Goal: Task Accomplishment & Management: Complete application form

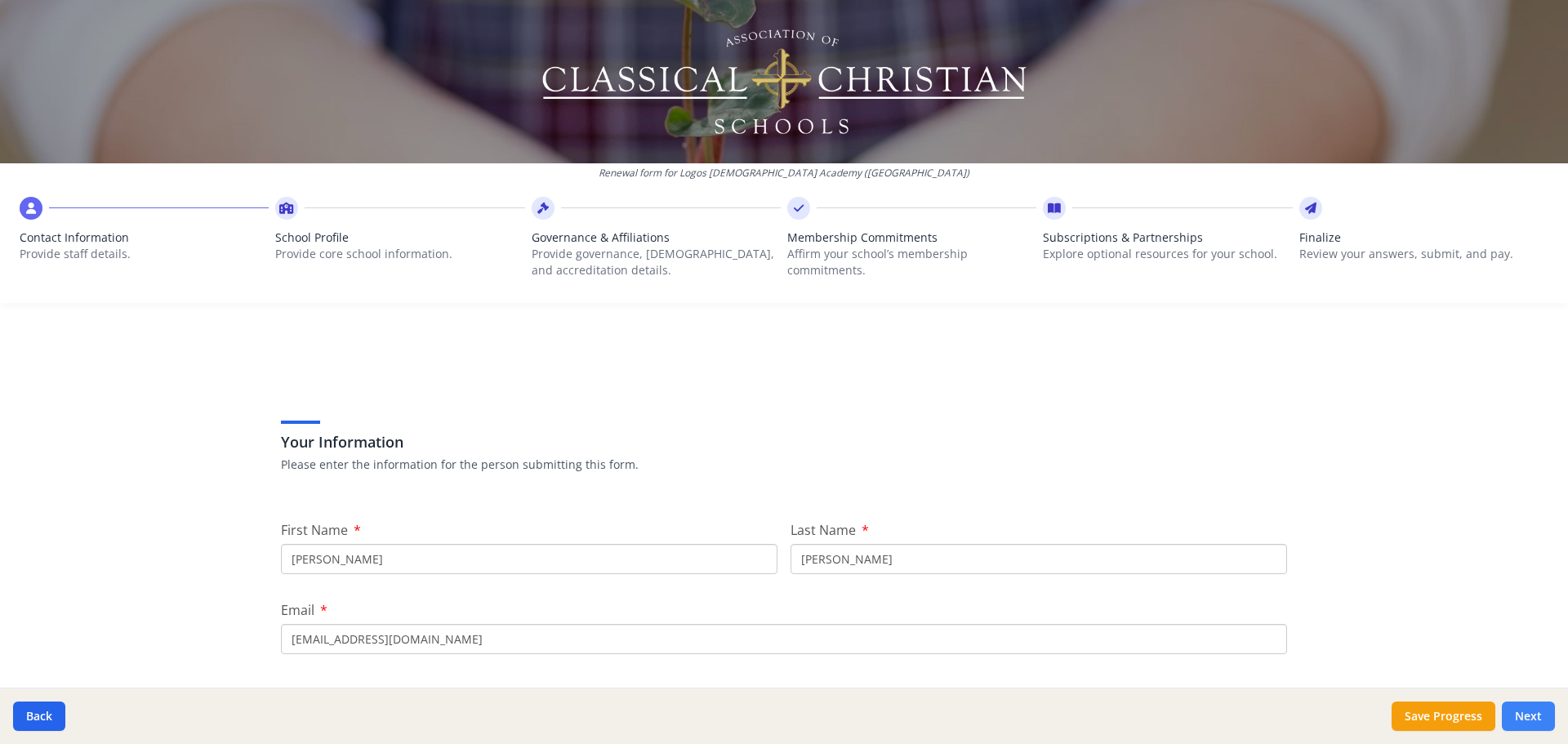
click at [1548, 720] on button "Next" at bounding box center [1529, 716] width 53 height 29
type input "[PHONE_NUMBER]"
type input "7.75"
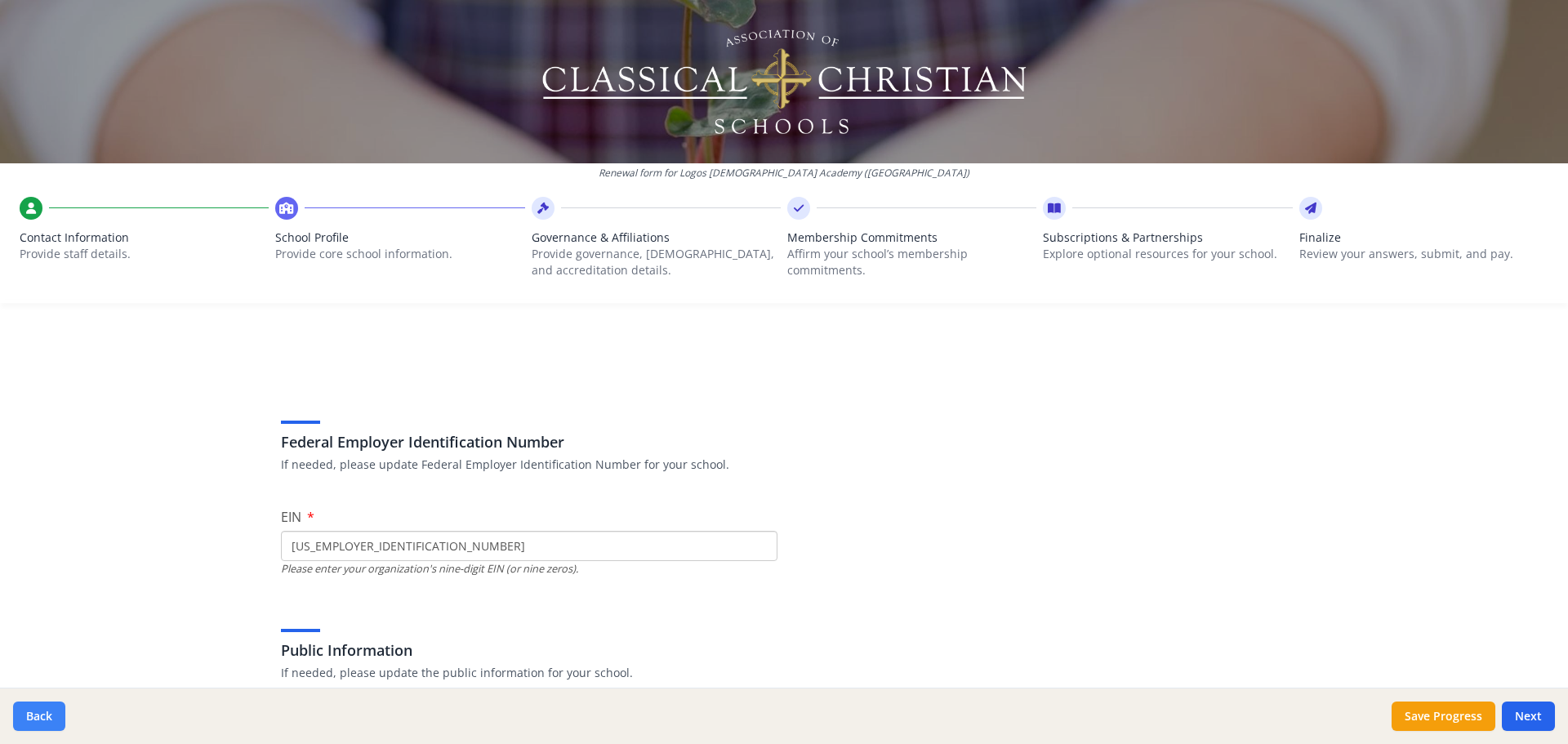
click at [47, 713] on button "Back" at bounding box center [39, 716] width 52 height 29
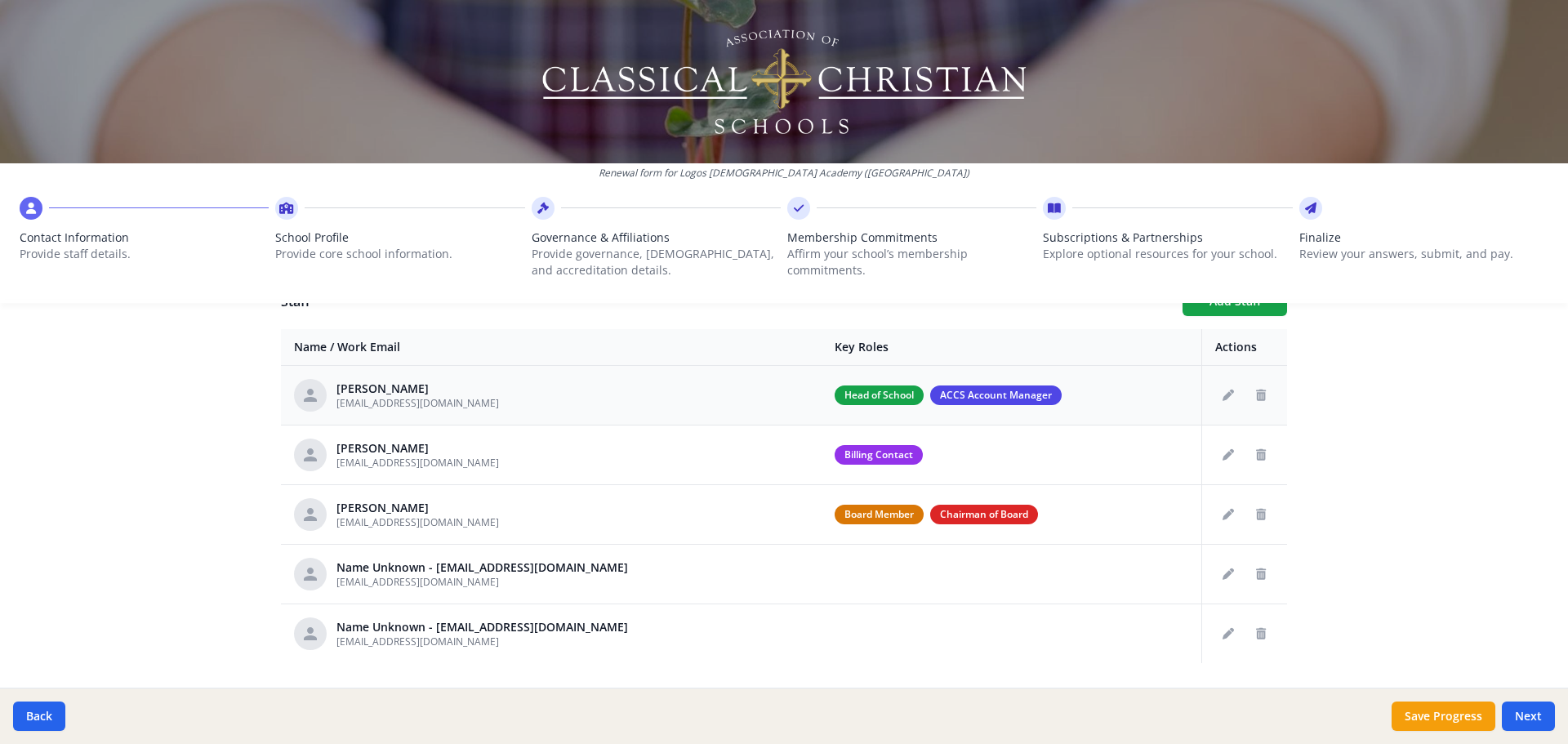
scroll to position [662, 0]
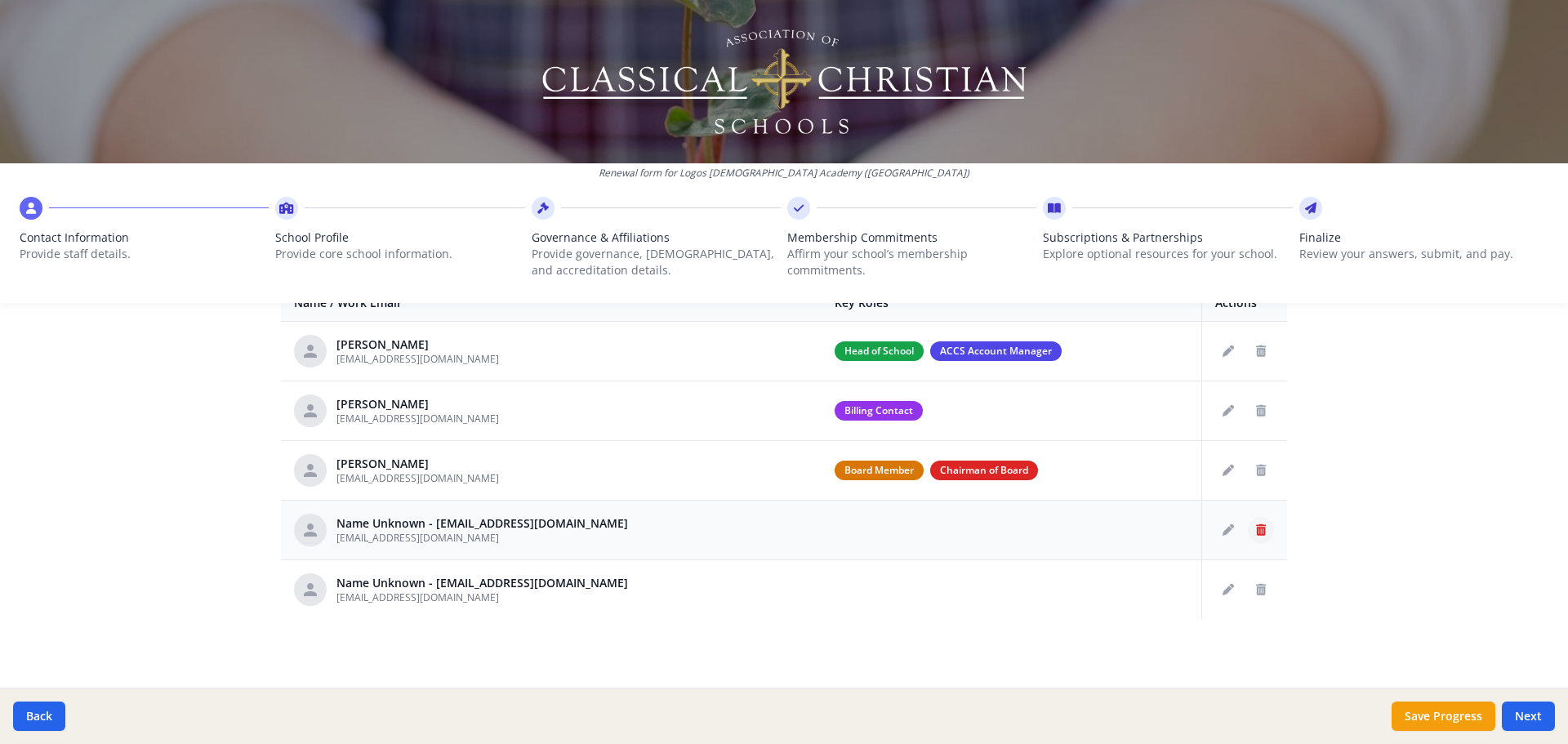
click at [1257, 531] on icon "Delete staff" at bounding box center [1262, 530] width 10 height 12
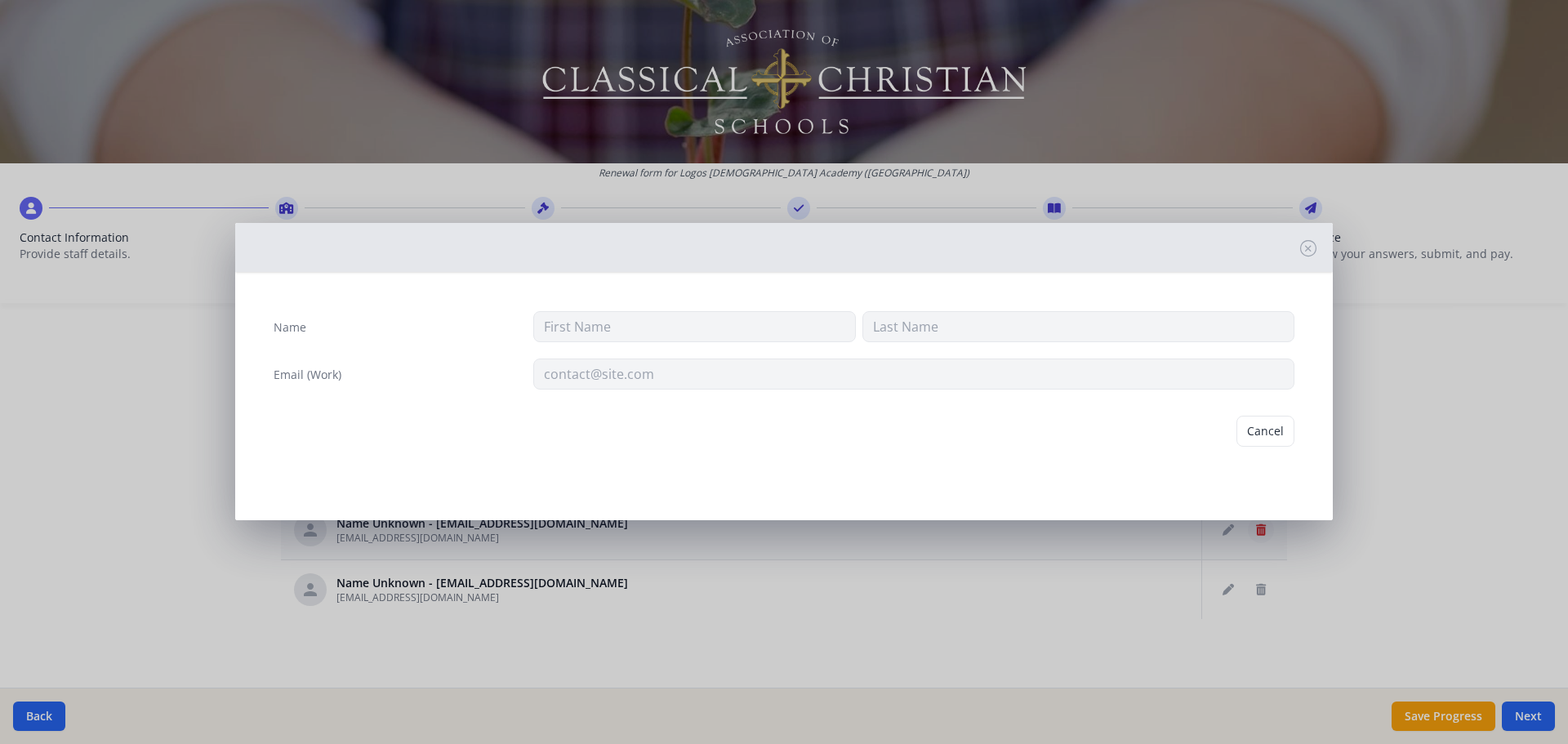
type input "[EMAIL_ADDRESS][DOMAIN_NAME]"
click at [1252, 443] on button "Delete" at bounding box center [1267, 430] width 57 height 31
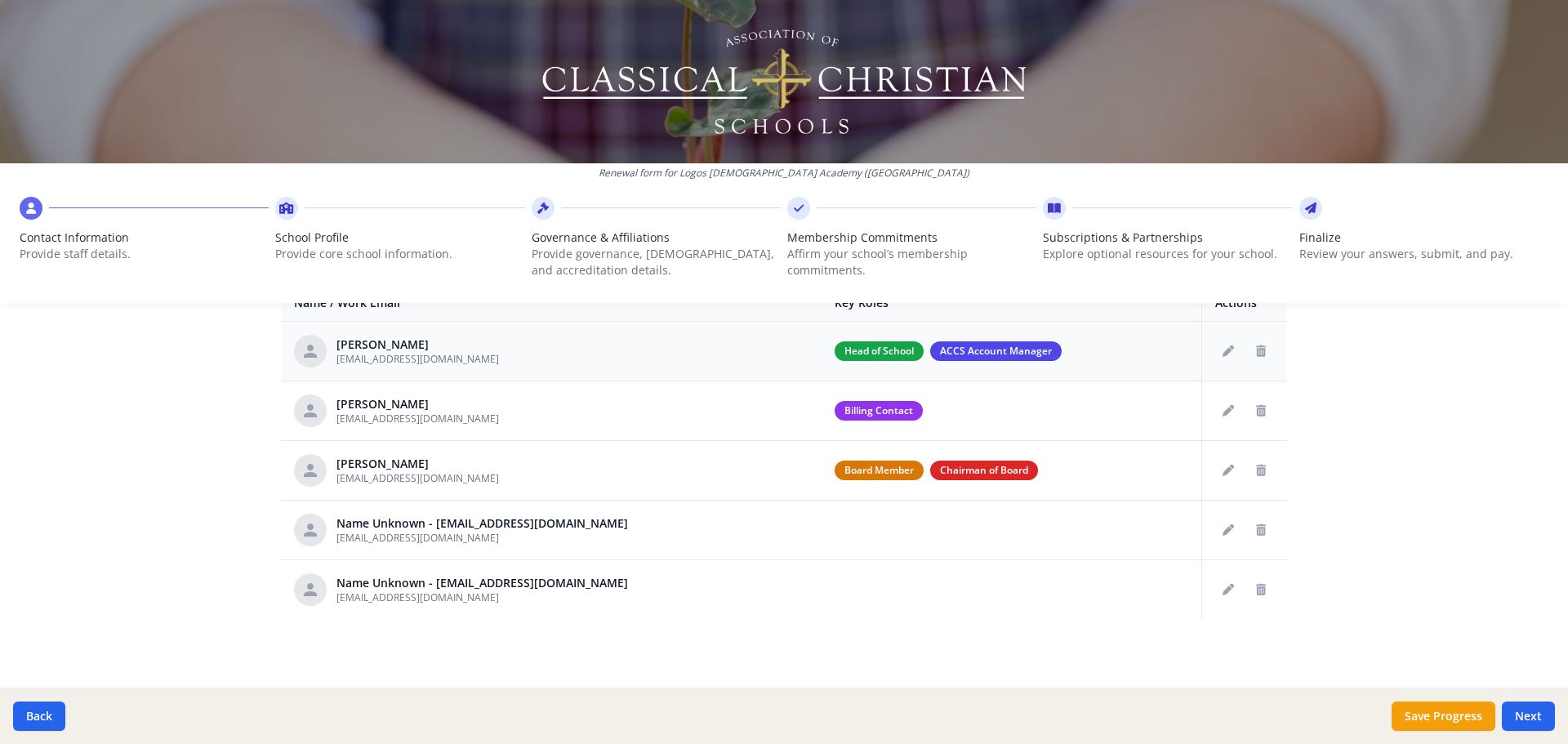
scroll to position [603, 0]
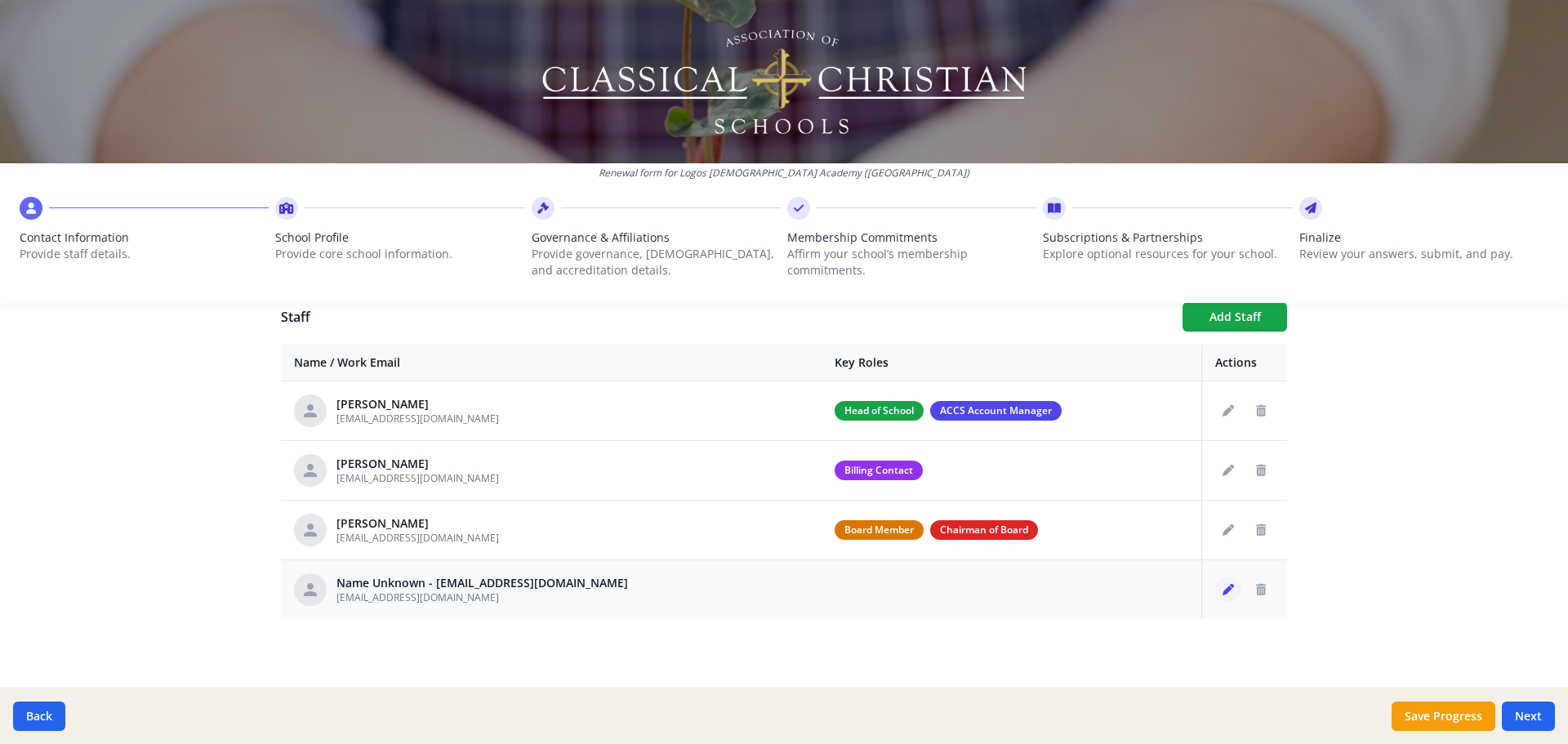
click at [1227, 588] on icon "Edit staff" at bounding box center [1228, 589] width 12 height 12
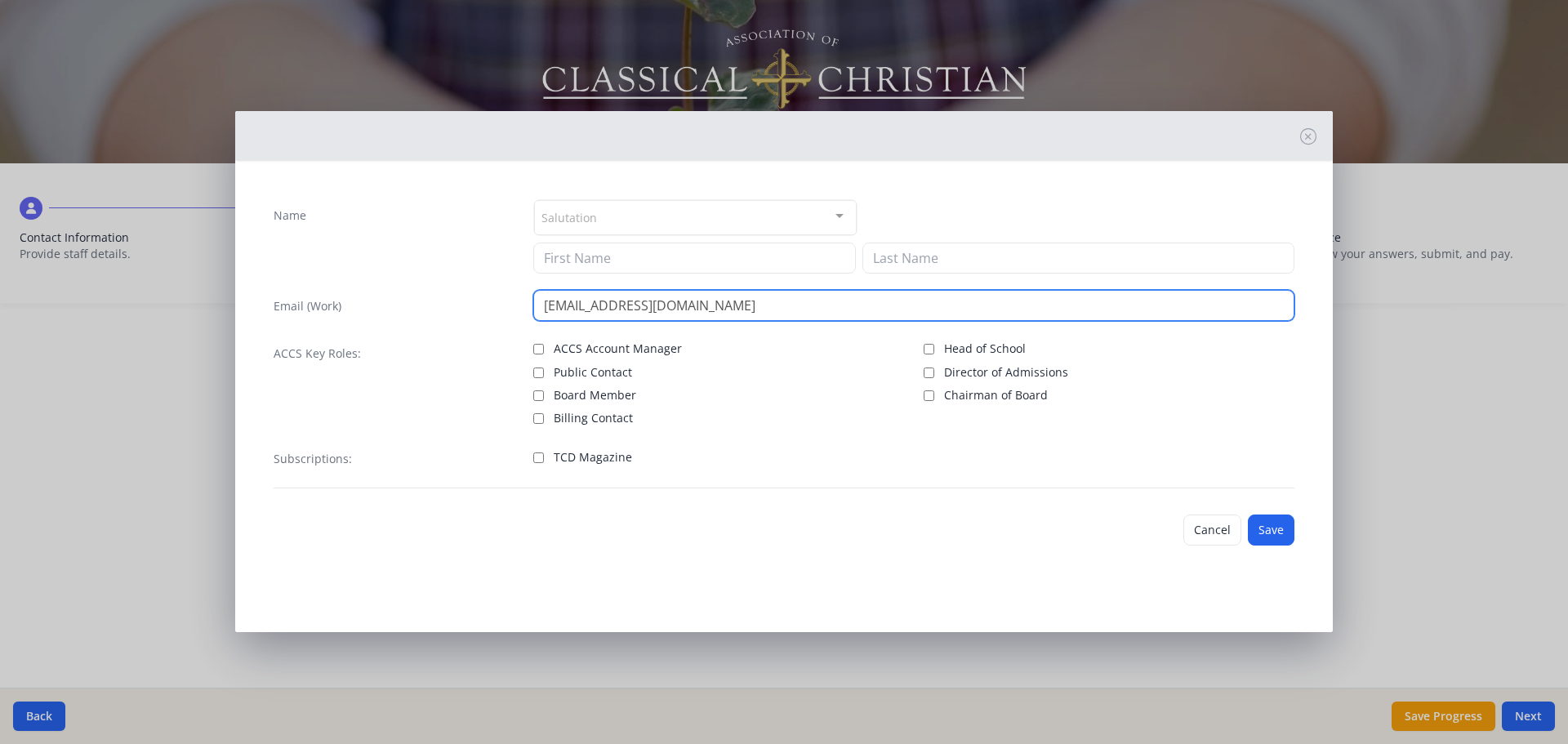
drag, startPoint x: 701, startPoint y: 302, endPoint x: 367, endPoint y: 289, distance: 334.3
click at [370, 290] on div "Email (Work) [EMAIL_ADDRESS][DOMAIN_NAME]" at bounding box center [784, 305] width 1021 height 31
type input "[EMAIL_ADDRESS][DOMAIN_NAME]"
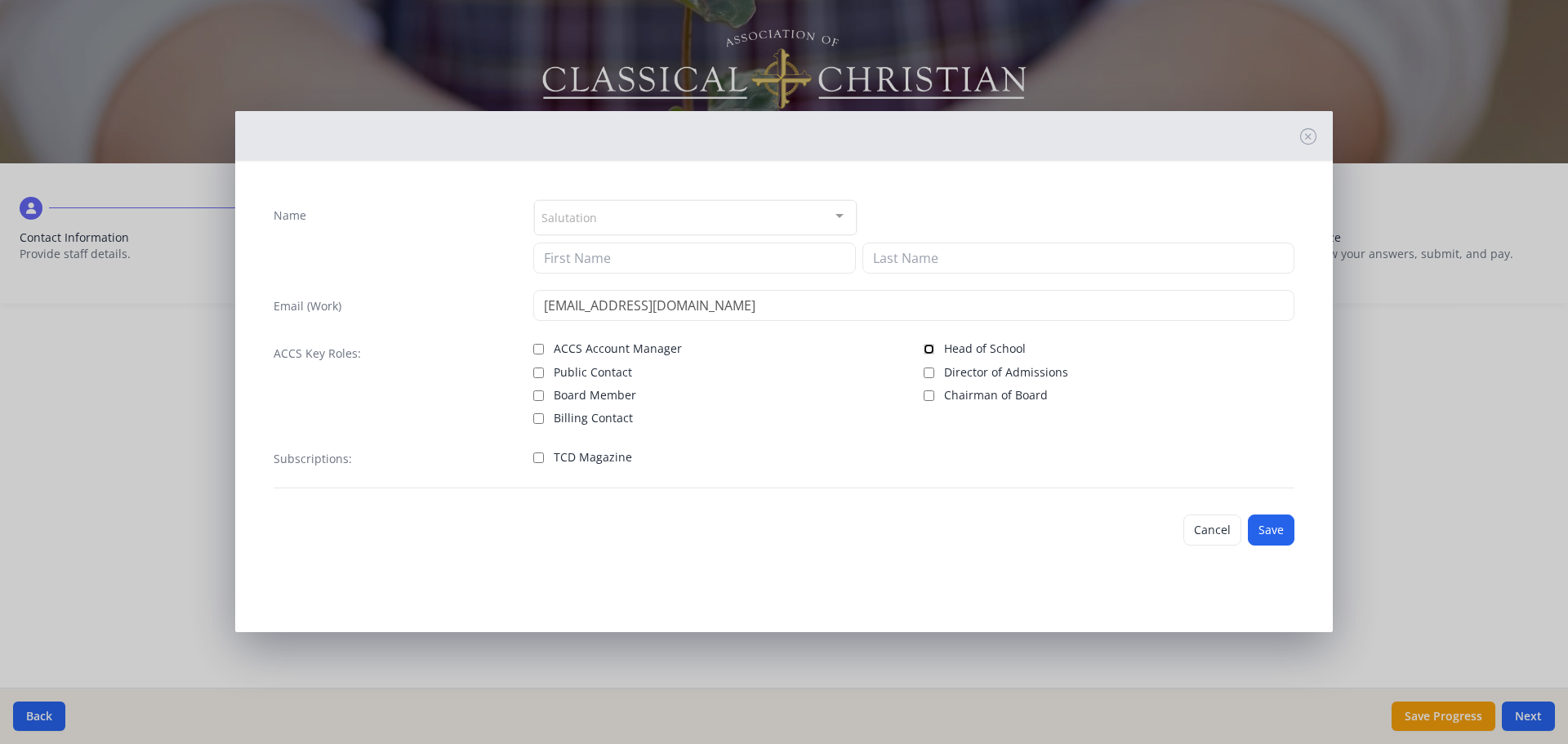
click at [929, 348] on input "Head of School" at bounding box center [928, 349] width 11 height 11
checkbox input "true"
click at [1270, 527] on button "Save" at bounding box center [1272, 529] width 47 height 31
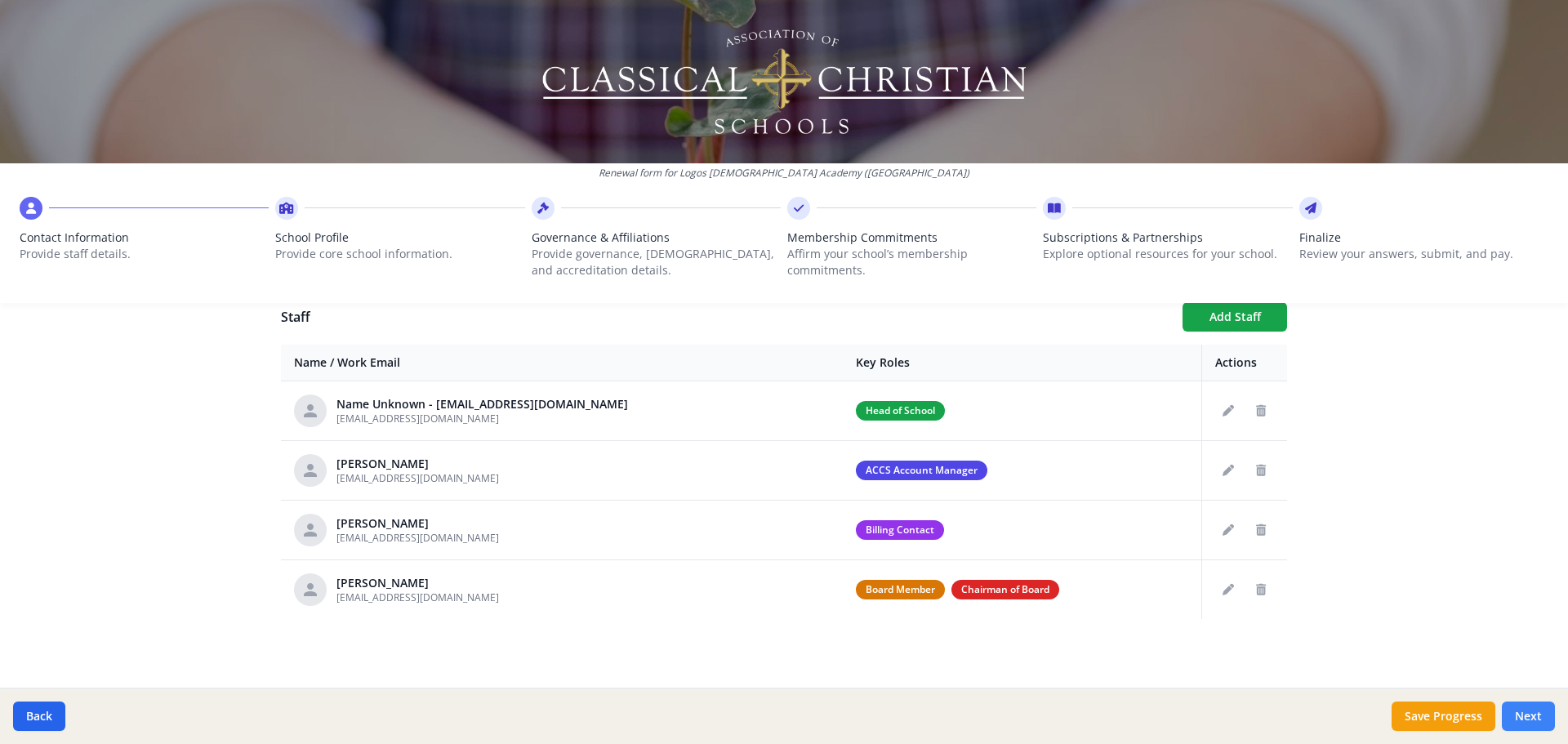
click at [1512, 702] on button "Next" at bounding box center [1529, 716] width 53 height 29
type input "[PHONE_NUMBER]"
type input "7.75"
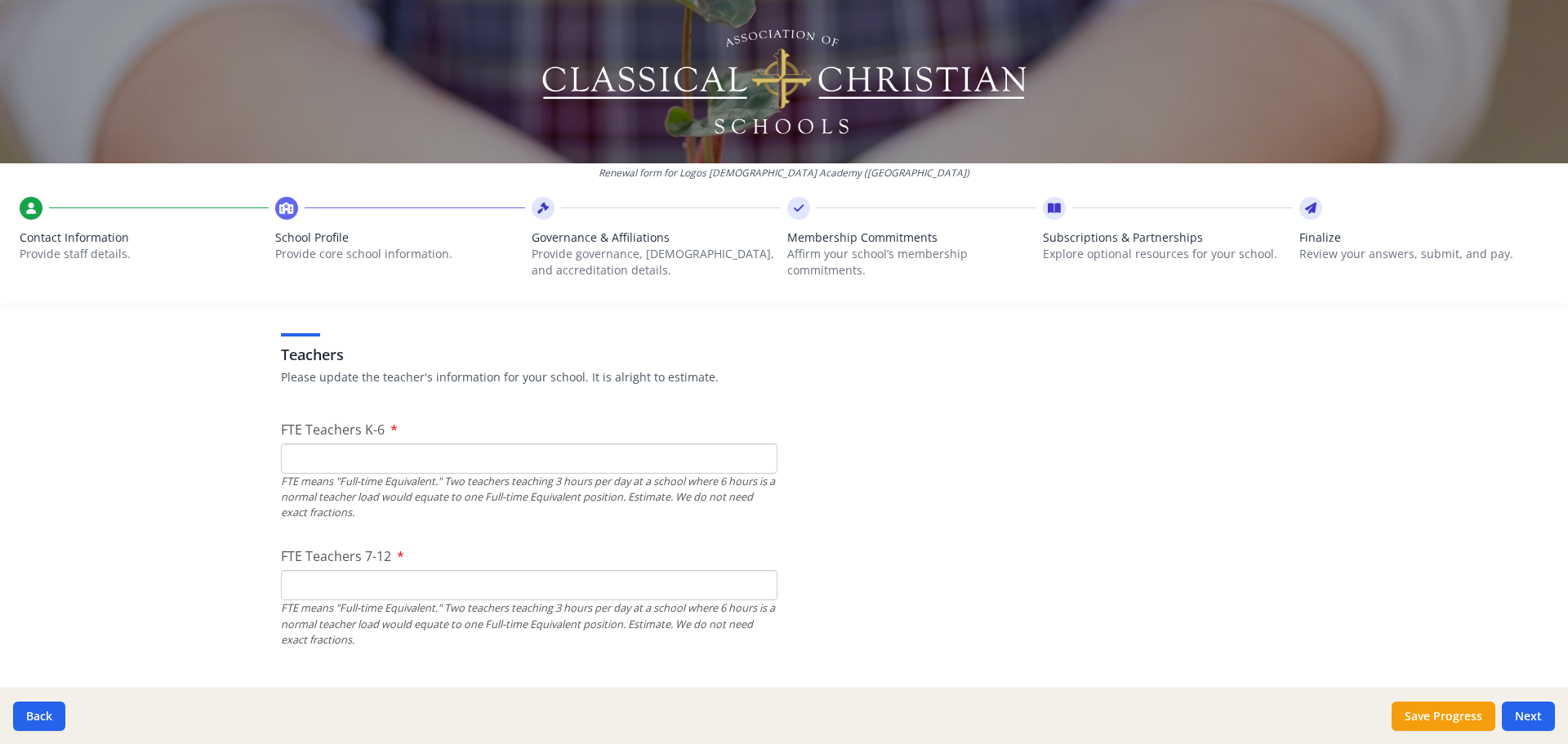
scroll to position [930, 0]
click at [312, 487] on div "FTE means "Full-time Equivalent." Two teachers teaching 3 hours per day at a sc…" at bounding box center [529, 501] width 496 height 47
click at [323, 468] on input "FTE Teachers K-6" at bounding box center [529, 462] width 496 height 30
type input "7"
click at [374, 596] on input "FTE Teachers 7-12" at bounding box center [529, 589] width 496 height 30
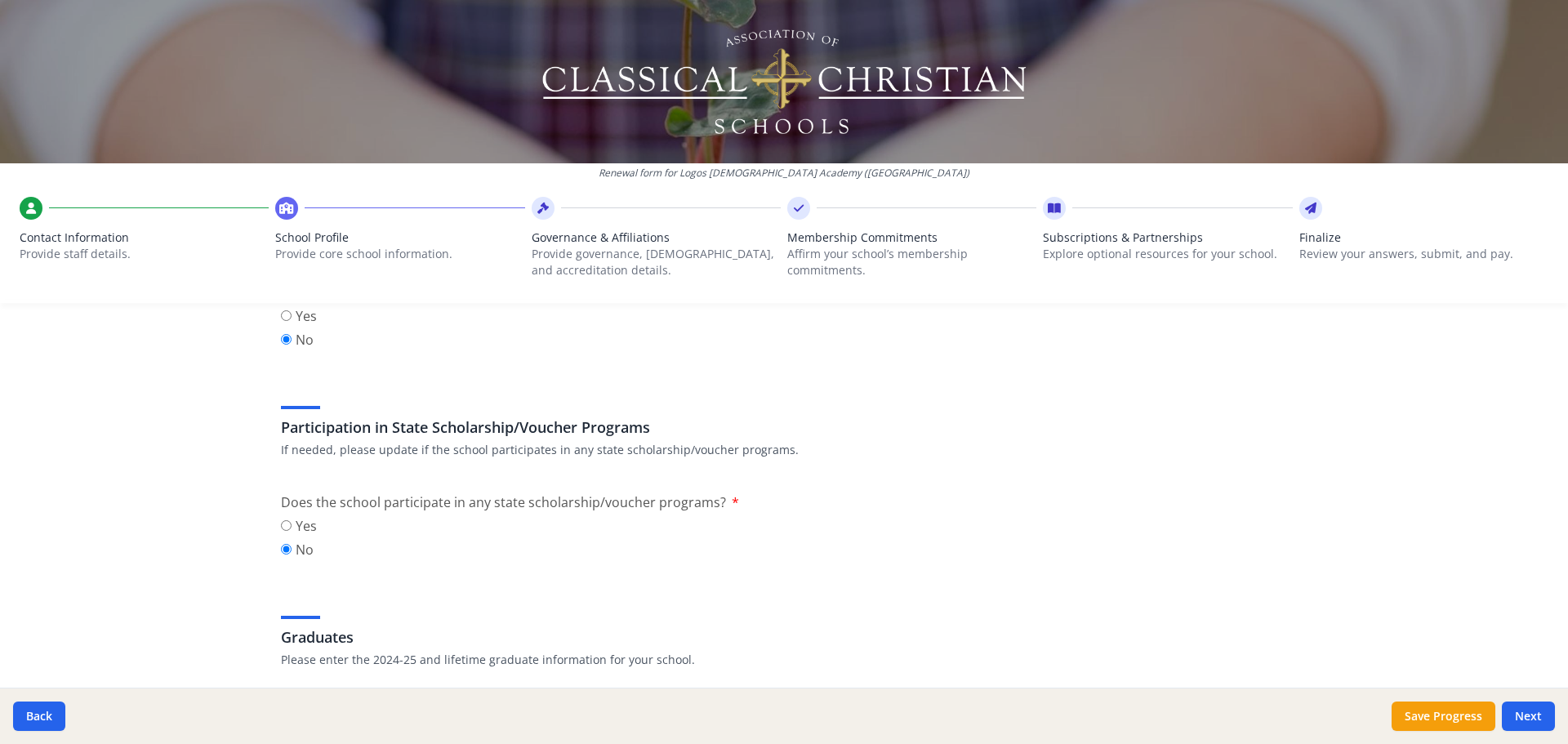
scroll to position [2154, 0]
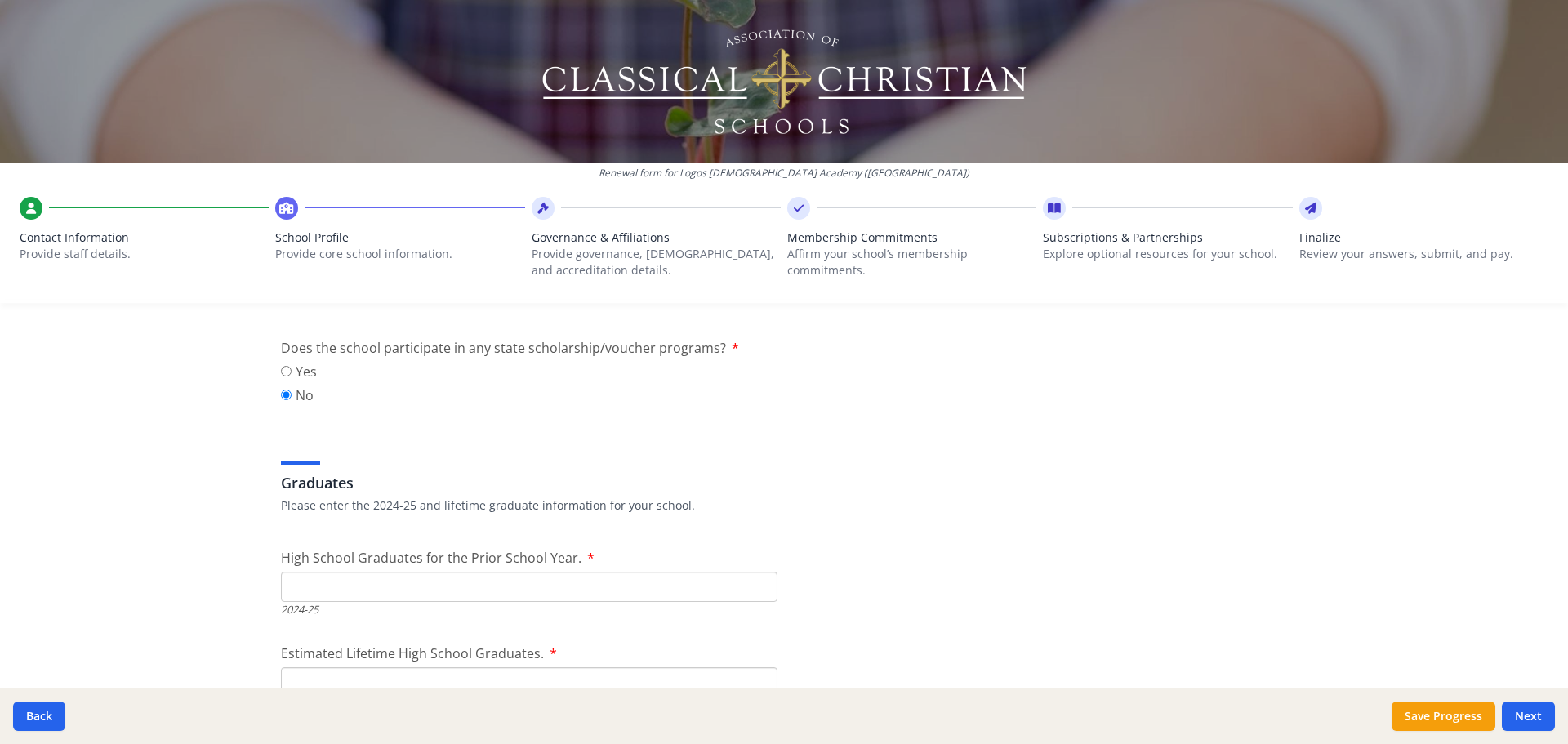
type input "0"
click at [283, 362] on label "Yes" at bounding box center [298, 372] width 36 height 20
click at [283, 365] on input "Yes" at bounding box center [286, 370] width 11 height 11
radio input "true"
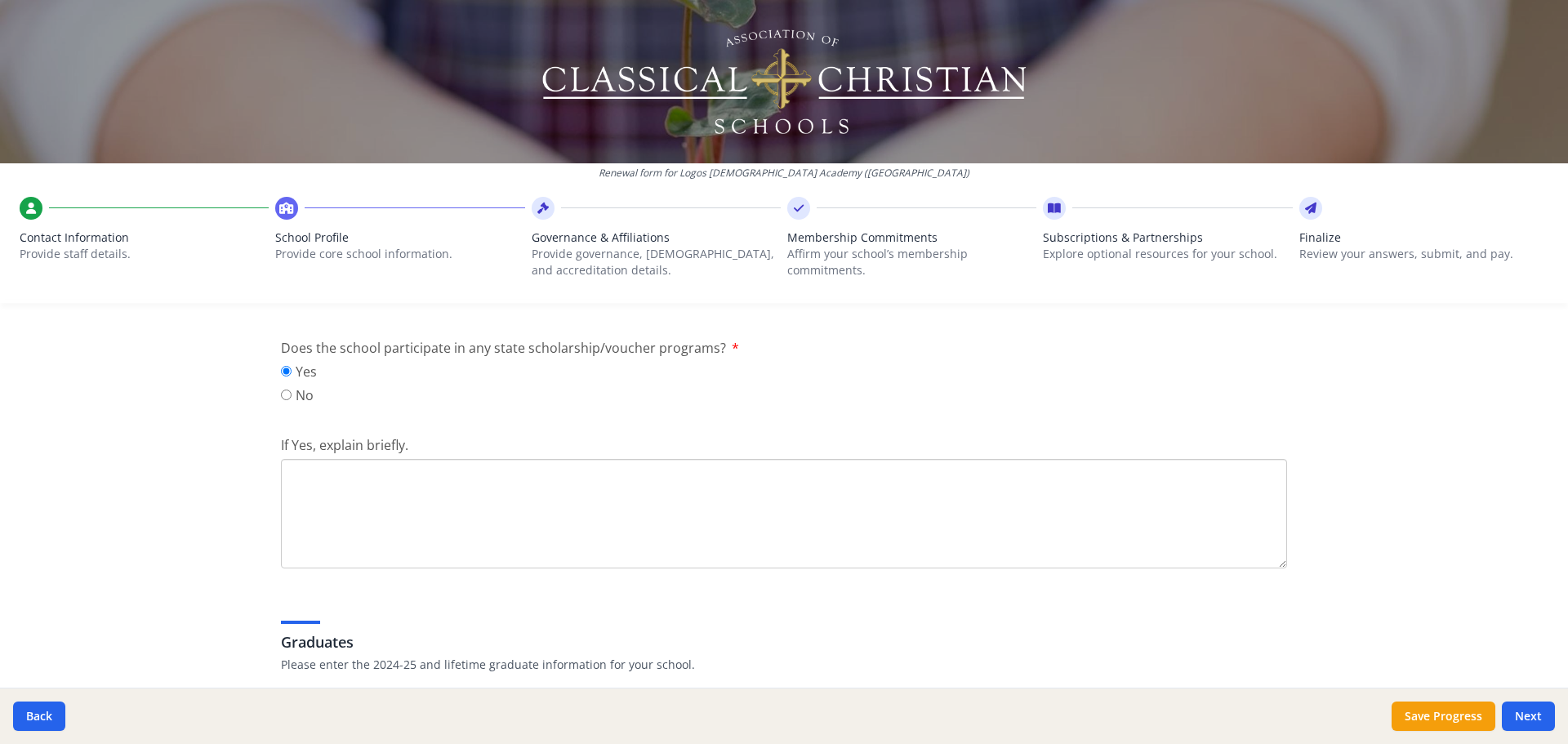
click at [345, 486] on textarea "If Yes, explain briefly." at bounding box center [784, 513] width 1006 height 109
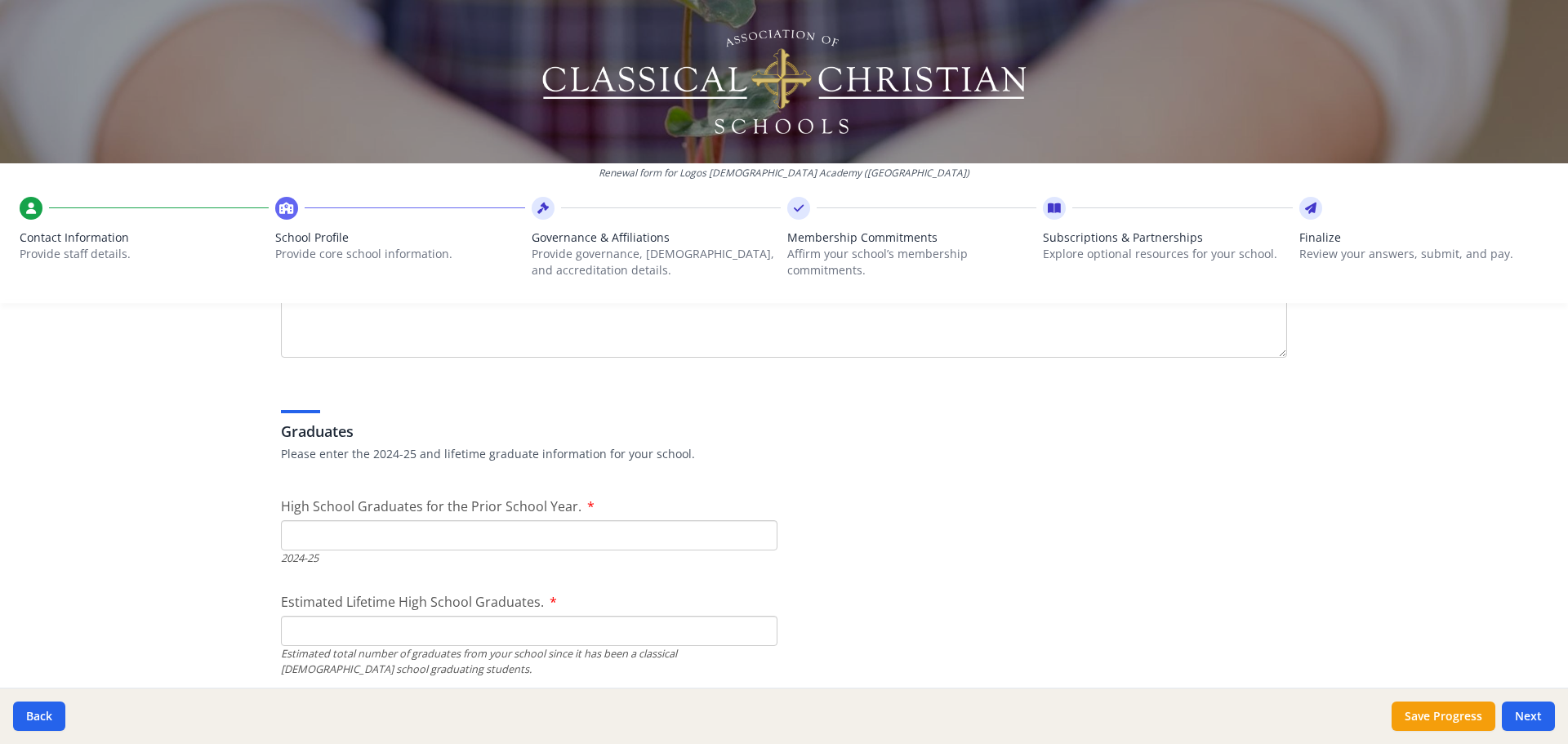
scroll to position [2399, 0]
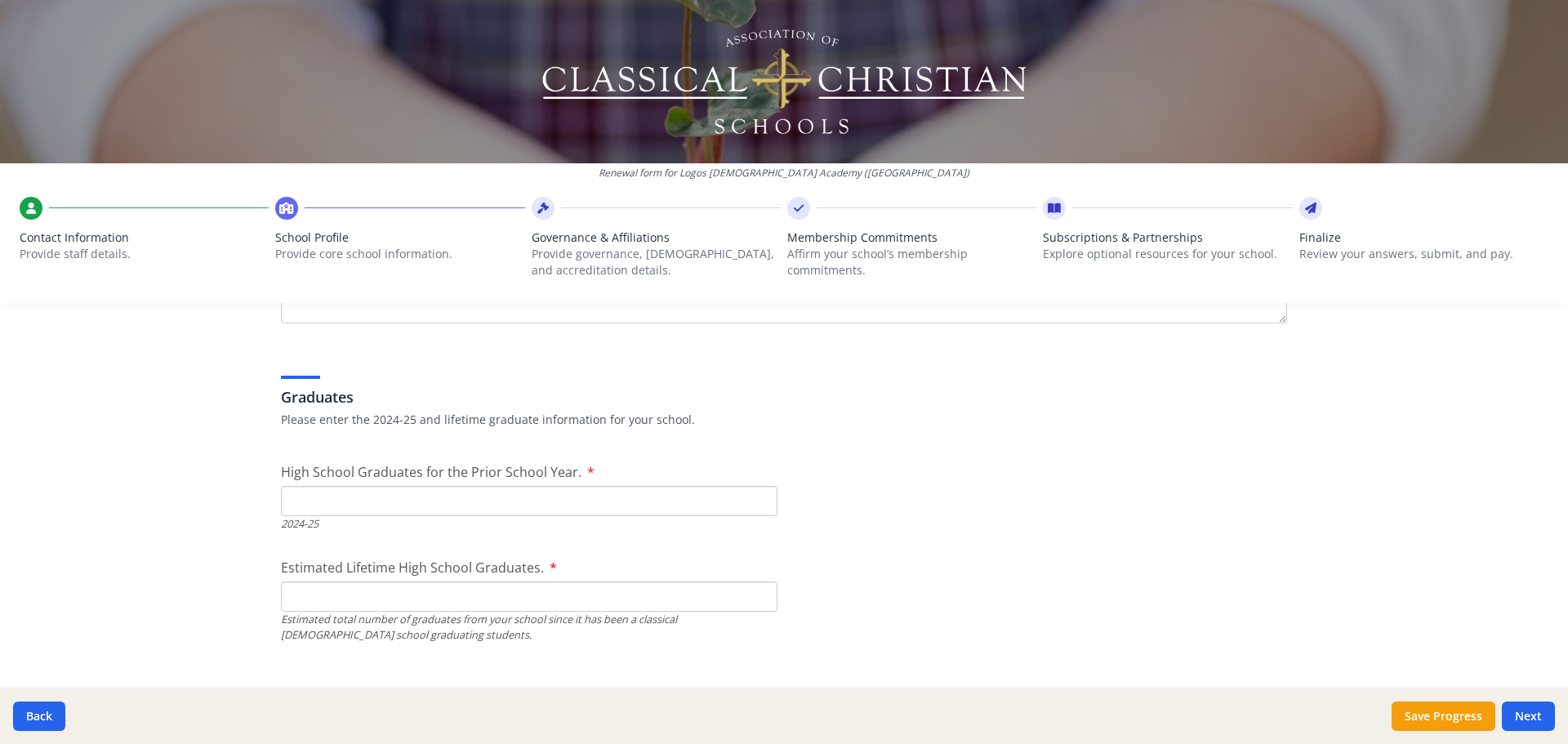
type textarea "ESA - Empowerment Scholarship Account"
click at [336, 498] on input "High School Graduates for the Prior School Year." at bounding box center [529, 501] width 496 height 30
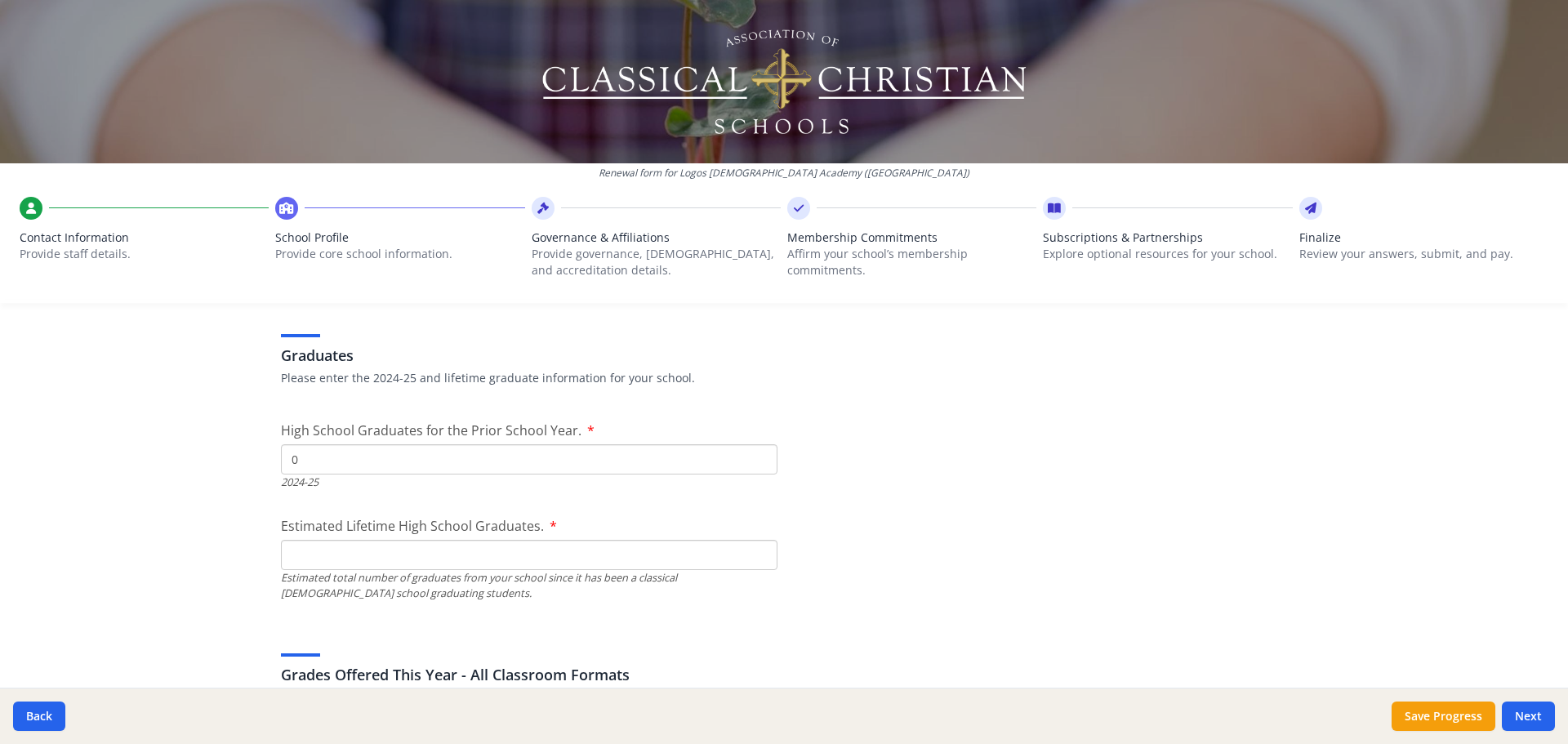
scroll to position [2481, 0]
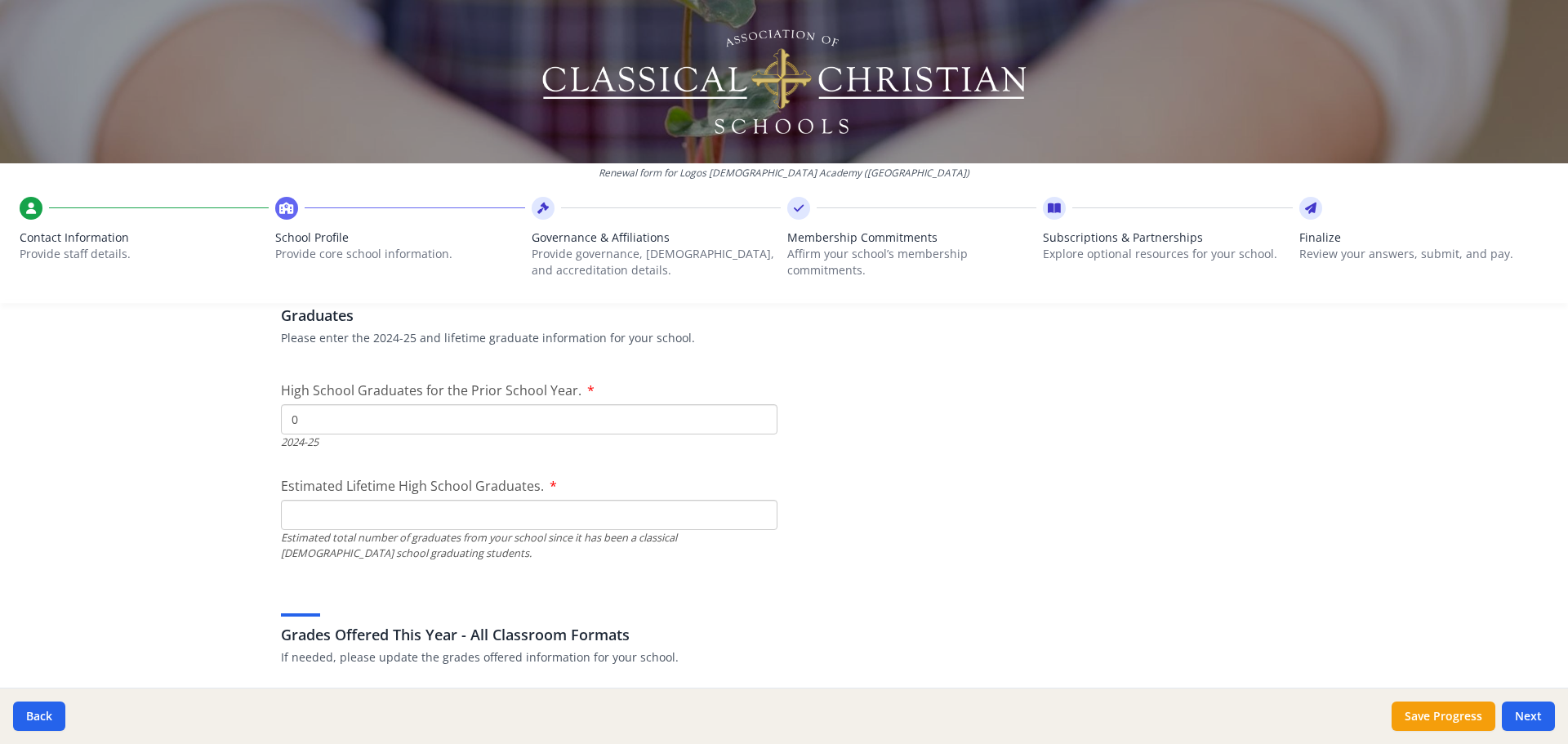
type input "0"
click at [358, 532] on div "Estimated total number of graduates from your school since it has been a classi…" at bounding box center [529, 545] width 496 height 31
click at [376, 511] on input "Estimated Lifetime High School Graduates." at bounding box center [529, 514] width 496 height 30
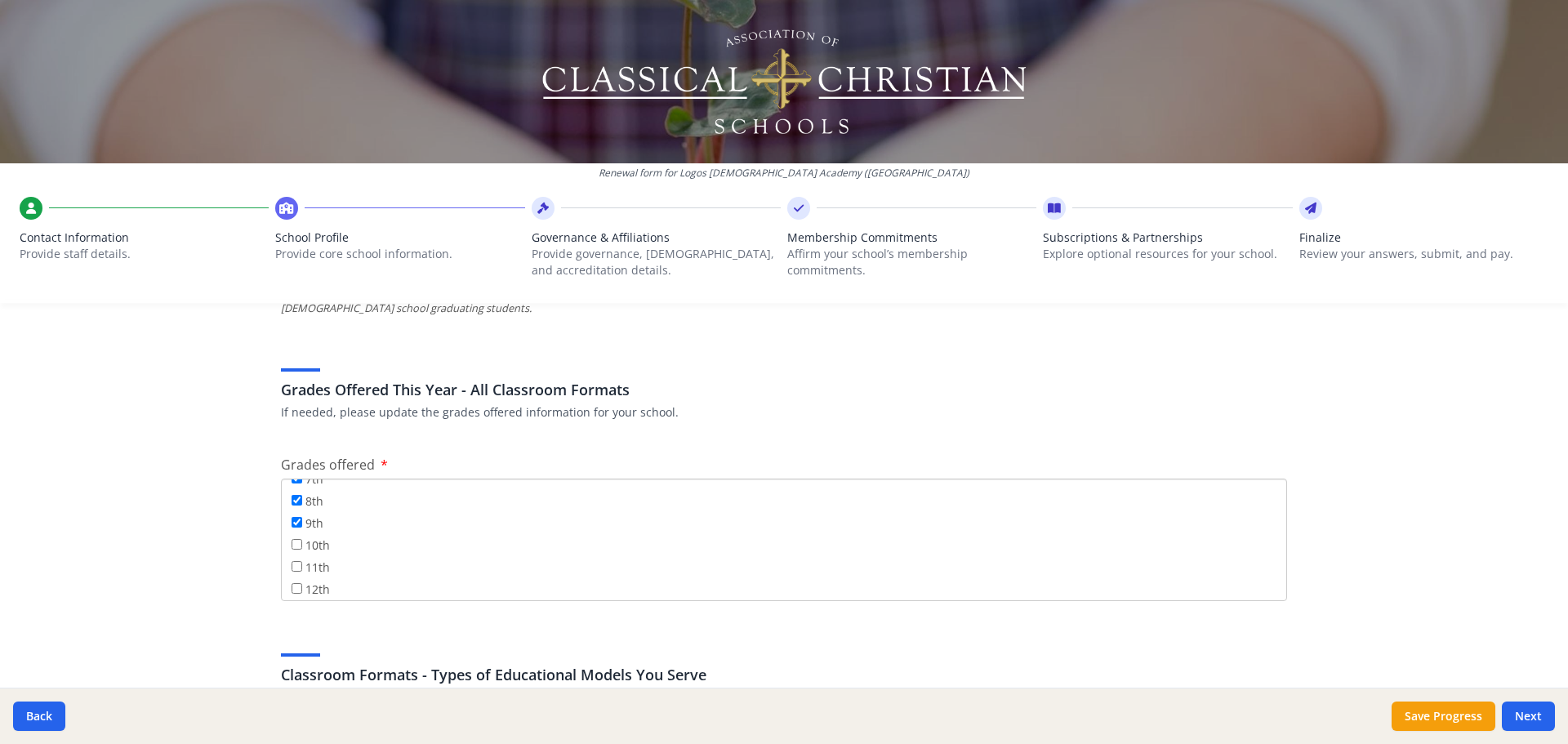
scroll to position [197, 0]
type input "0"
click at [297, 548] on div "10th" at bounding box center [784, 540] width 985 height 22
click at [295, 538] on input "10th" at bounding box center [296, 538] width 11 height 11
checkbox input "true"
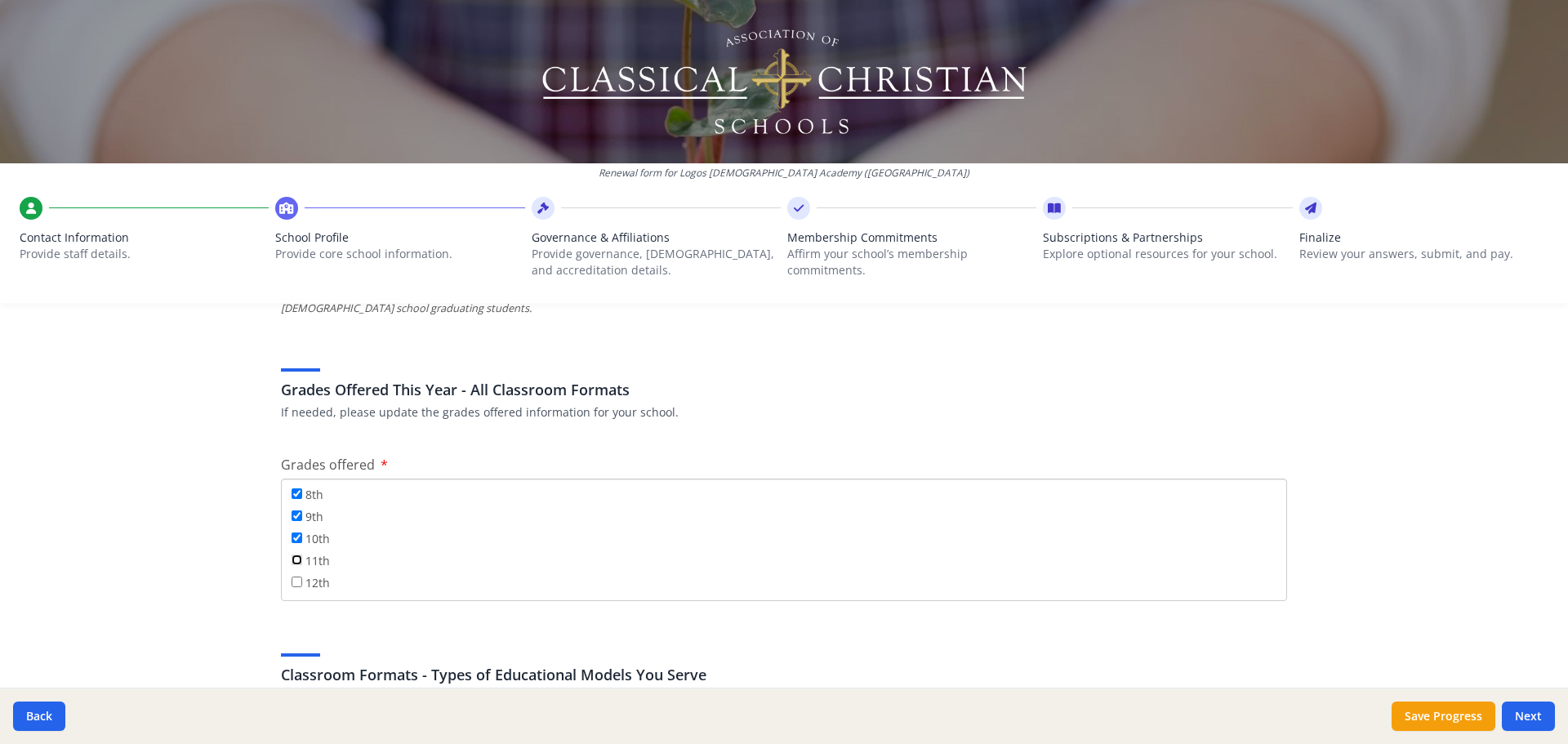
click at [291, 558] on input "11th" at bounding box center [296, 559] width 11 height 11
checkbox input "true"
click at [292, 588] on label "12th" at bounding box center [311, 583] width 38 height 18
click at [292, 587] on input "12th" at bounding box center [296, 581] width 11 height 11
checkbox input "true"
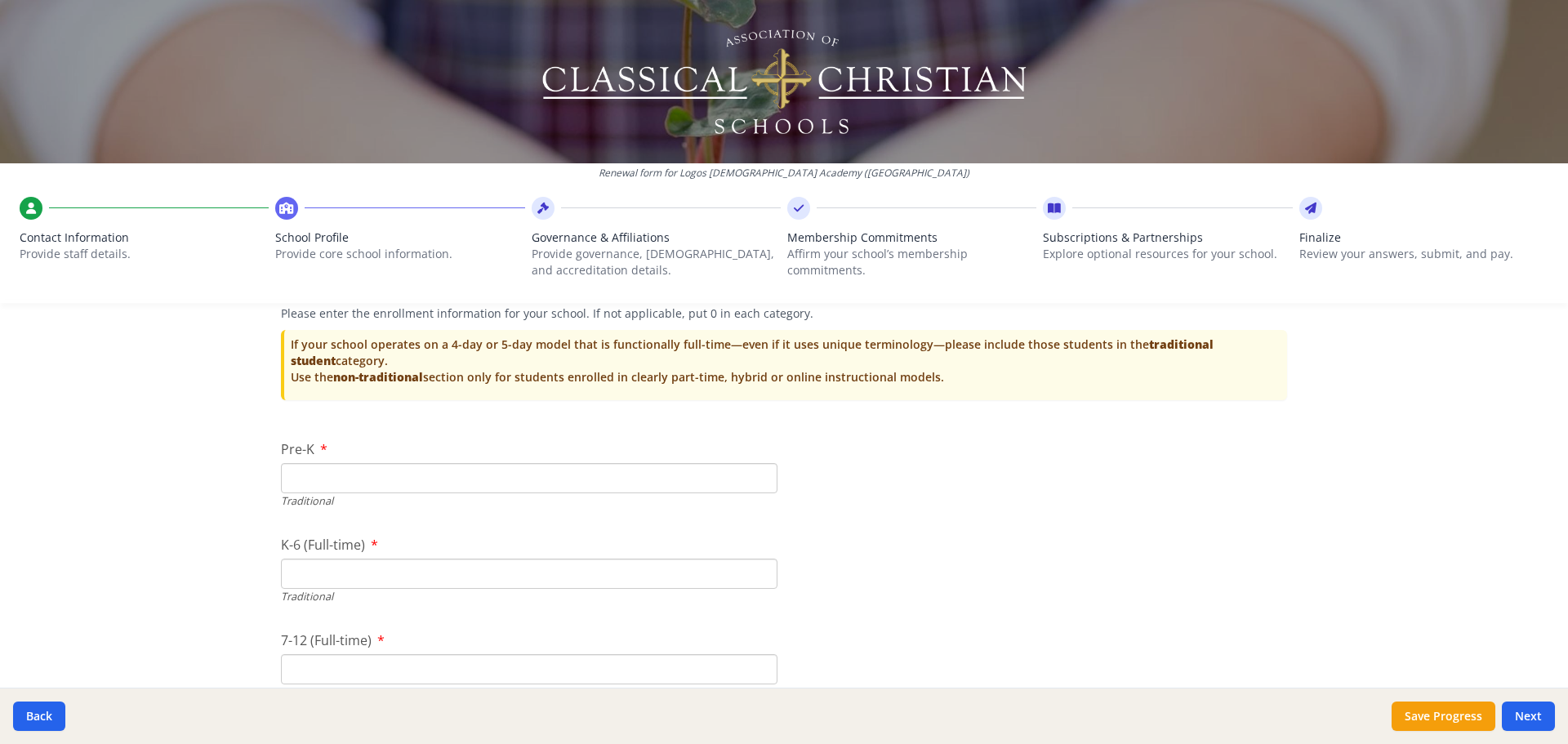
scroll to position [3623, 0]
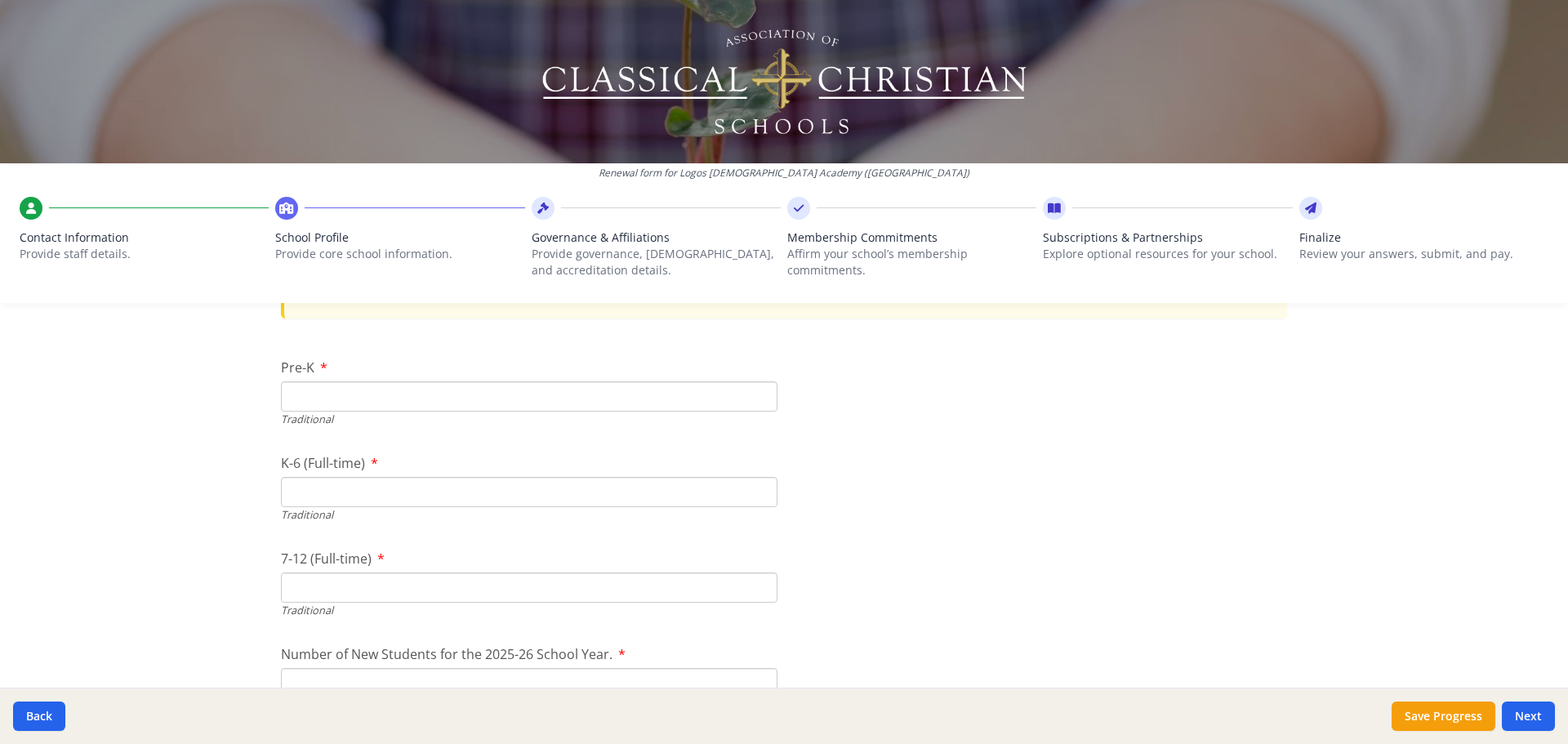
click at [359, 386] on input "Pre-K" at bounding box center [529, 396] width 496 height 30
type input "0"
click at [323, 498] on input "K-6 (Full-time)" at bounding box center [529, 492] width 496 height 30
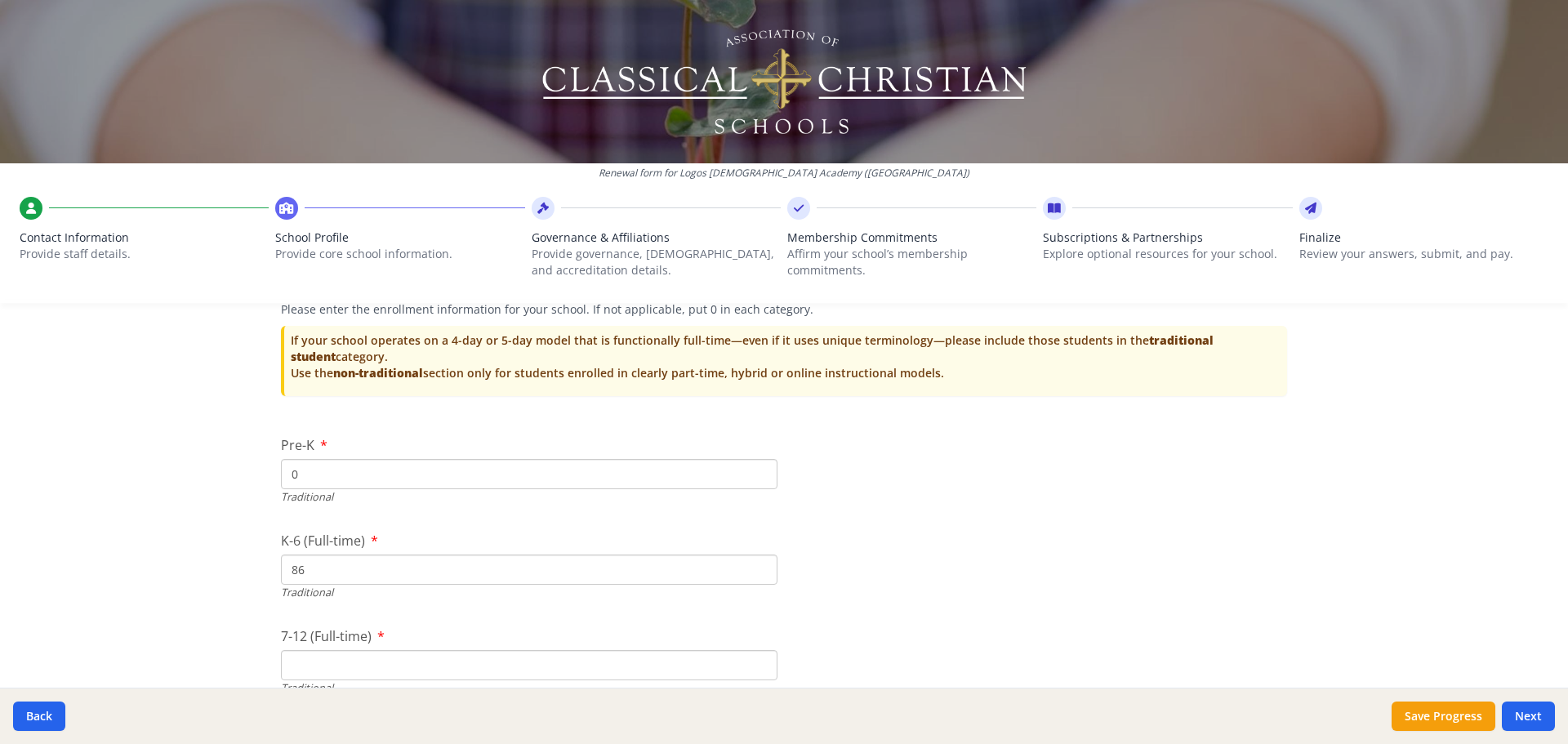
scroll to position [3705, 0]
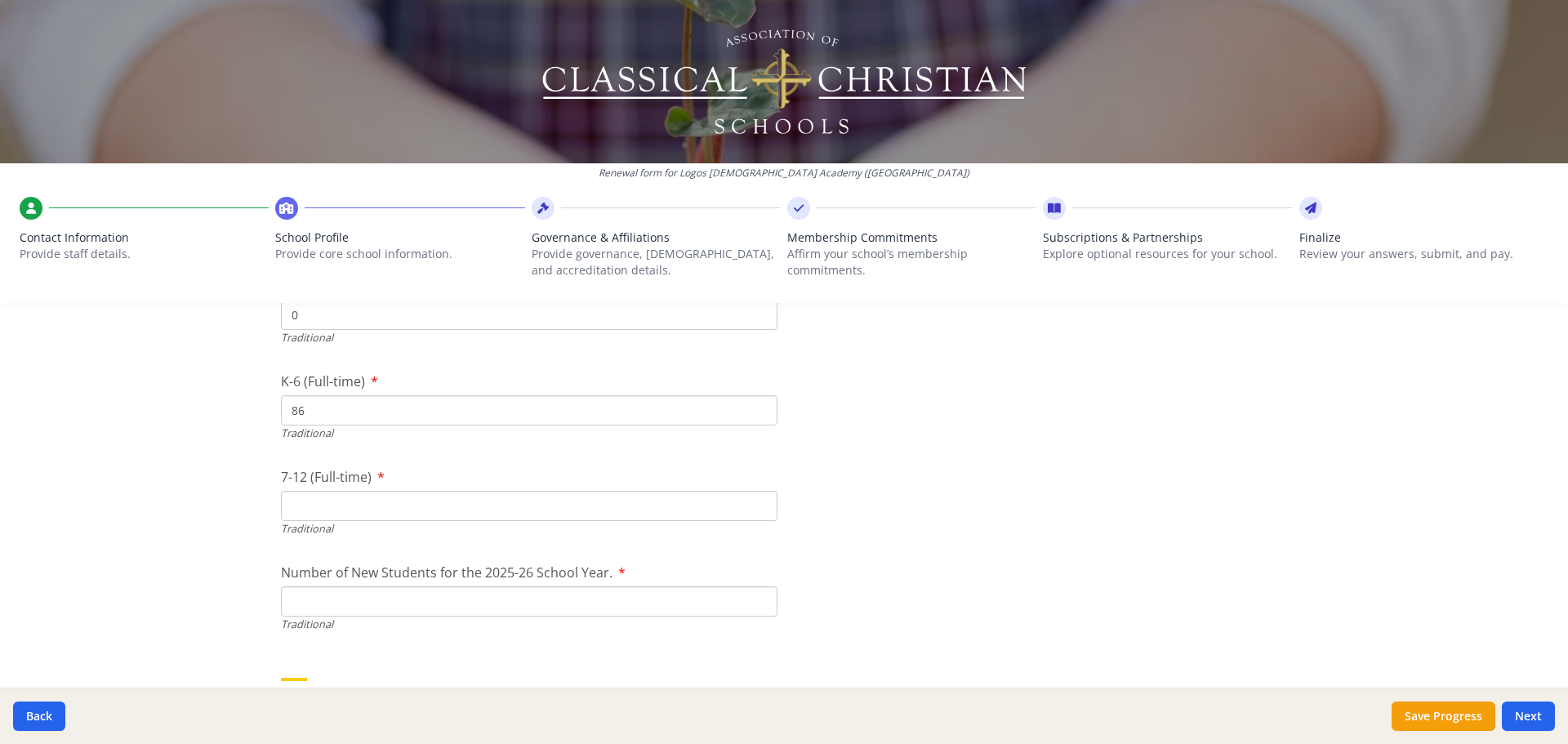
type input "86"
click at [493, 520] on input "7-12 (Full-time)" at bounding box center [529, 505] width 496 height 30
type input "29"
click at [385, 596] on input "Number of New Students for the 2025-26 School Year." at bounding box center [529, 601] width 496 height 30
type input "23"
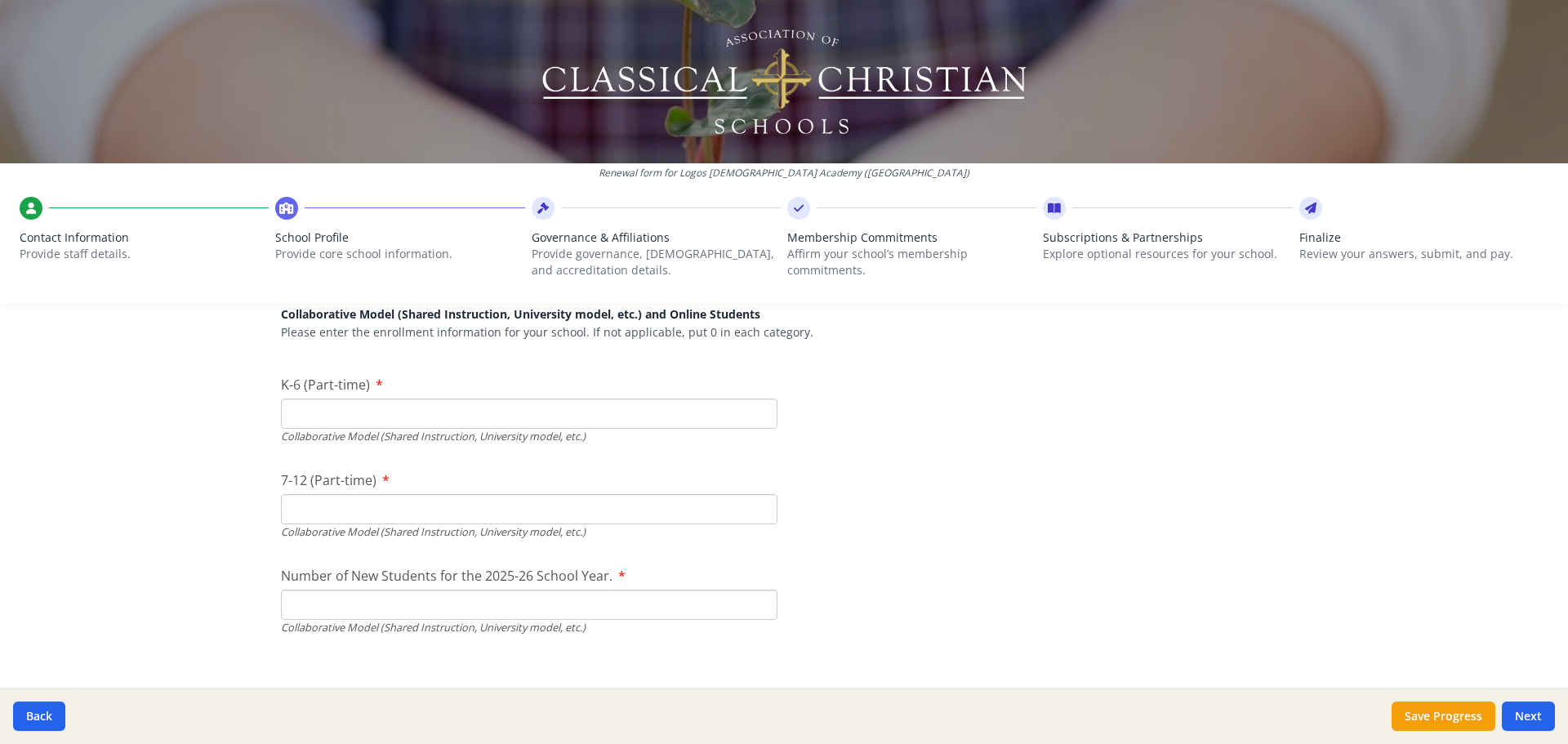
scroll to position [4113, 0]
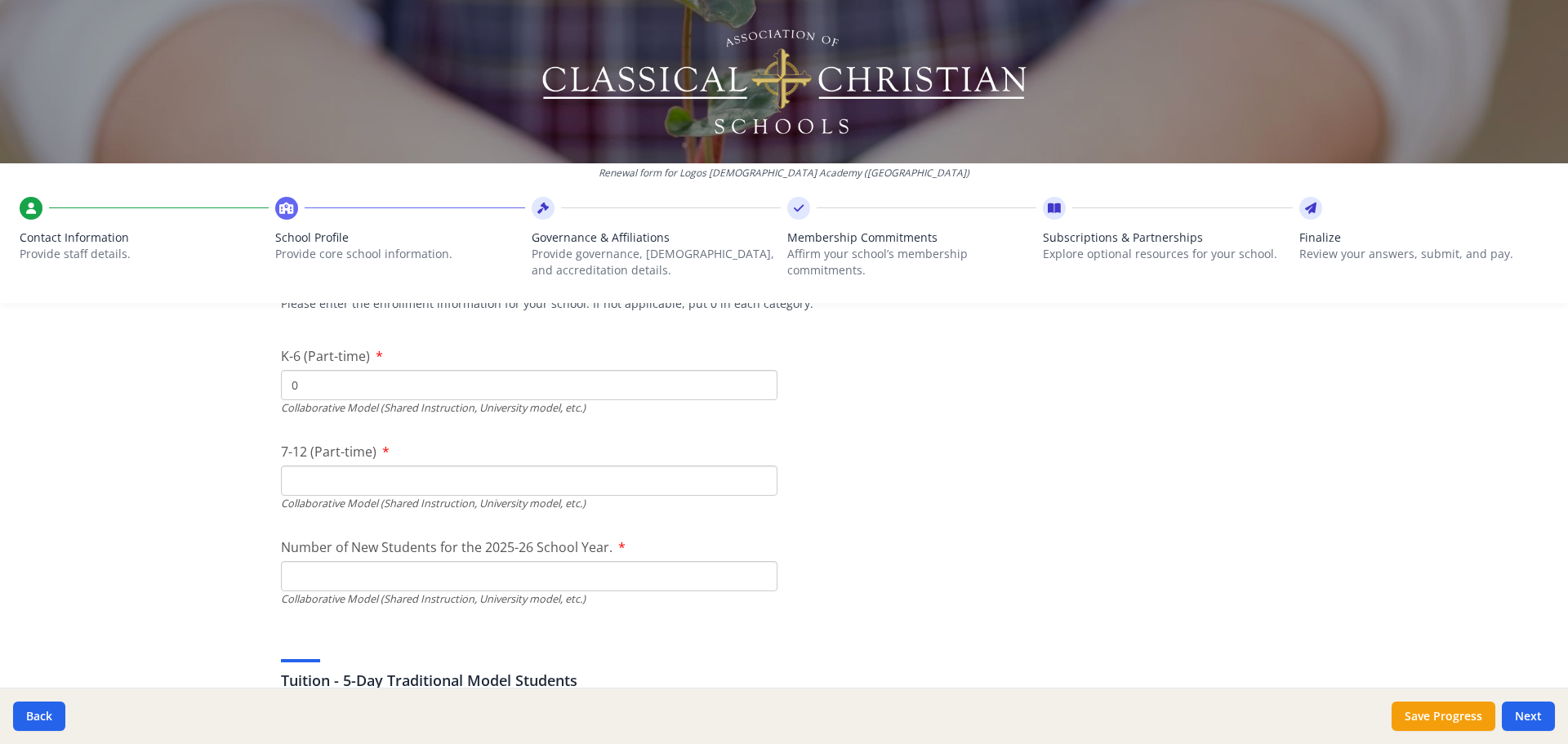
type input "0"
click at [750, 391] on input "0" at bounding box center [529, 384] width 496 height 30
click at [509, 469] on input "7-12 (Part-time)" at bounding box center [529, 480] width 496 height 30
type input "0"
click at [456, 208] on input "Number of New Students for the 2025-26 School Year." at bounding box center [529, 193] width 496 height 30
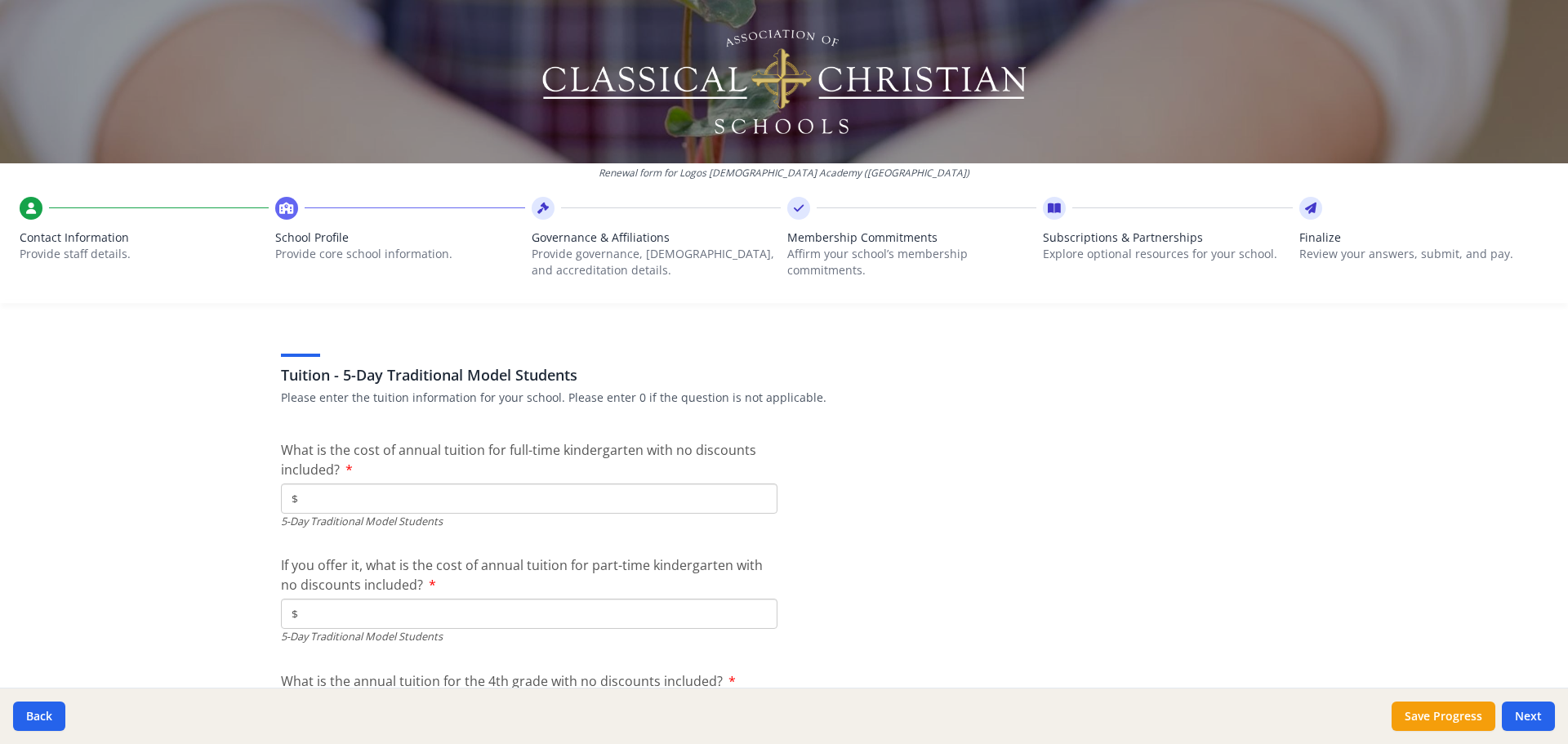
scroll to position [4440, 0]
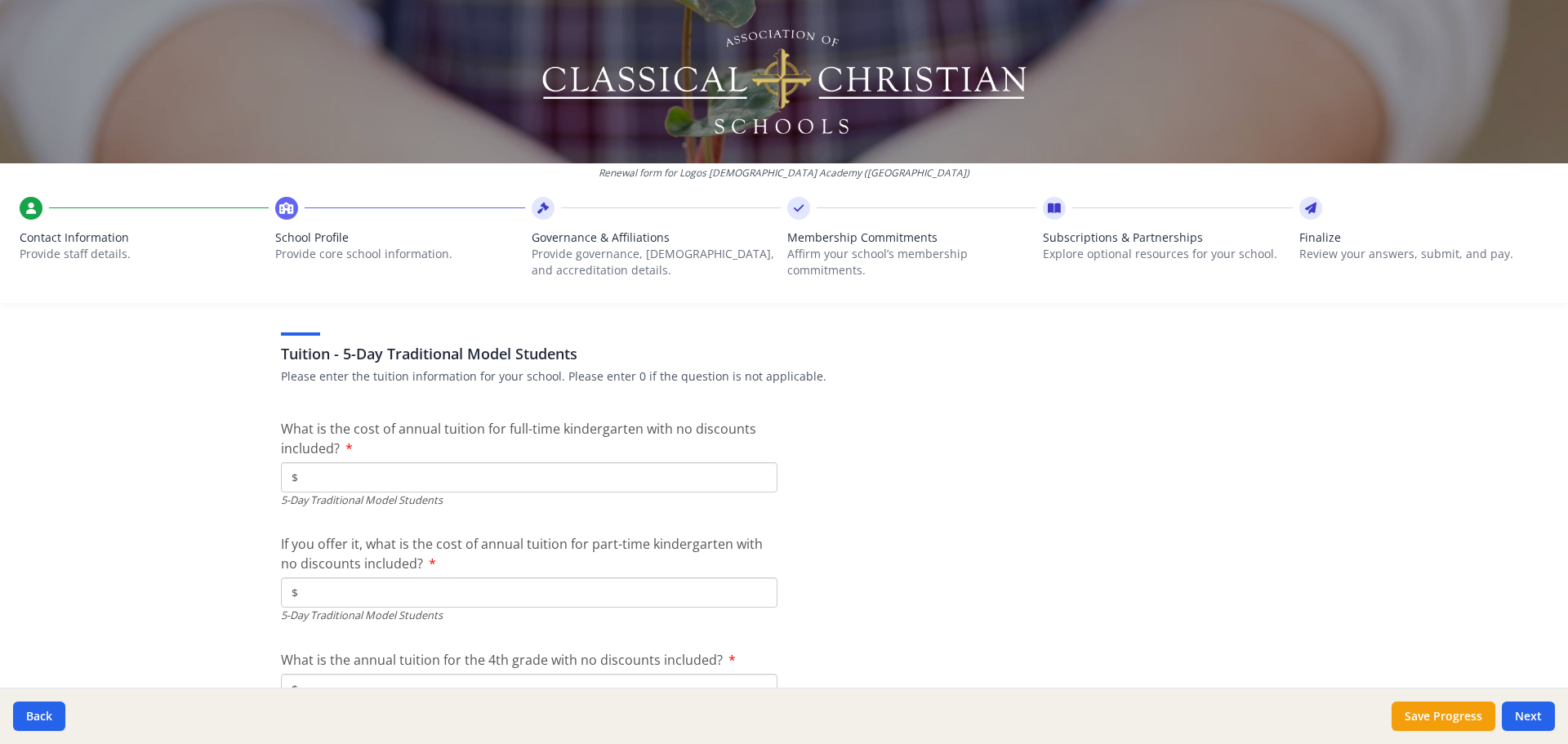
type input "0"
click at [411, 480] on input "$" at bounding box center [529, 477] width 496 height 30
type input "$7 300"
click at [394, 602] on input "$" at bounding box center [529, 592] width 496 height 30
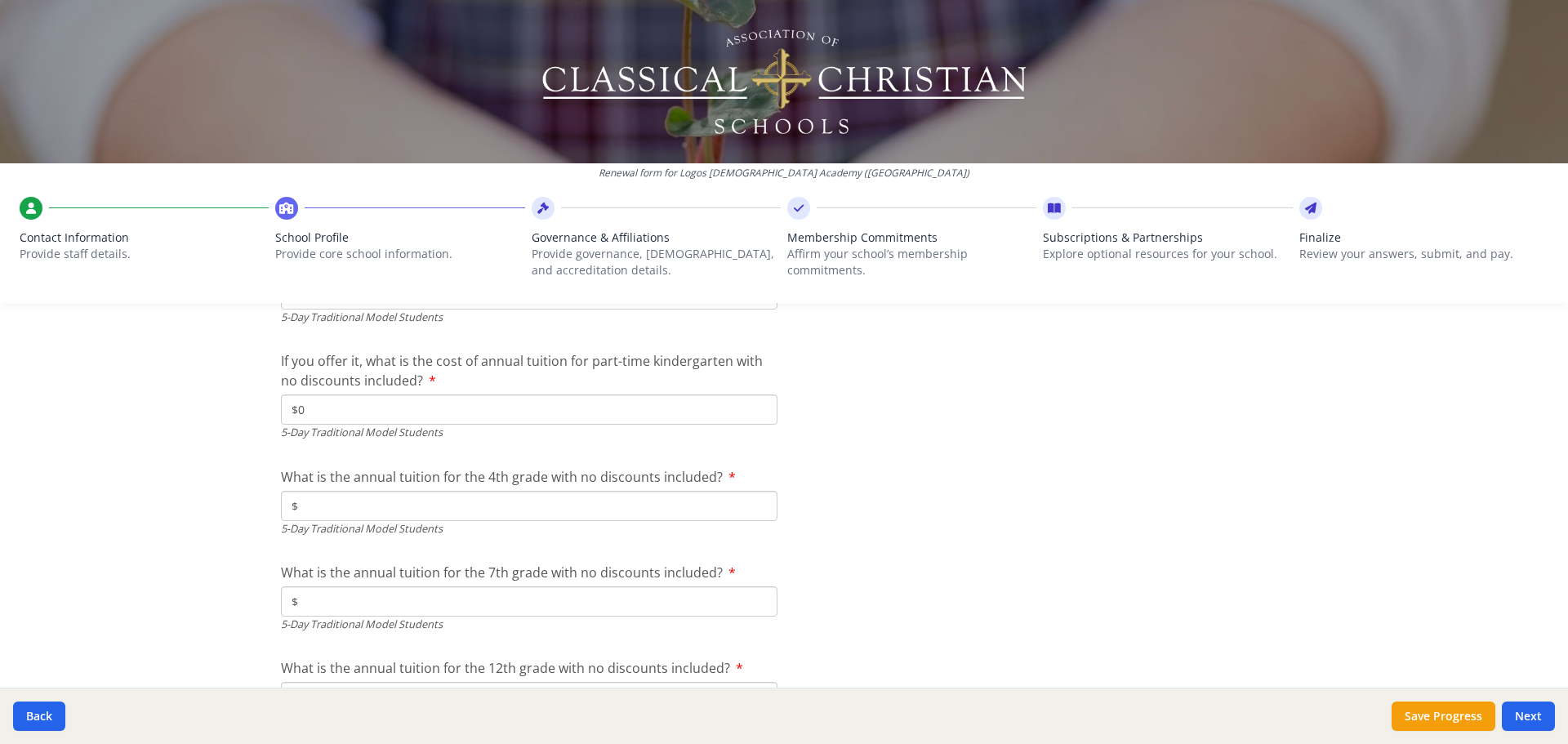
scroll to position [4685, 0]
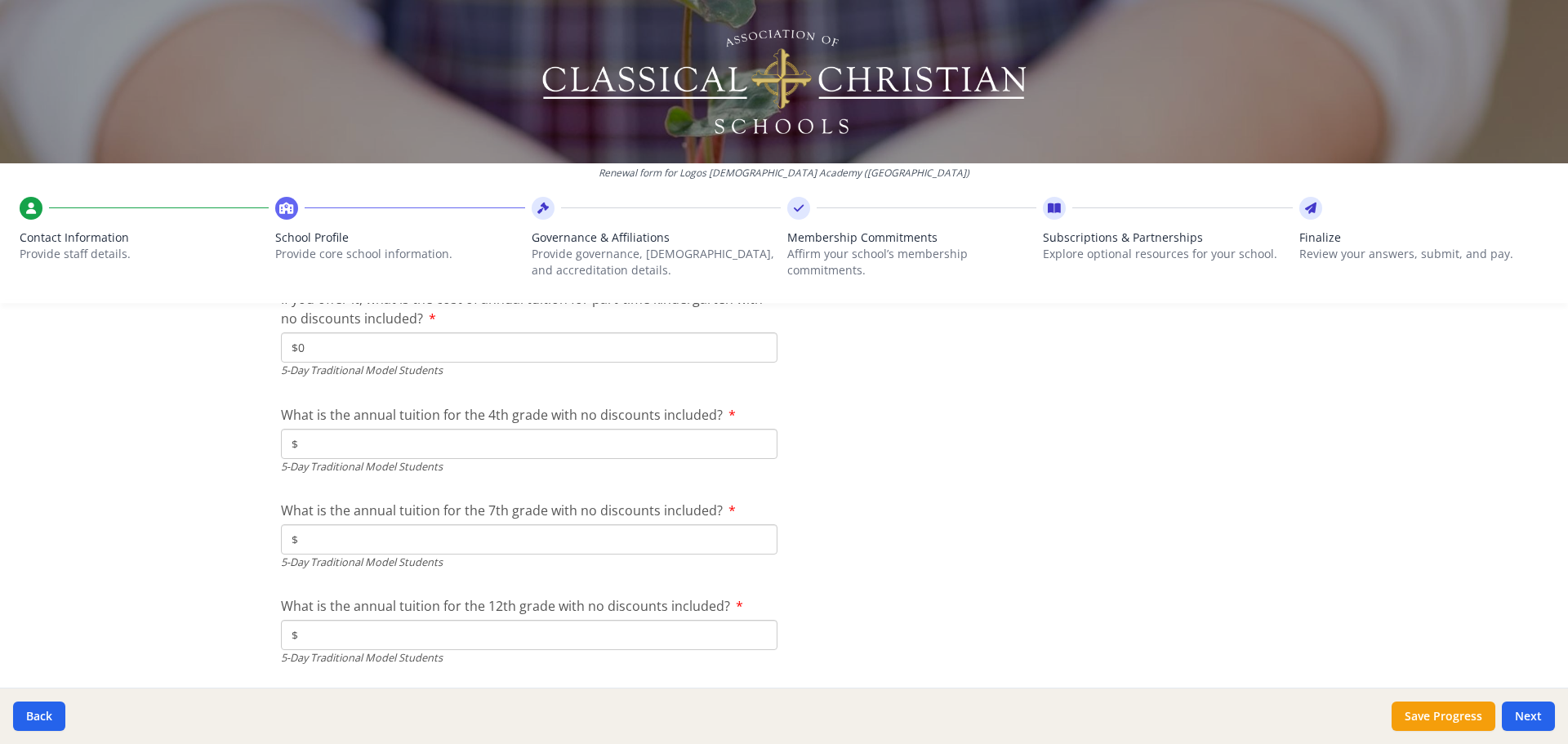
type input "$0"
click at [375, 456] on input "$" at bounding box center [529, 444] width 496 height 30
type input "$7 300"
click at [418, 535] on input "$" at bounding box center [529, 539] width 496 height 30
type input "$7 300"
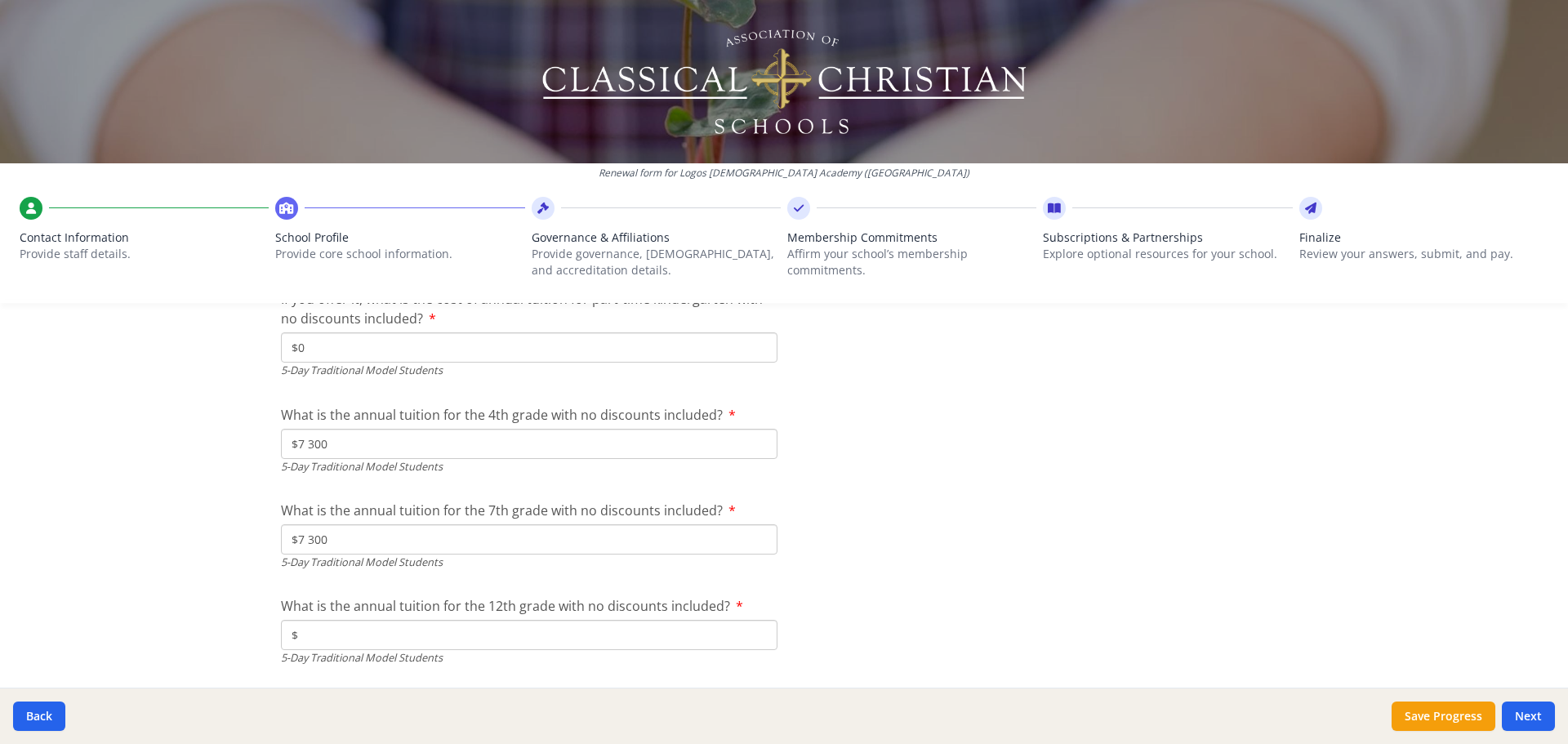
click at [414, 628] on input "$" at bounding box center [529, 634] width 496 height 30
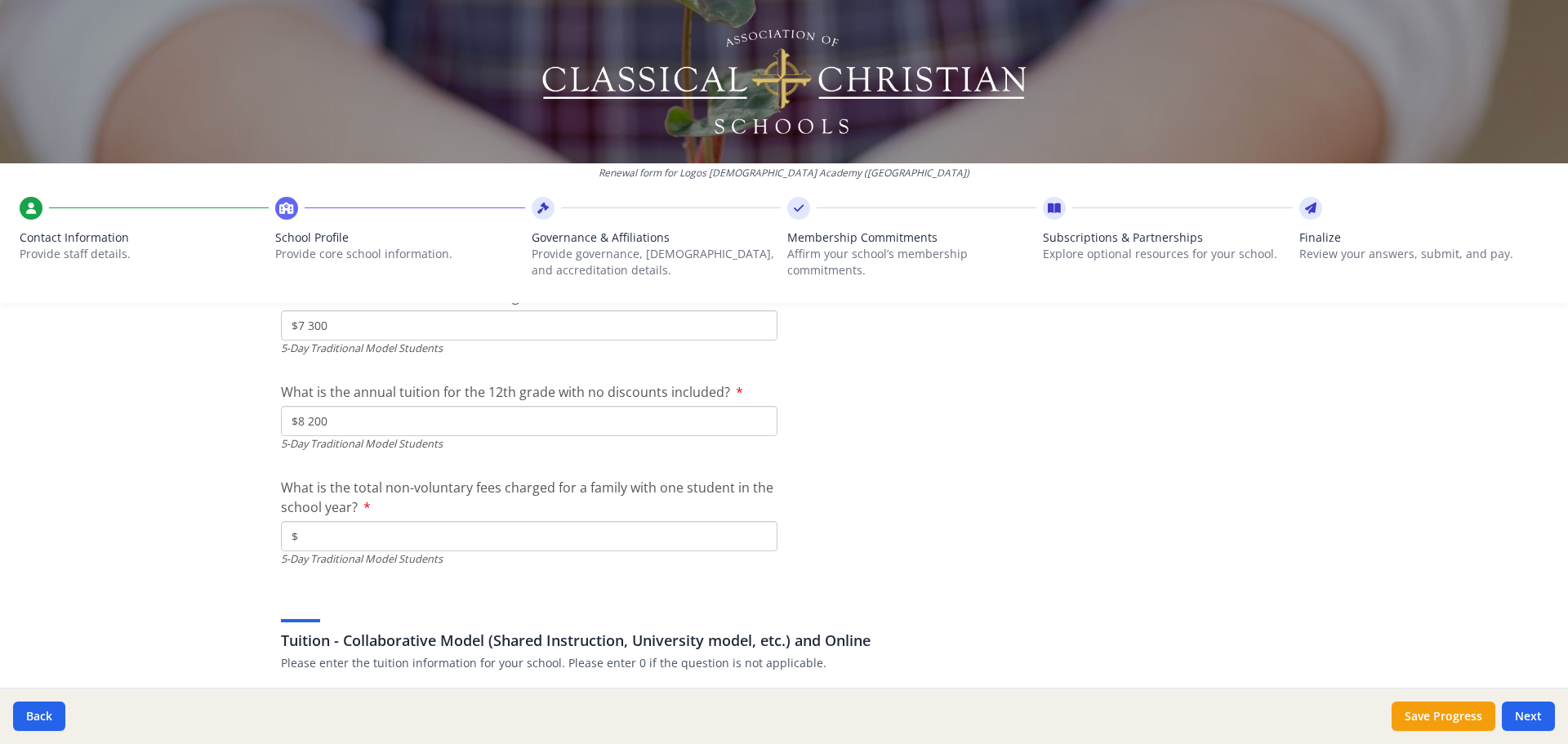
scroll to position [4929, 0]
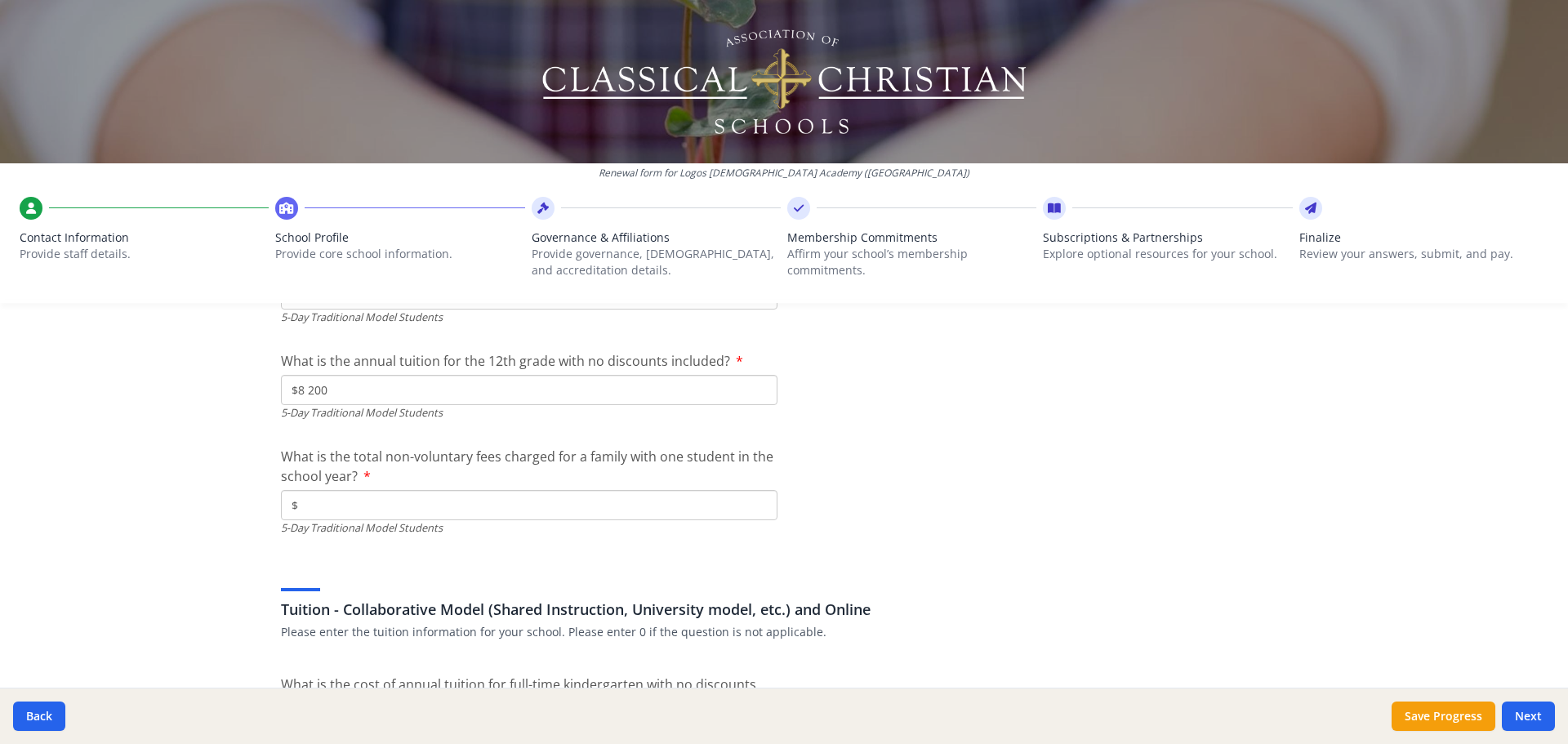
type input "$8 200"
click at [337, 503] on input "$" at bounding box center [529, 504] width 496 height 30
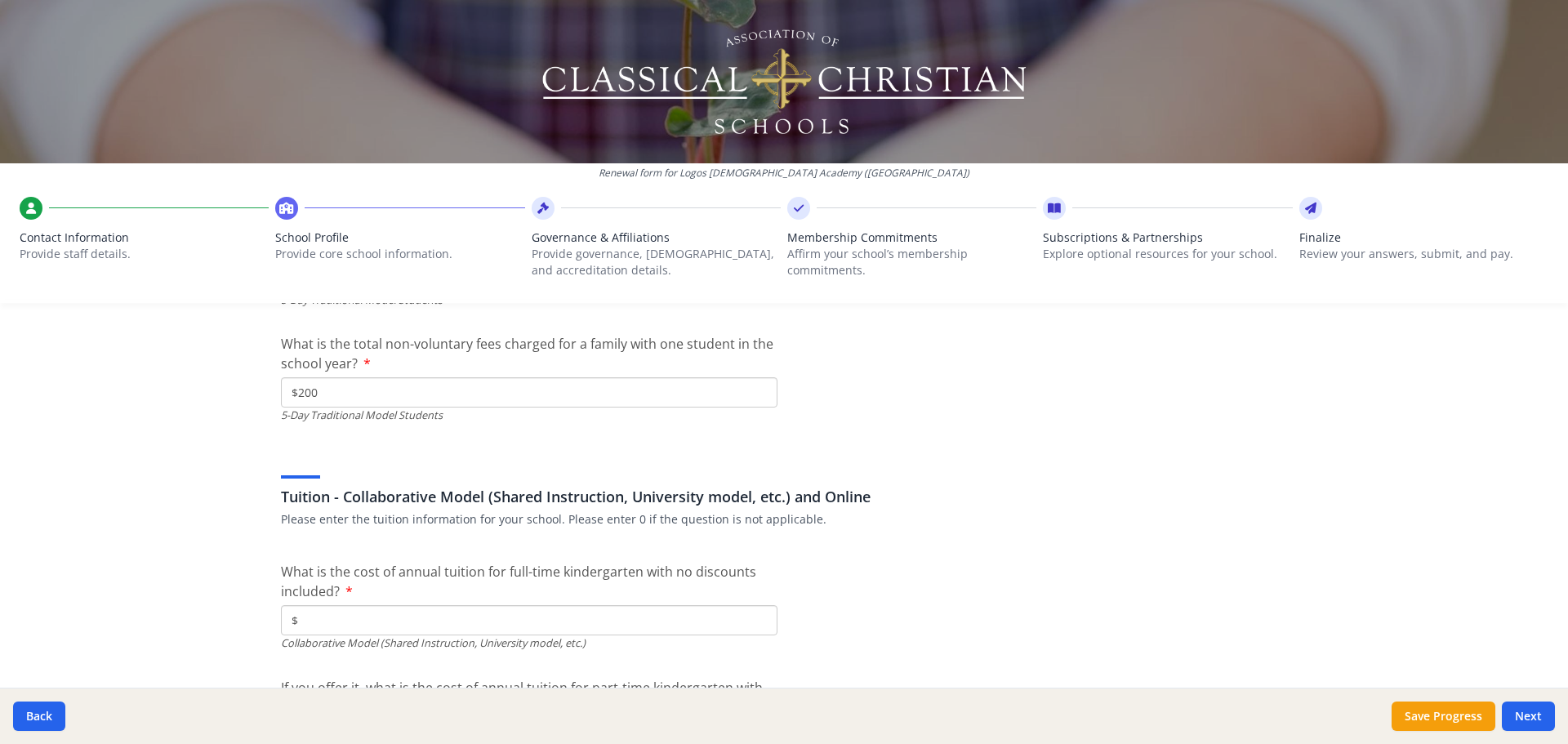
scroll to position [5175, 0]
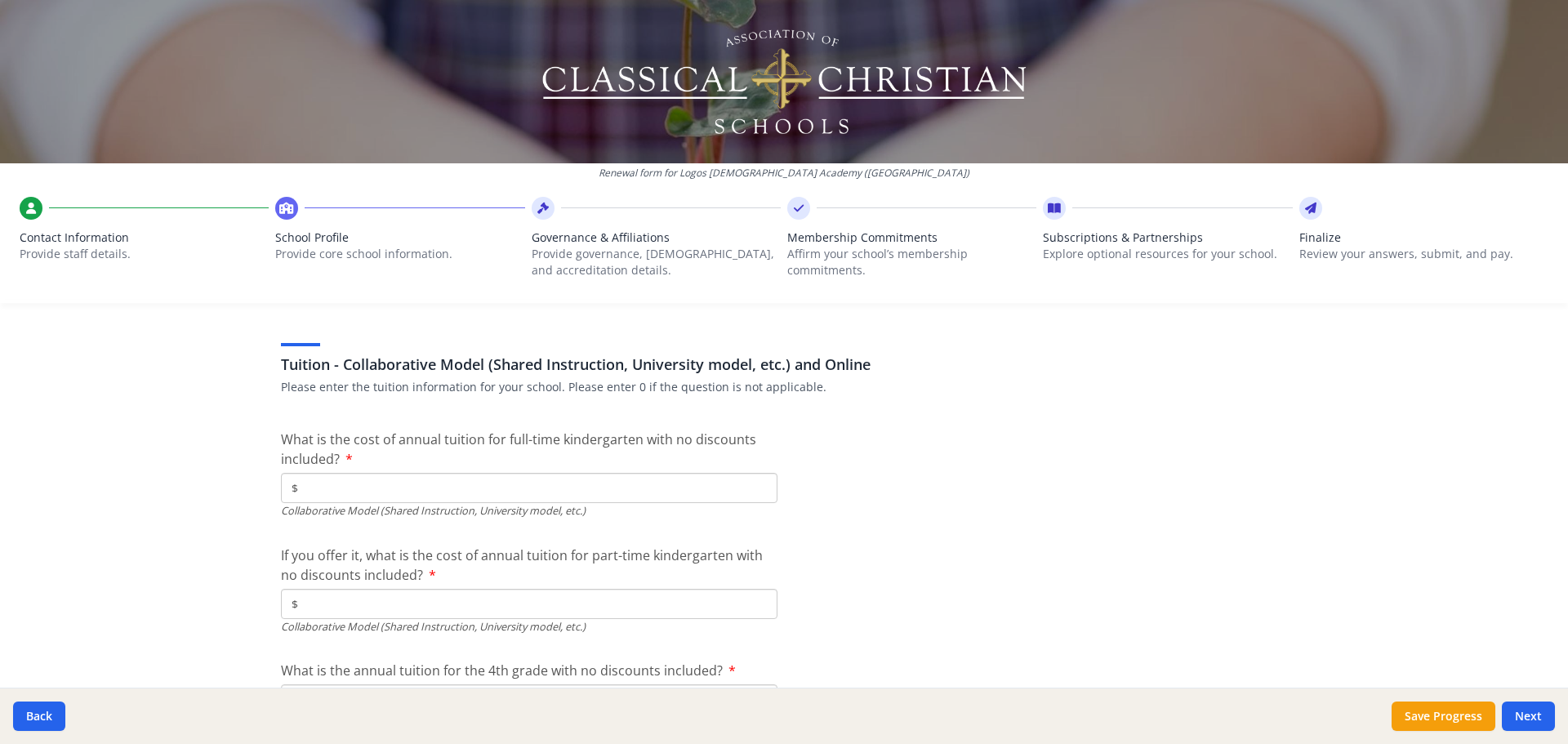
type input "$200"
type input "$0"
click at [351, 586] on div "If you offer it, what is the cost of annual tuition for part-time kindergarten …" at bounding box center [529, 589] width 496 height 89
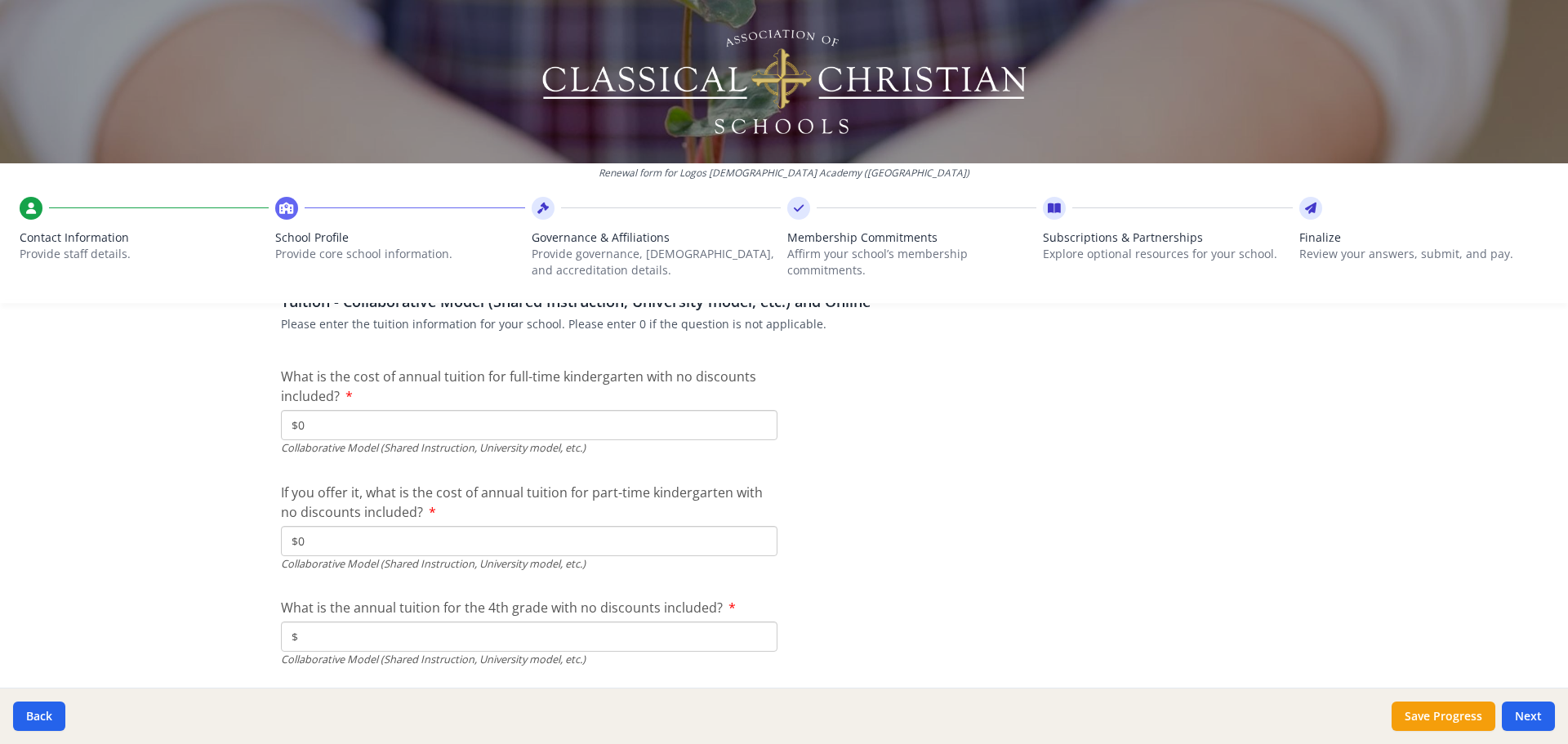
scroll to position [5338, 0]
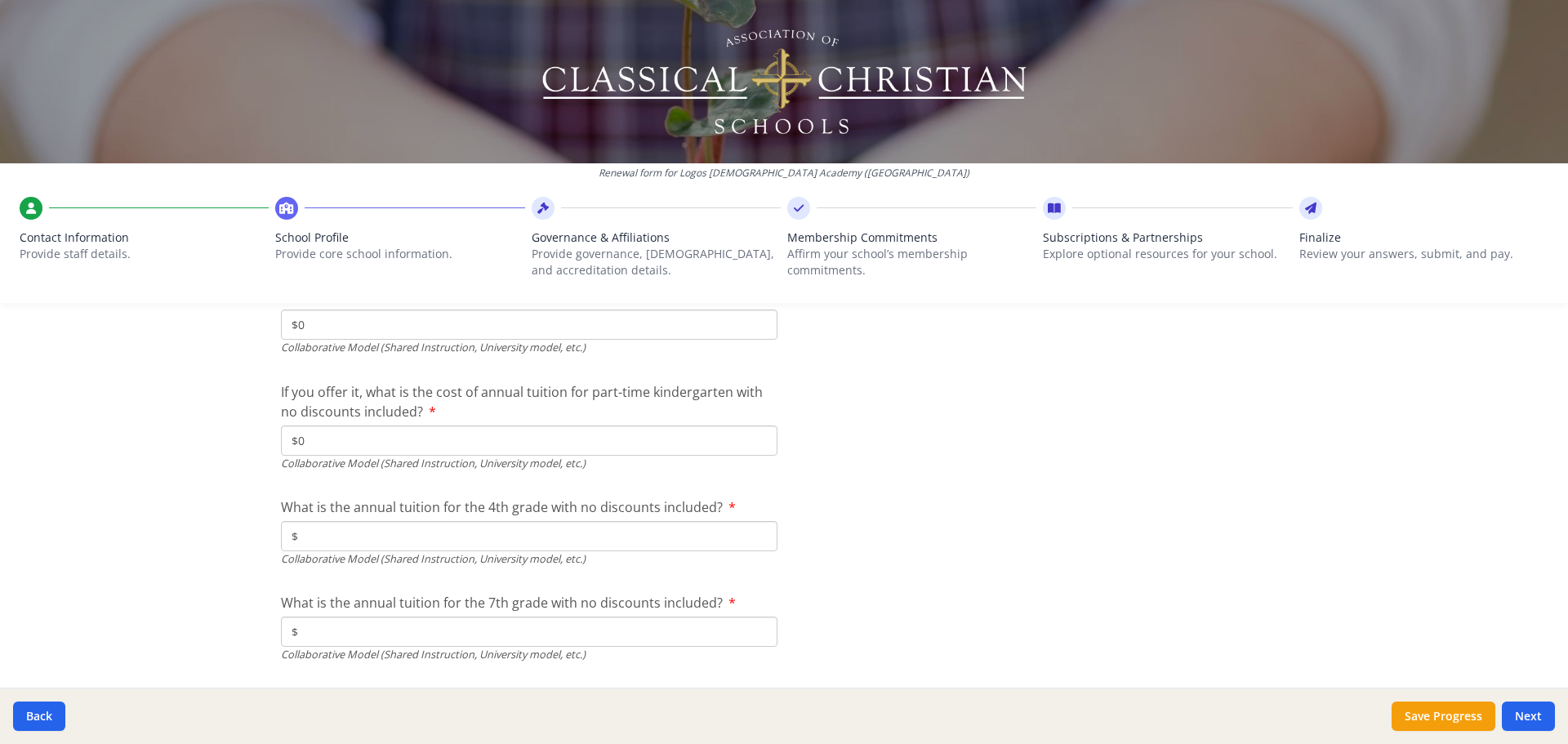
type input "$0"
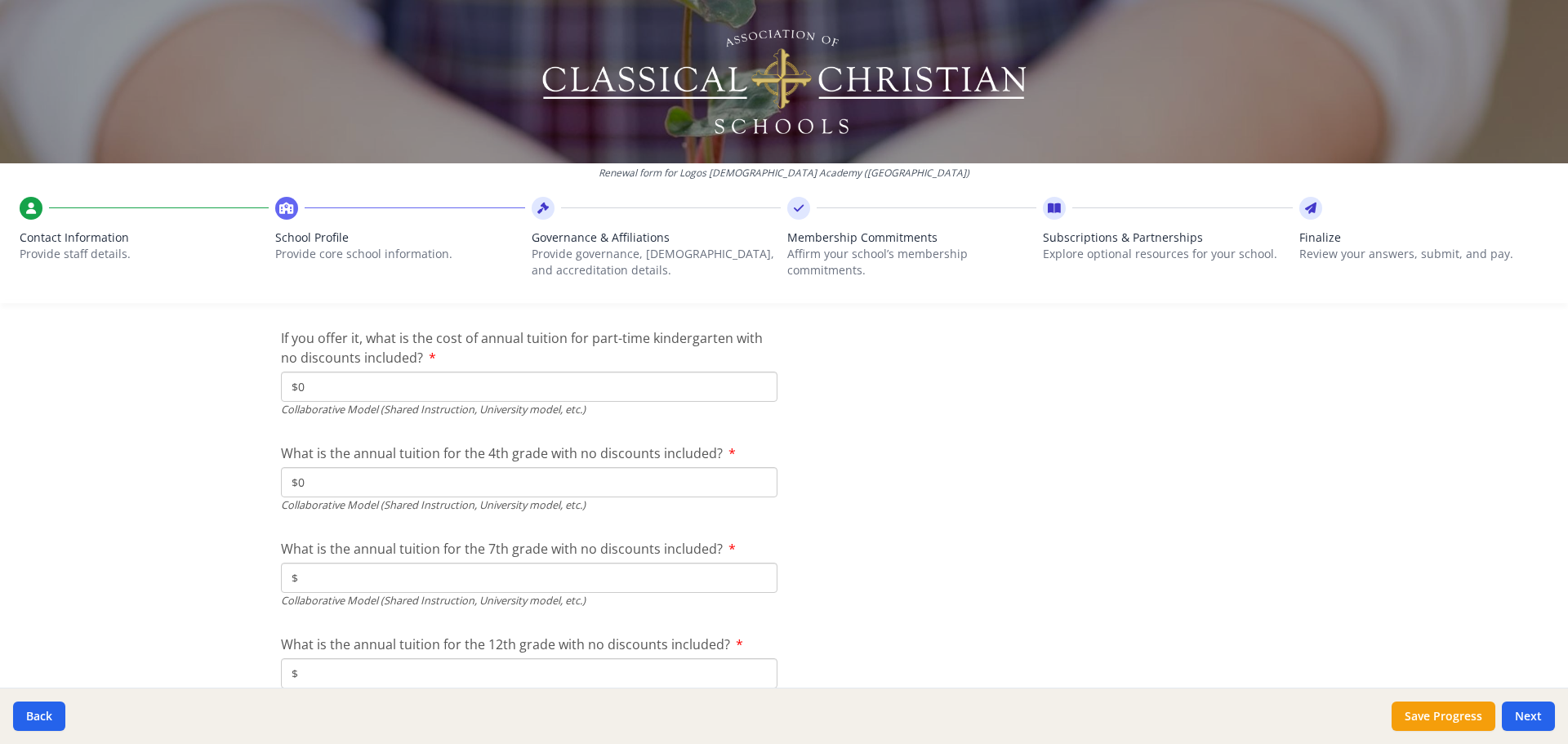
scroll to position [5501, 0]
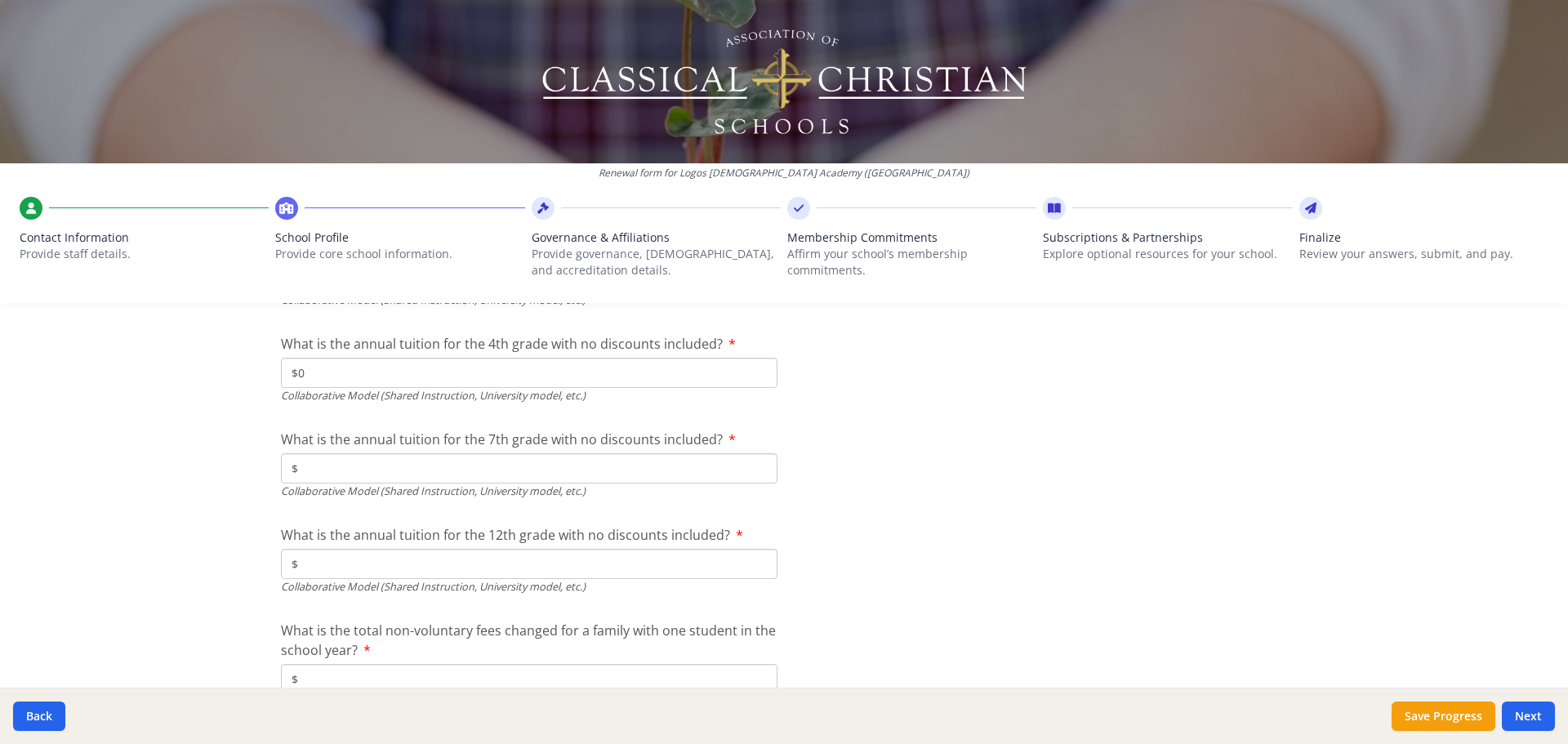
type input "$0"
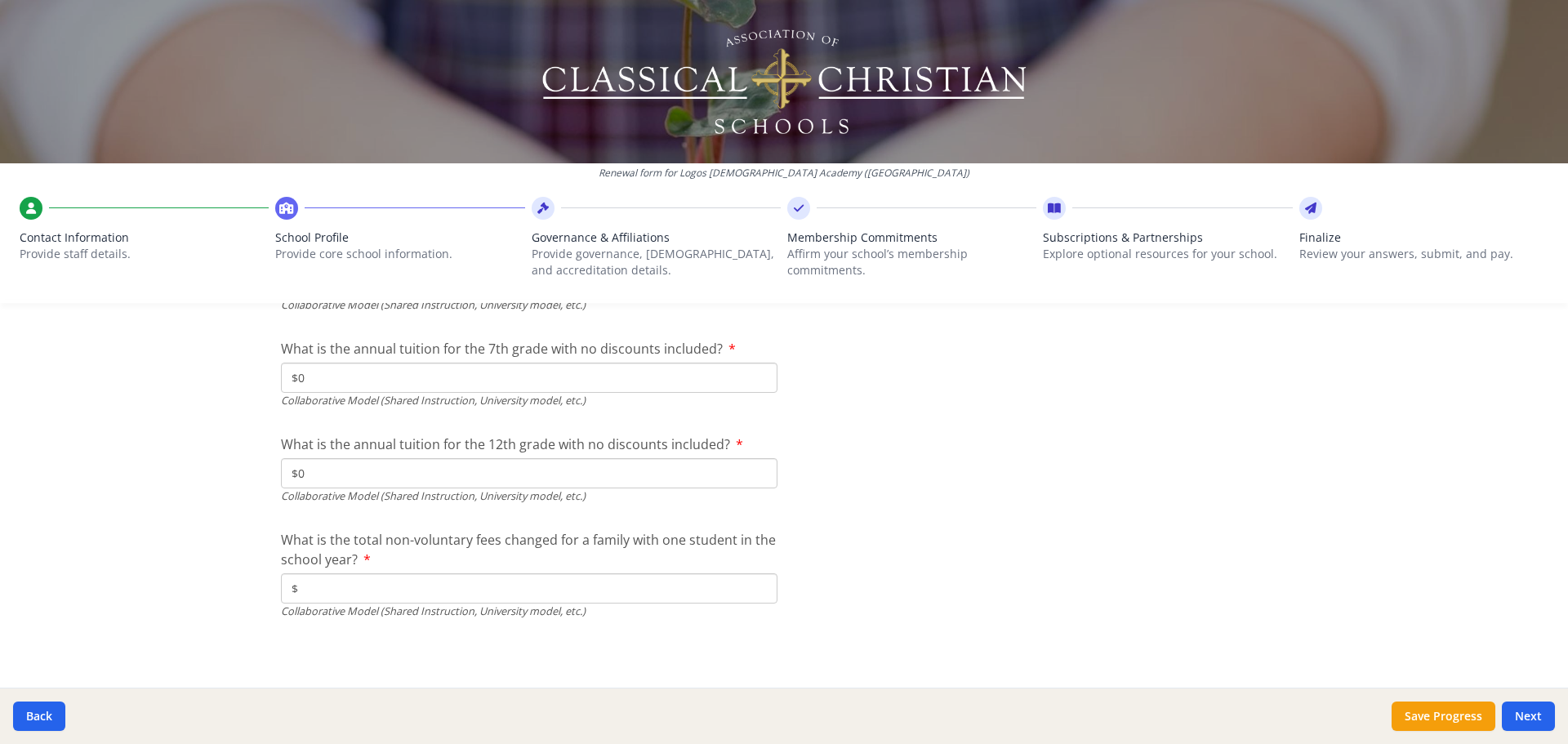
scroll to position [5592, 0]
type input "$0"
click at [340, 586] on input "$" at bounding box center [529, 588] width 496 height 30
type input "$0"
click at [1543, 717] on button "Next" at bounding box center [1529, 716] width 53 height 29
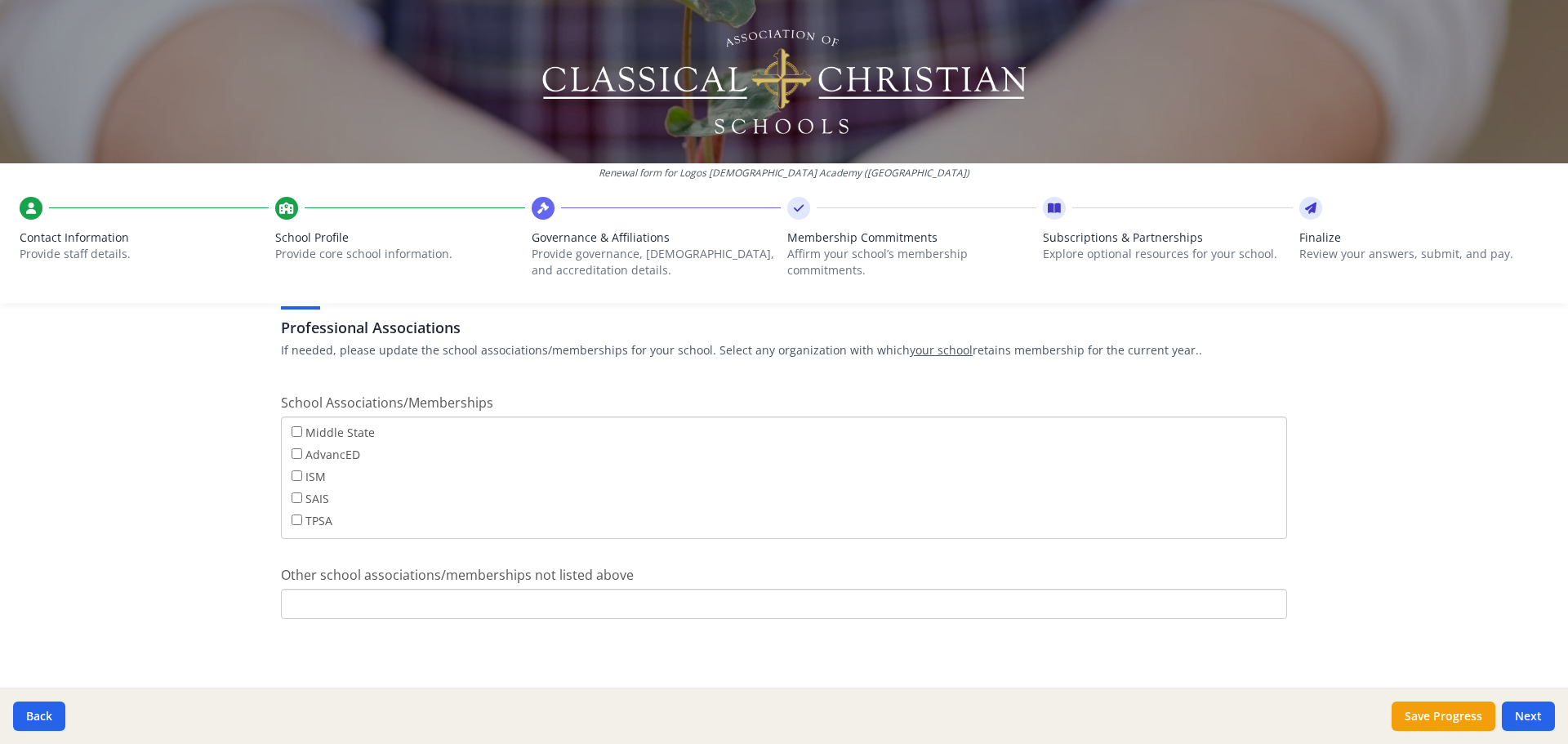
scroll to position [0, 0]
click at [1534, 729] on button "Next" at bounding box center [1529, 716] width 53 height 29
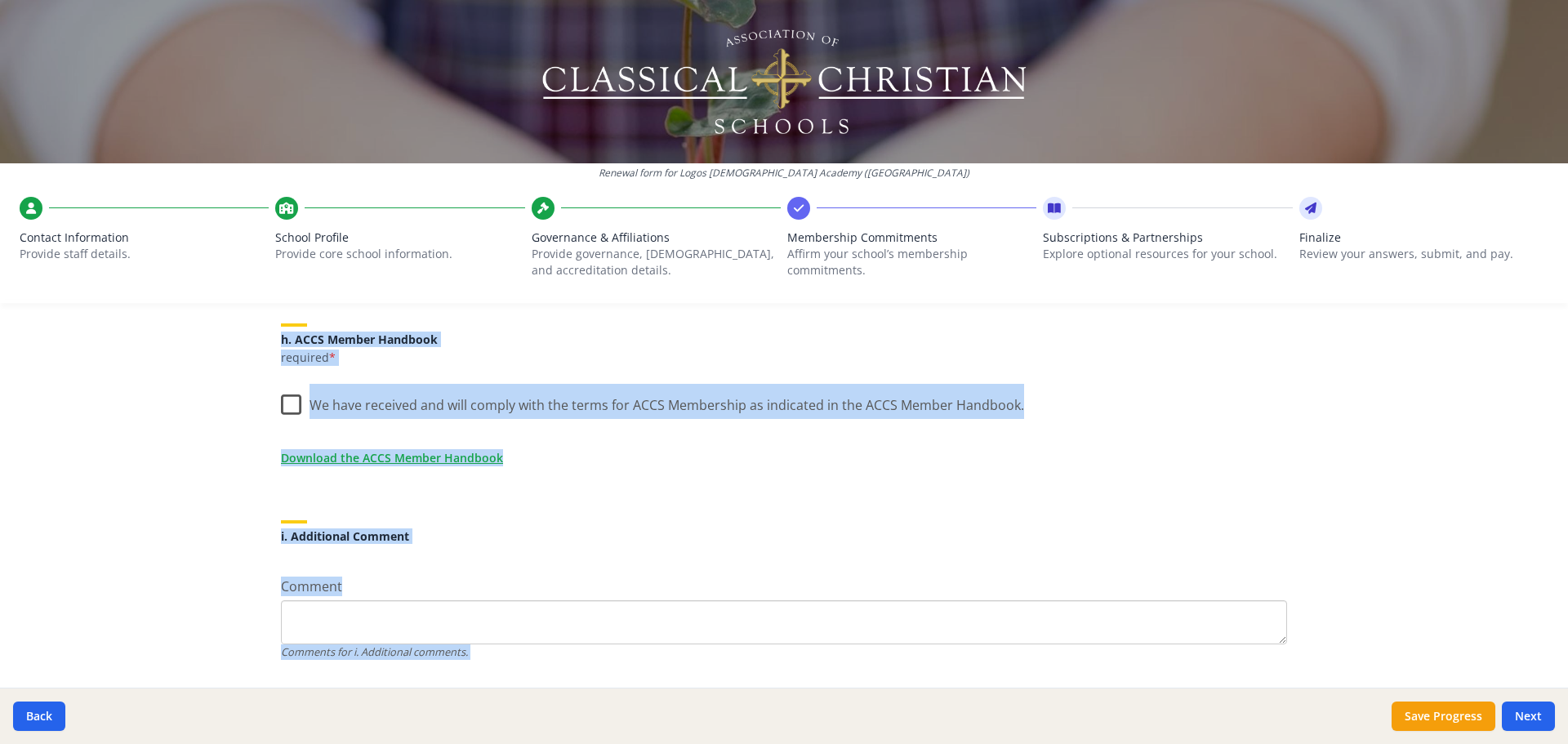
scroll to position [1421, 0]
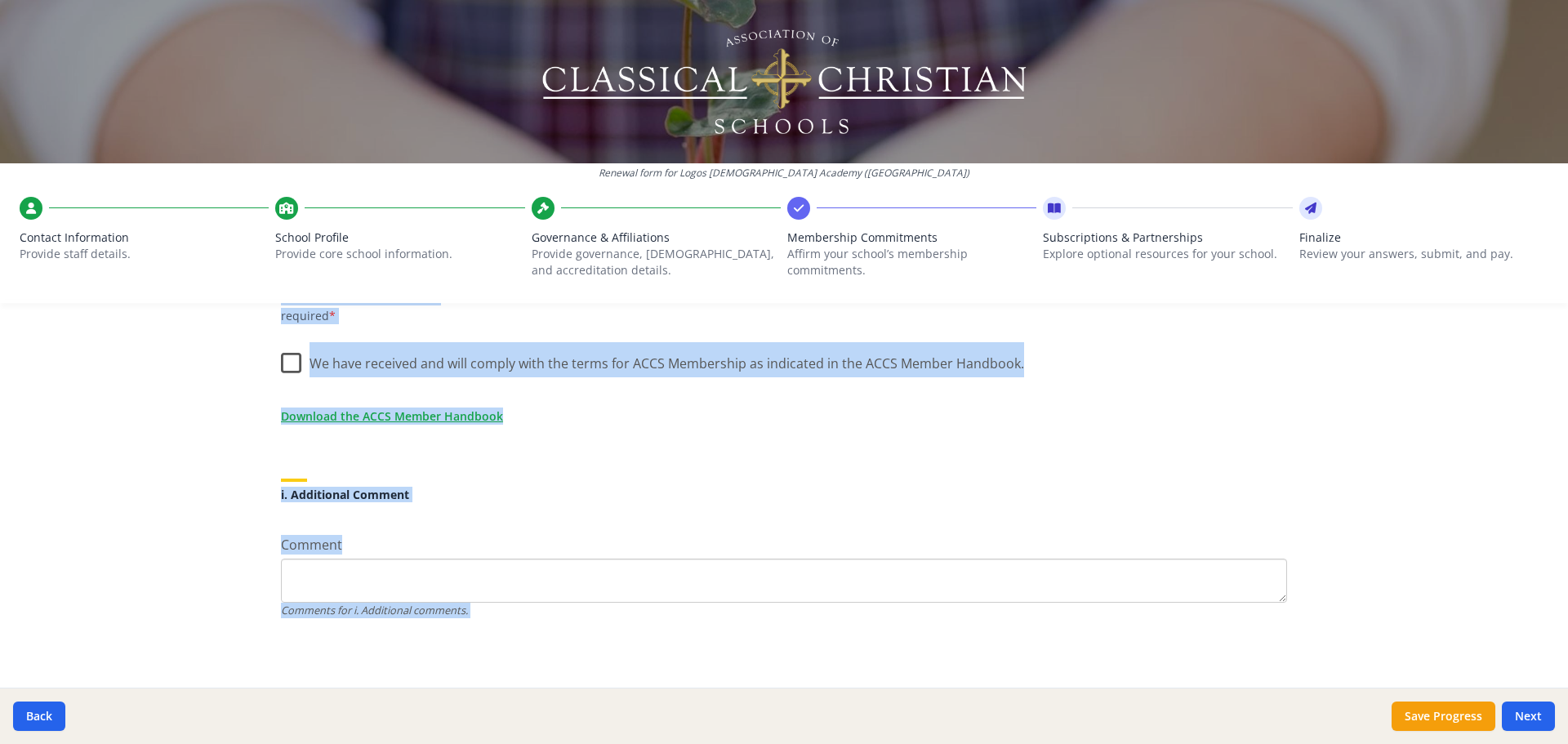
drag, startPoint x: 266, startPoint y: 382, endPoint x: 996, endPoint y: 771, distance: 827.2
click at [996, 743] on html "Renewal form for Logos [DEMOGRAPHIC_DATA] Academy ([GEOGRAPHIC_DATA]) Contact I…" at bounding box center [784, 372] width 1568 height 744
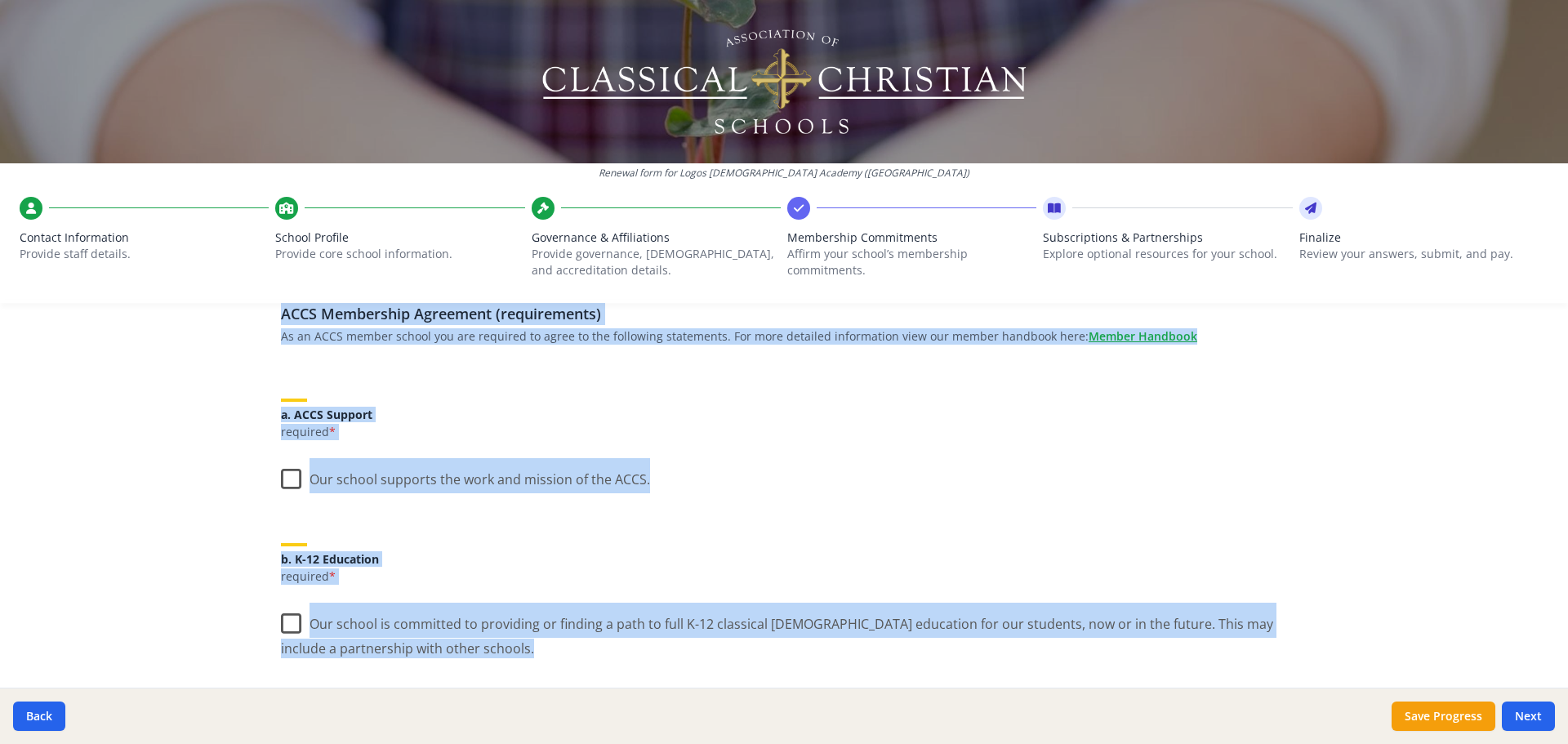
scroll to position [163, 0]
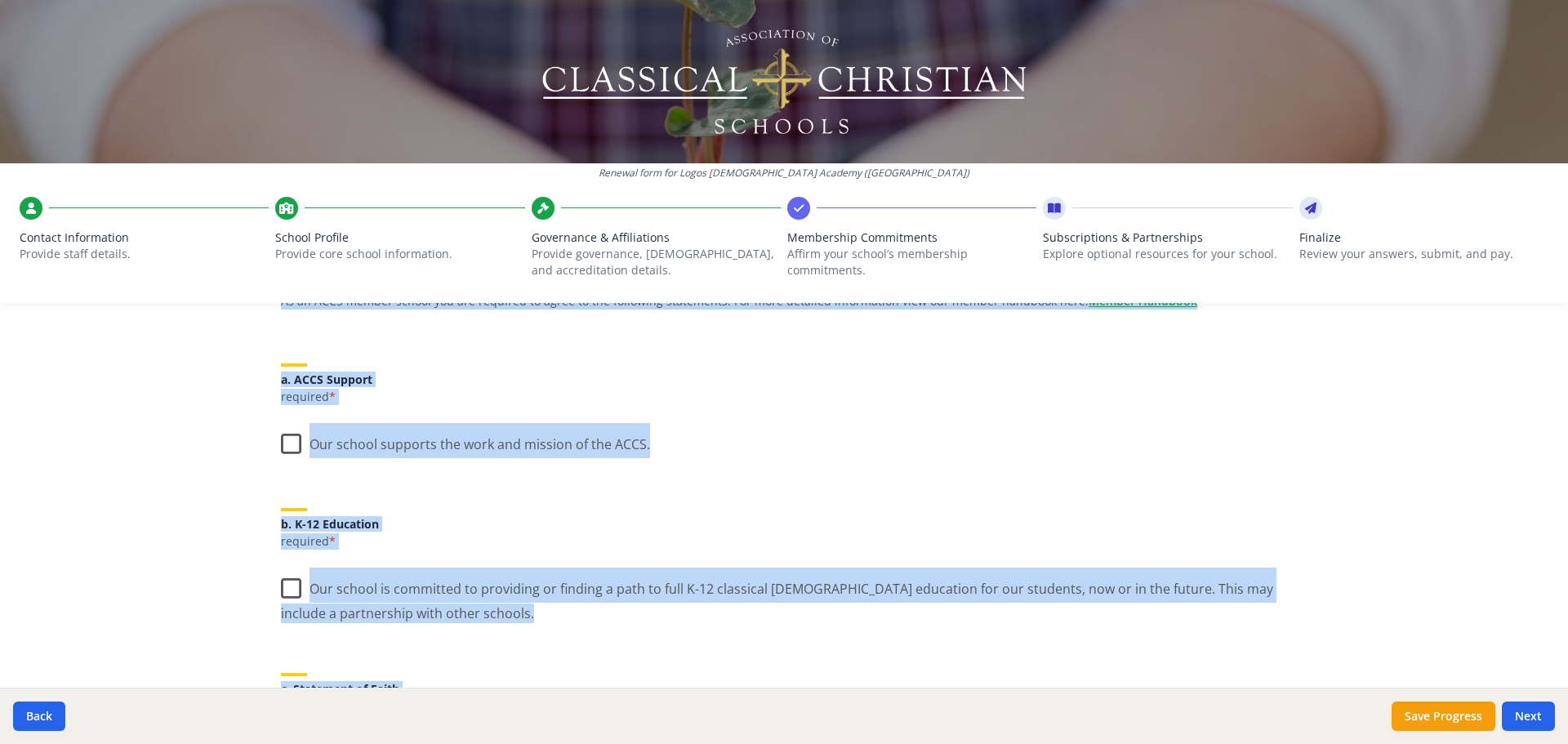
click at [989, 383] on h5 "a. ACCS Support" at bounding box center [784, 379] width 1006 height 12
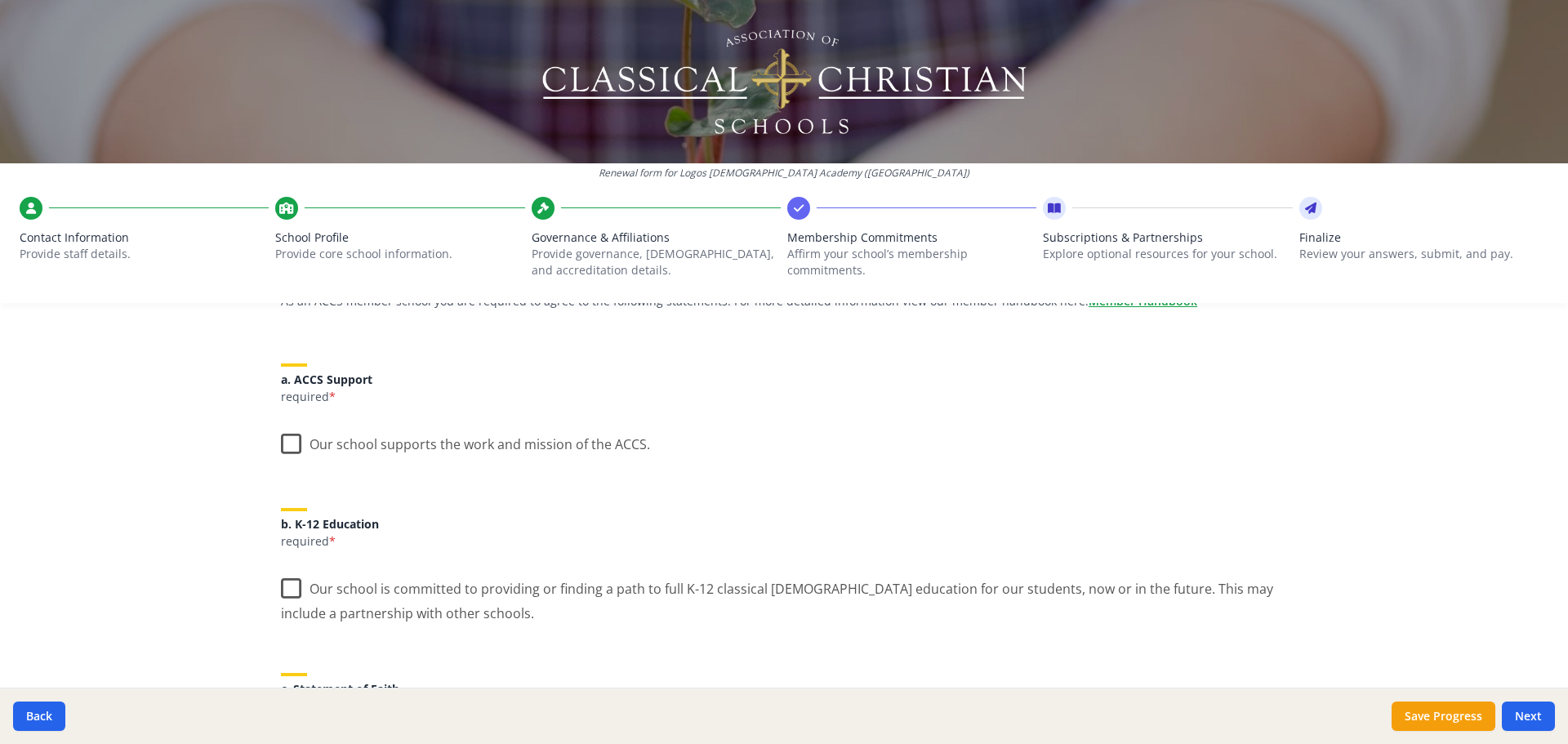
scroll to position [245, 0]
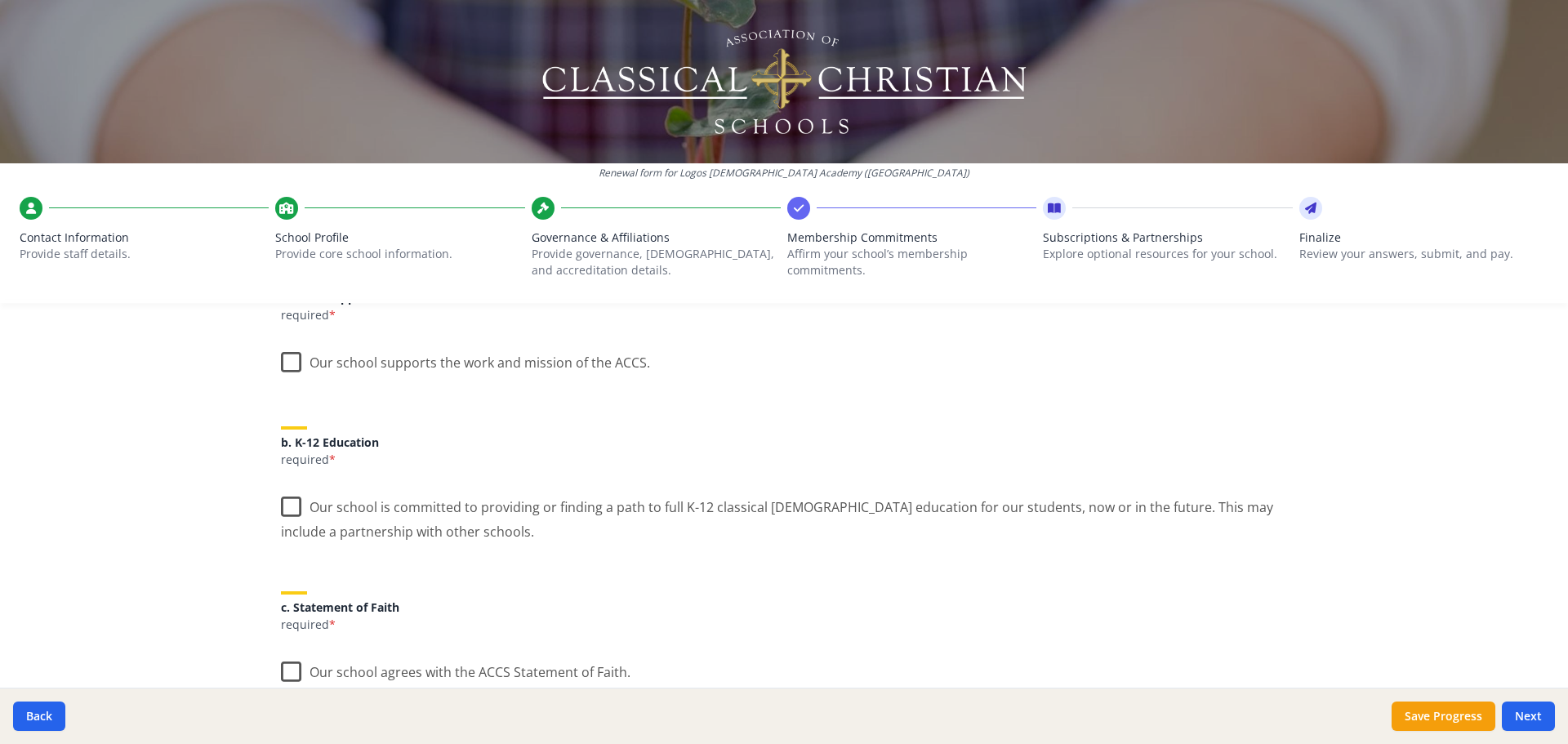
click at [288, 360] on label "Our school supports the work and mission of the ACCS." at bounding box center [465, 359] width 369 height 35
click at [0, 0] on input "Our school supports the work and mission of the ACCS." at bounding box center [0, 0] width 0 height 0
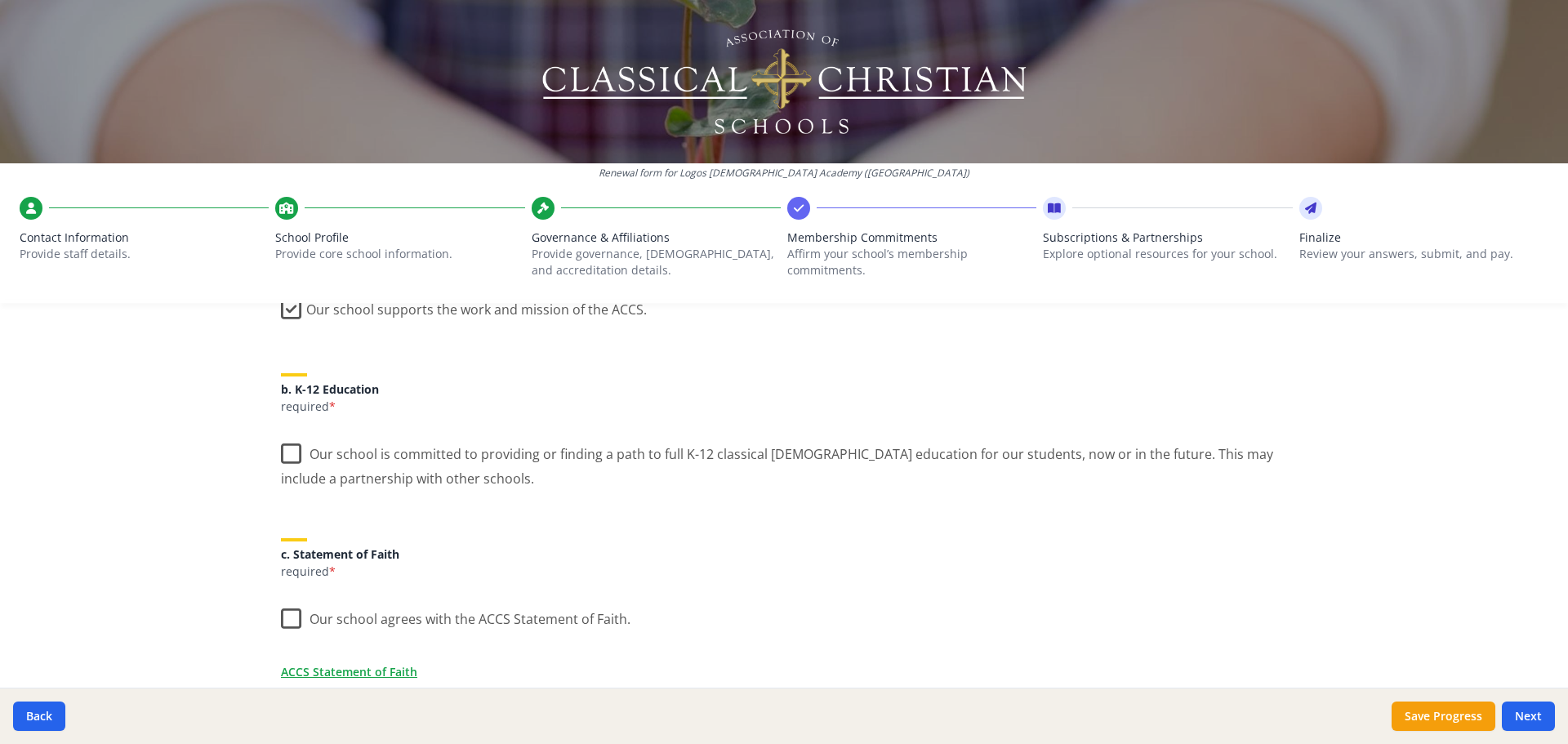
scroll to position [326, 0]
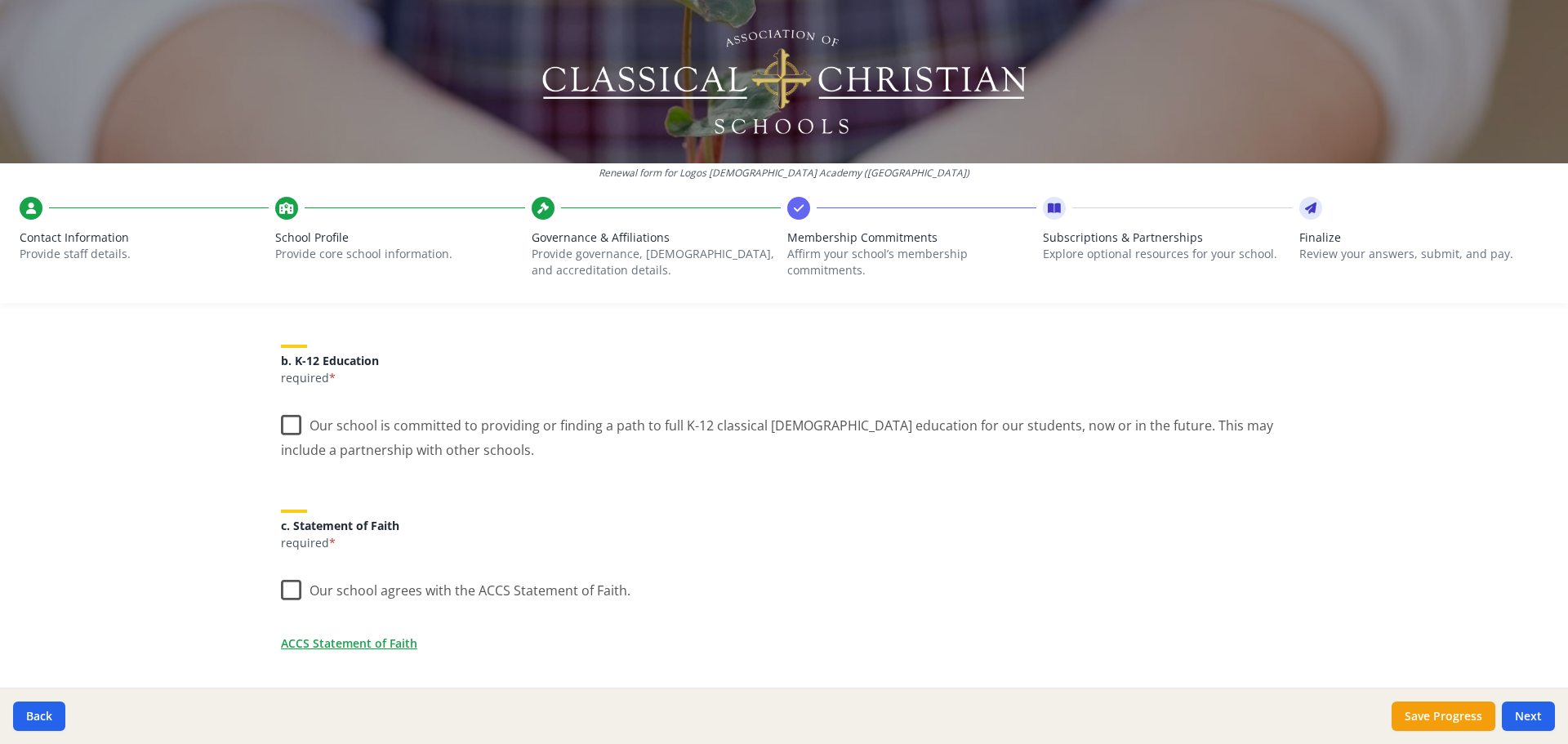
click at [282, 428] on label "Our school is committed to providing or finding a path to full K-12 classical […" at bounding box center [784, 432] width 1006 height 55
click at [0, 0] on input "Our school is committed to providing or finding a path to full K-12 classical […" at bounding box center [0, 0] width 0 height 0
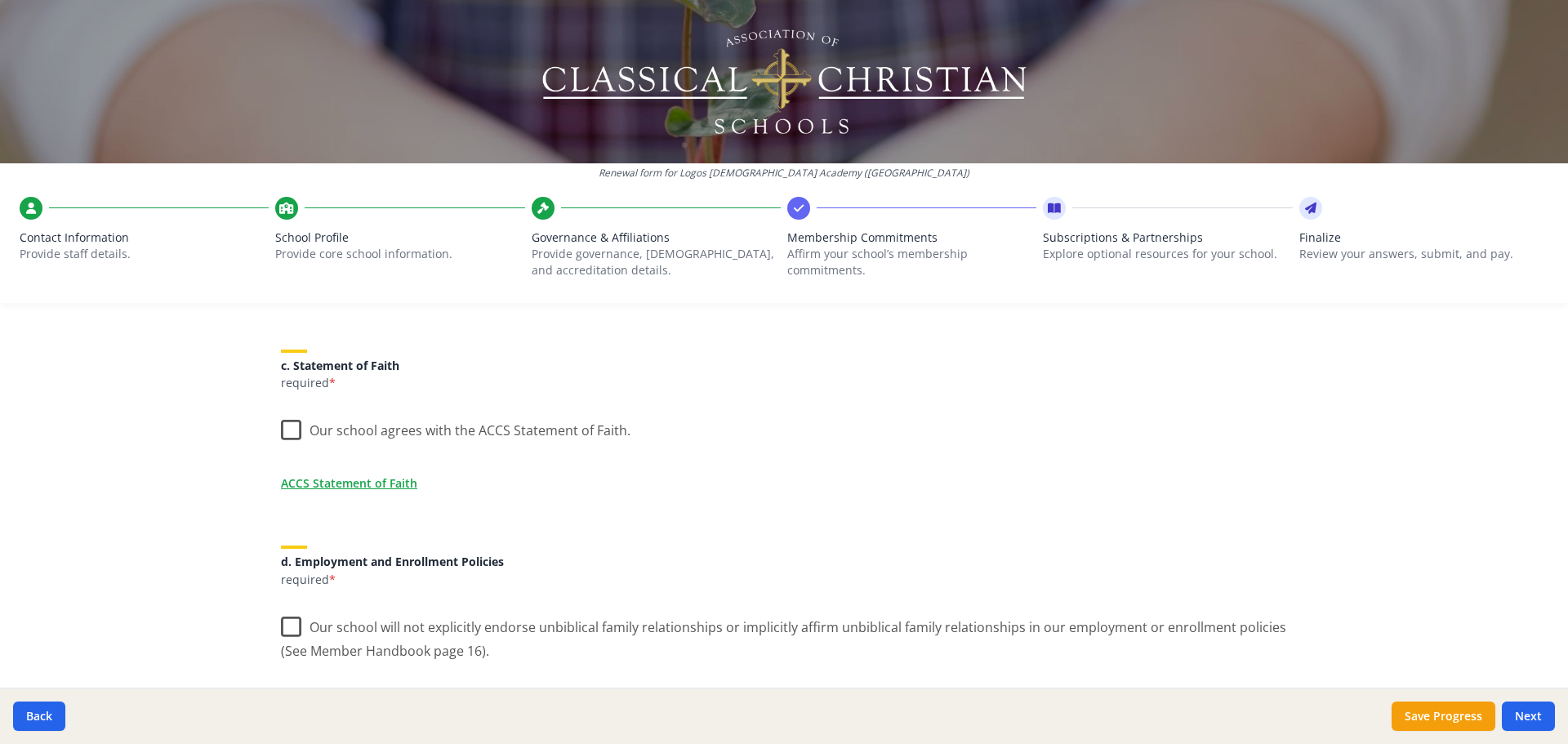
scroll to position [489, 0]
click at [290, 429] on label "Our school agrees with the ACCS Statement of Faith." at bounding box center [455, 423] width 350 height 35
click at [0, 0] on input "Our school agrees with the ACCS Statement of Faith." at bounding box center [0, 0] width 0 height 0
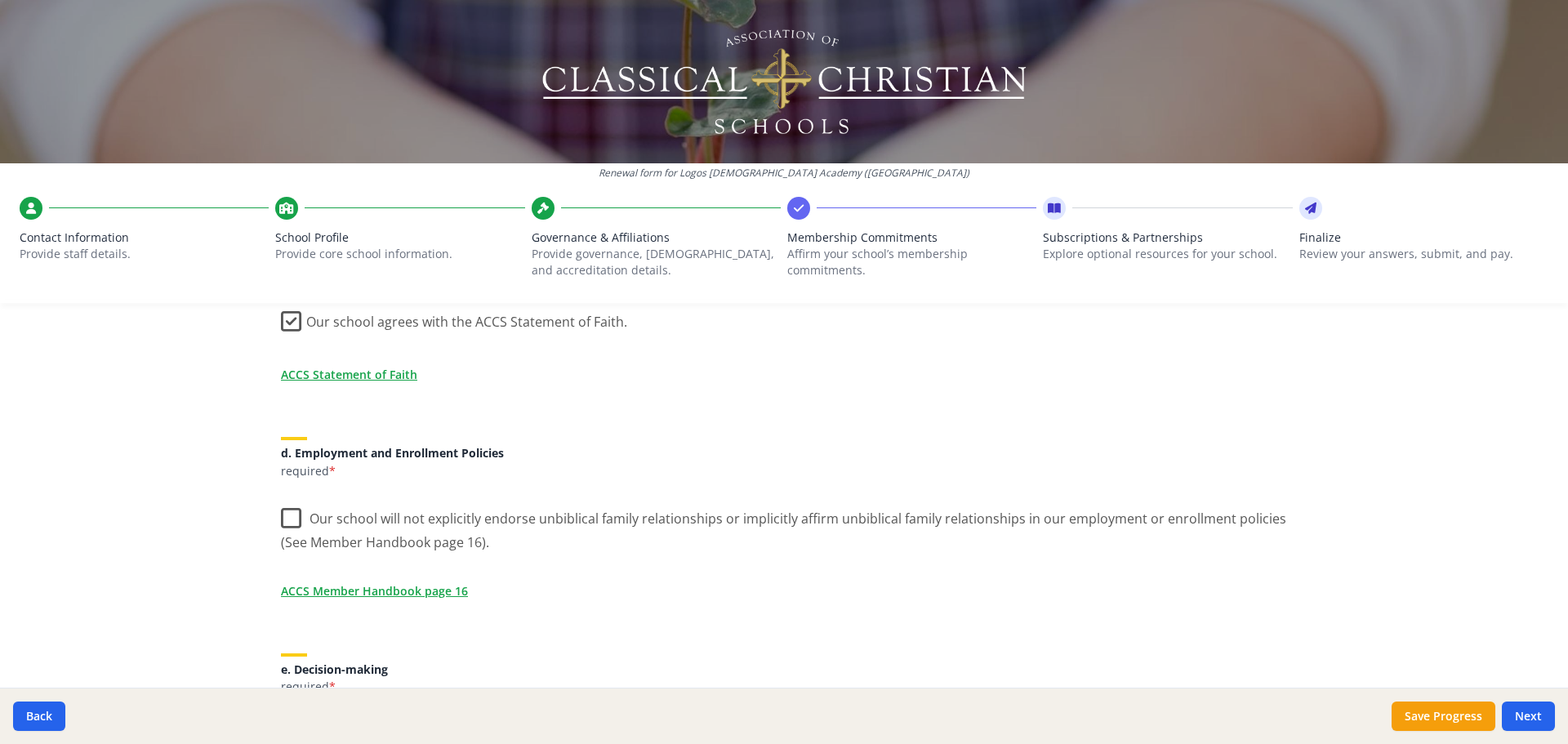
scroll to position [735, 0]
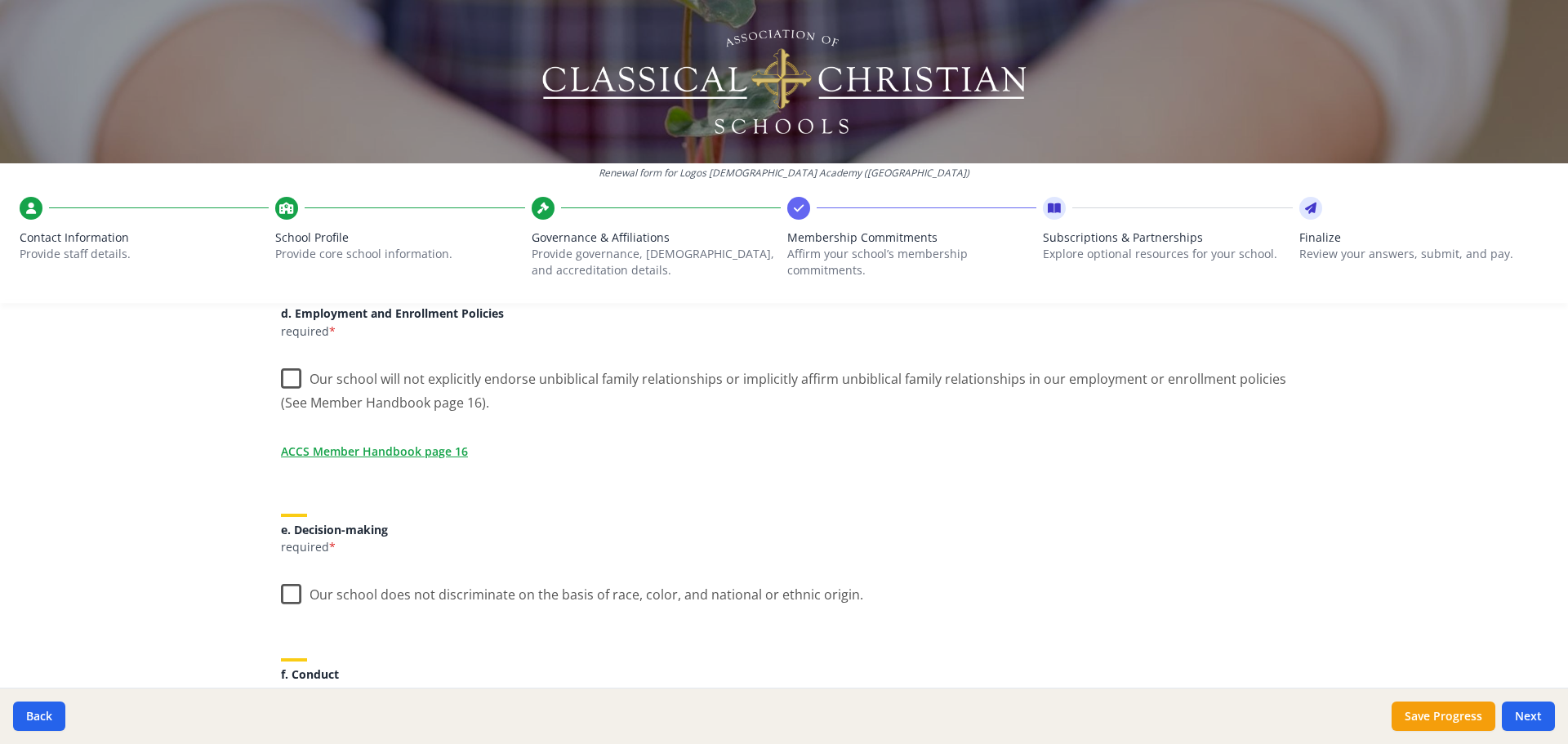
drag, startPoint x: 278, startPoint y: 381, endPoint x: 281, endPoint y: 392, distance: 11.4
click at [281, 381] on label "Our school will not explicitly endorse unbiblical family relationships or impli…" at bounding box center [784, 385] width 1006 height 55
click at [0, 0] on input "Our school will not explicitly endorse unbiblical family relationships or impli…" at bounding box center [0, 0] width 0 height 0
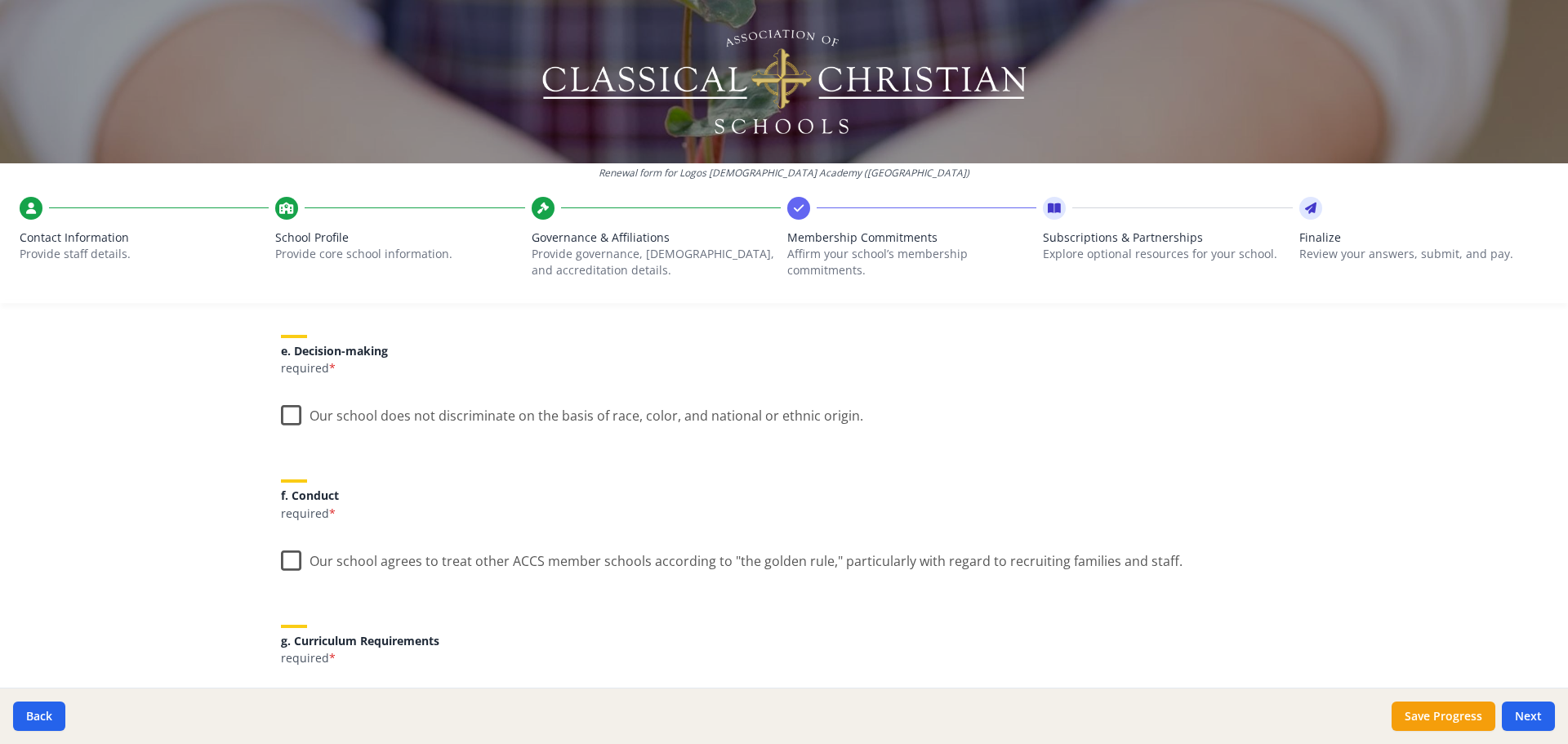
scroll to position [980, 0]
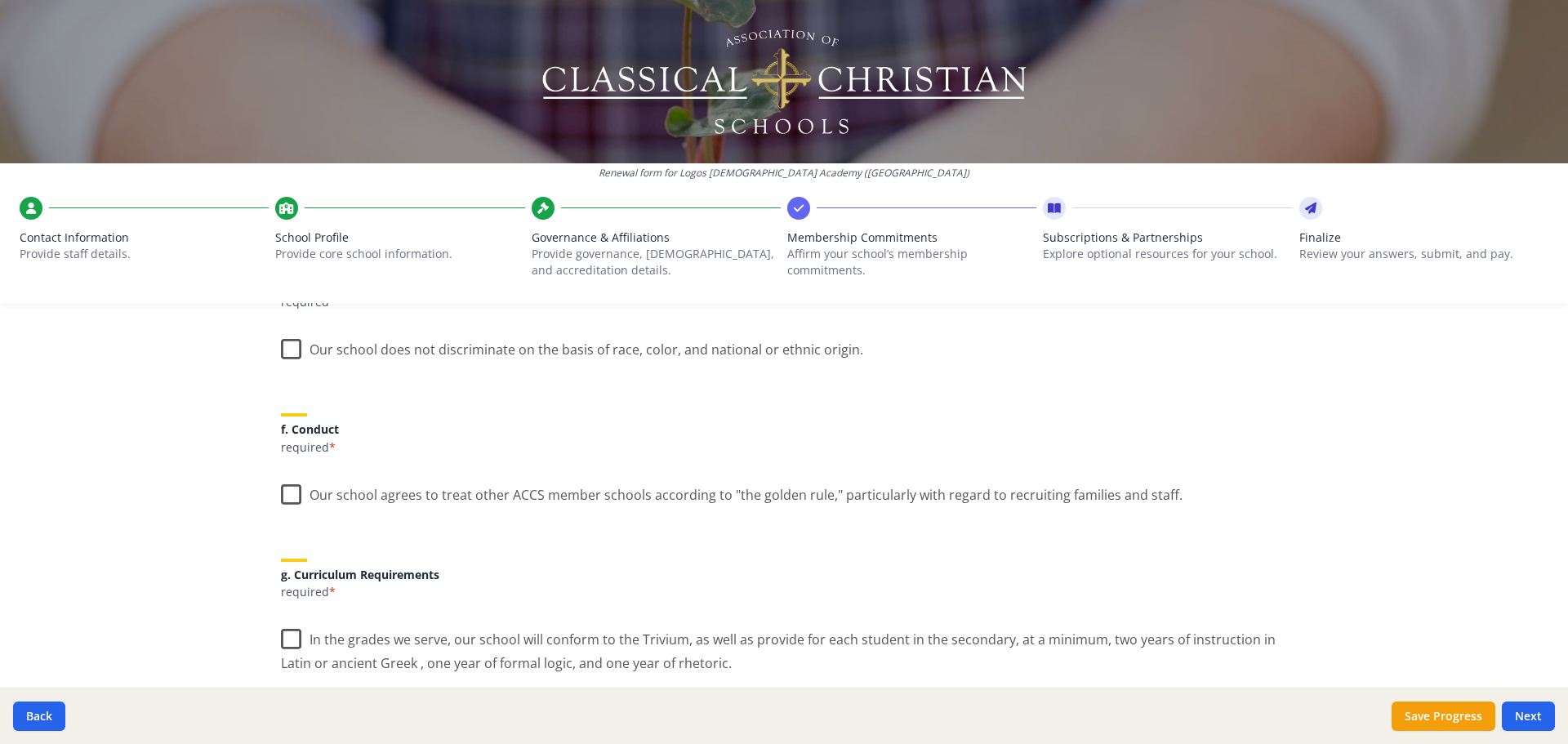
click at [291, 350] on label "Our school does not discriminate on the basis of race, color, and national or e…" at bounding box center [571, 345] width 582 height 35
click at [0, 0] on input "Our school does not discriminate on the basis of race, color, and national or e…" at bounding box center [0, 0] width 0 height 0
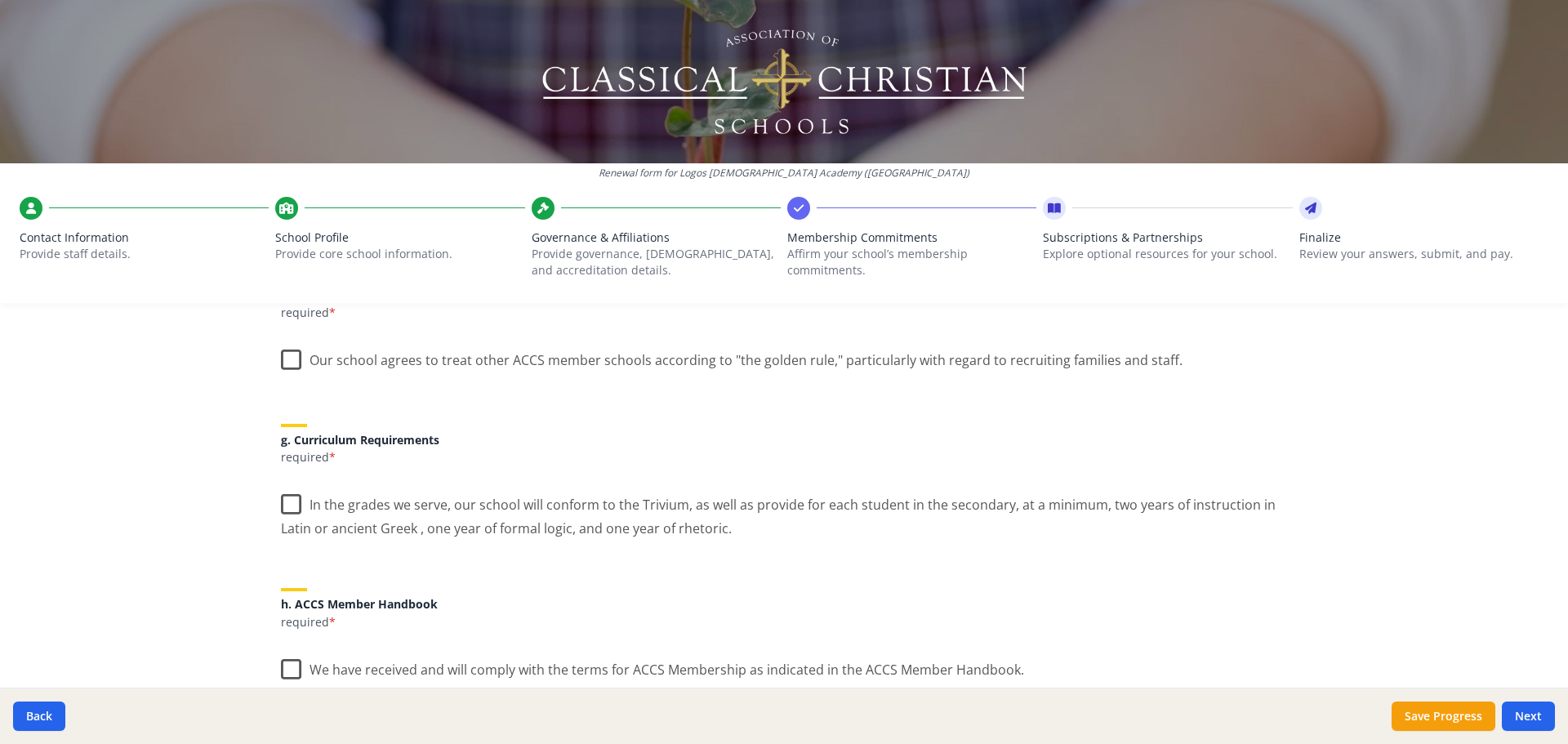
scroll to position [1143, 0]
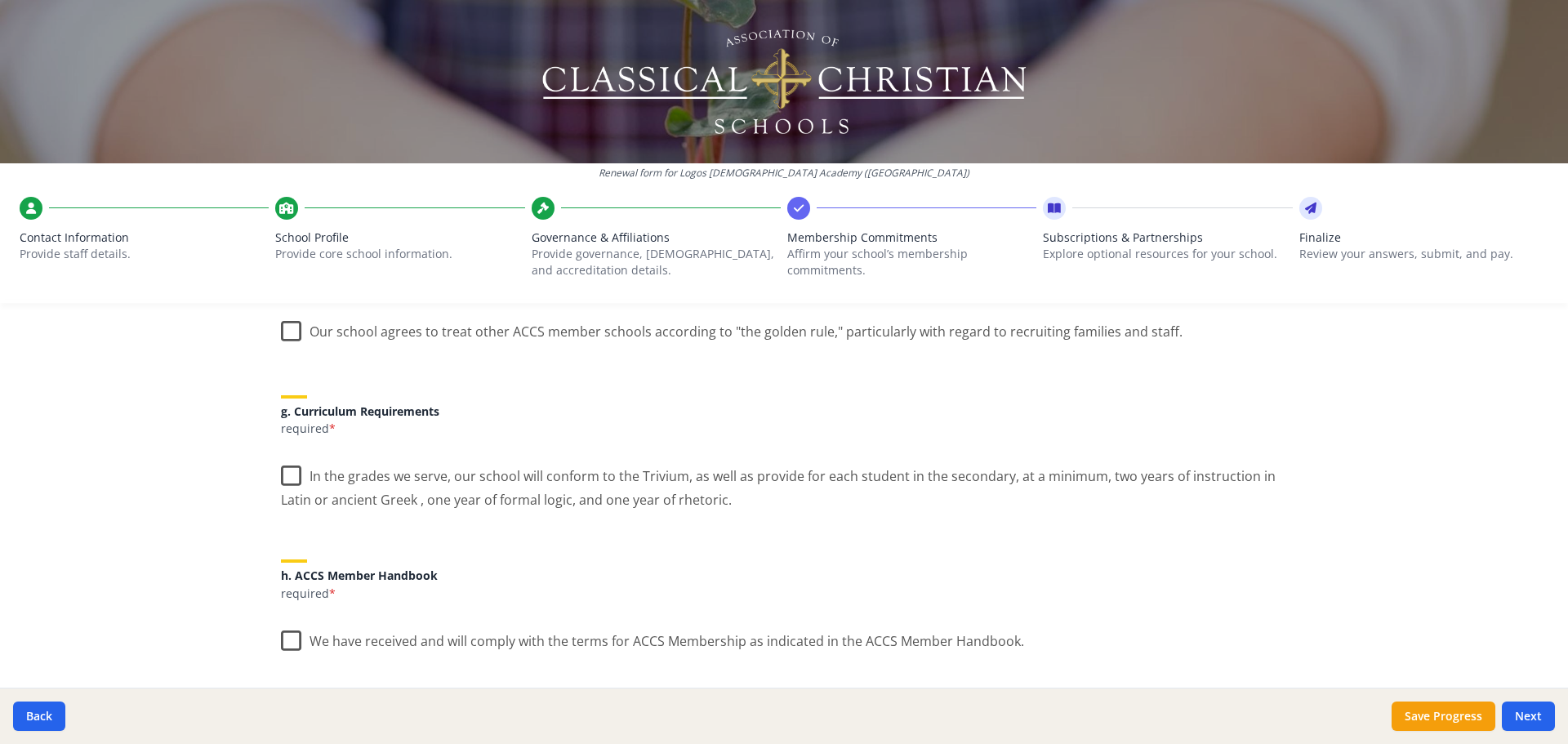
click at [281, 335] on label "Our school agrees to treat other ACCS member schools according to "the golden r…" at bounding box center [731, 328] width 902 height 35
click at [0, 0] on input "Our school agrees to treat other ACCS member schools according to "the golden r…" at bounding box center [0, 0] width 0 height 0
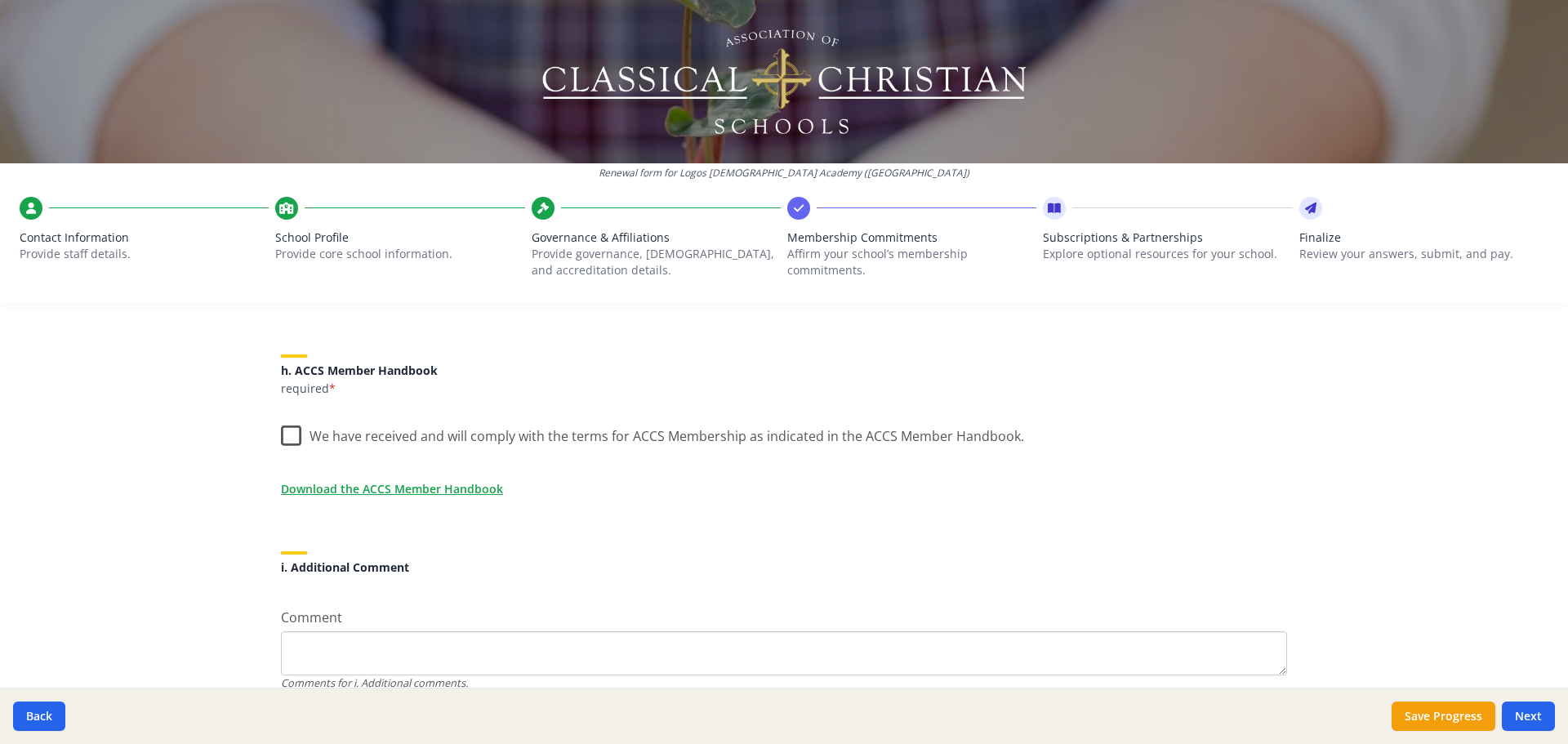
scroll to position [1421, 0]
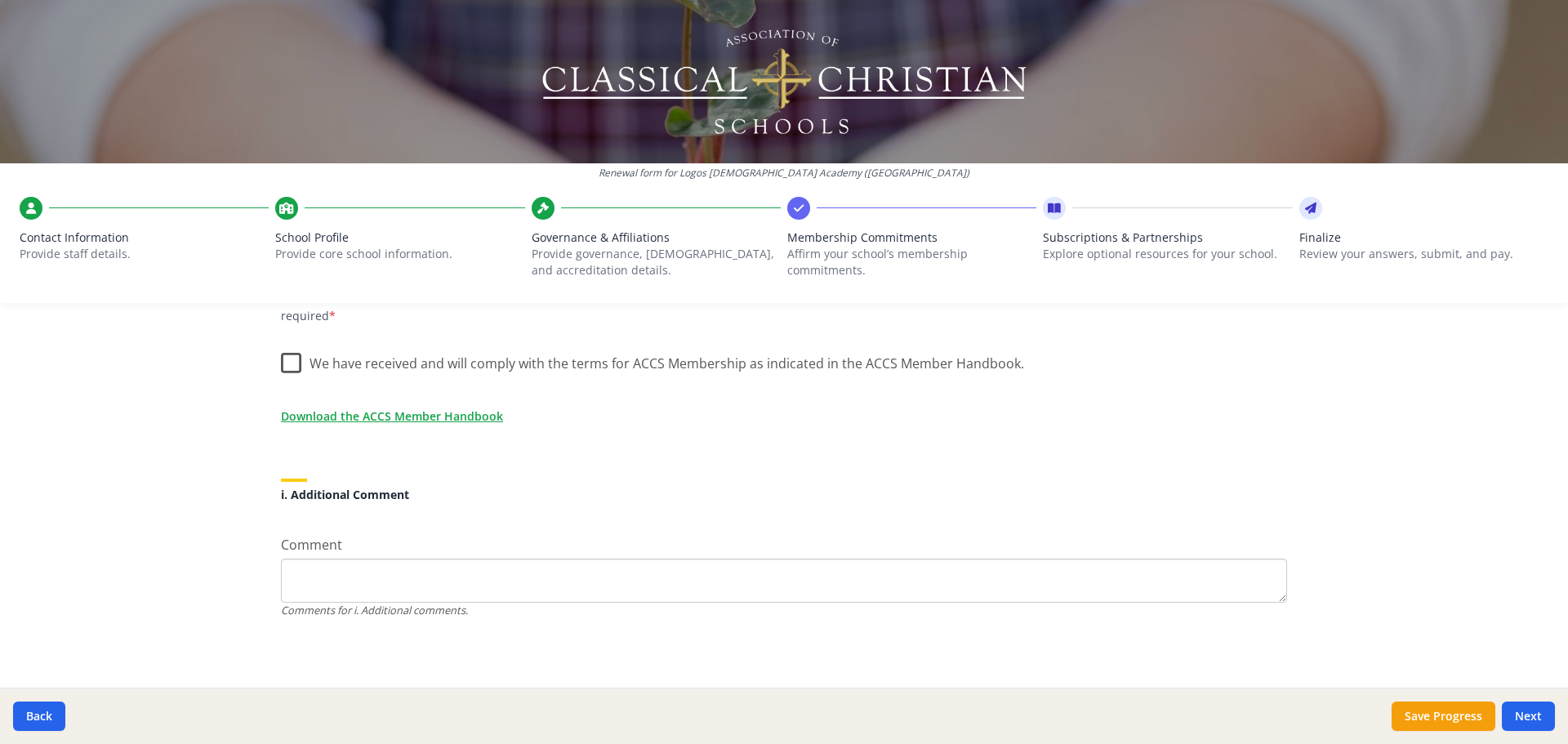
drag, startPoint x: 391, startPoint y: 467, endPoint x: 251, endPoint y: 483, distance: 140.9
click at [251, 483] on div "Renewal form for Logos [DEMOGRAPHIC_DATA] Academy ([GEOGRAPHIC_DATA]) Contact I…" at bounding box center [784, 372] width 1568 height 744
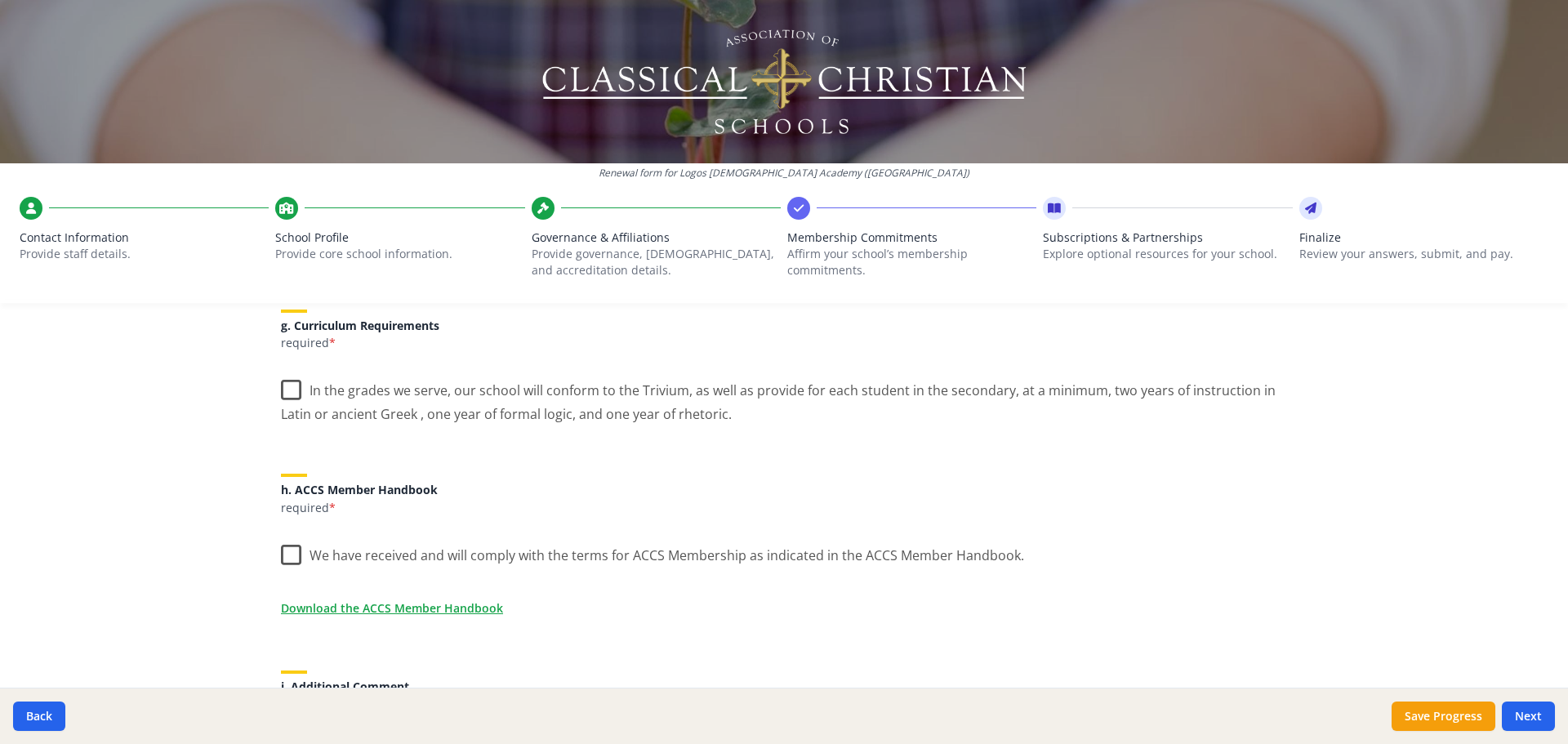
scroll to position [1257, 0]
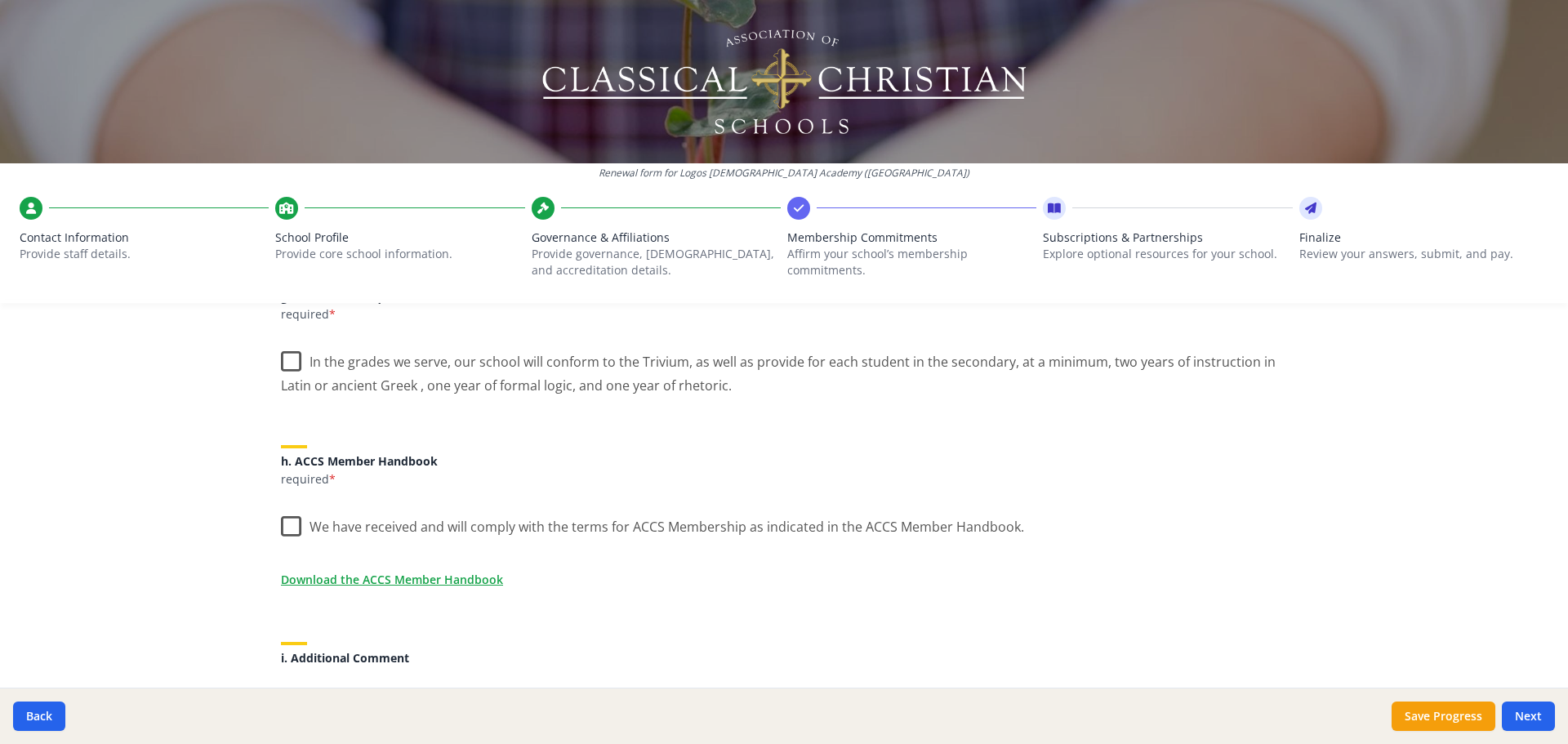
click at [281, 358] on label "In the grades we serve, our school will conform to the Trivium, as well as prov…" at bounding box center [784, 368] width 1006 height 55
click at [0, 0] on input "In the grades we serve, our school will conform to the Trivium, as well as prov…" at bounding box center [0, 0] width 0 height 0
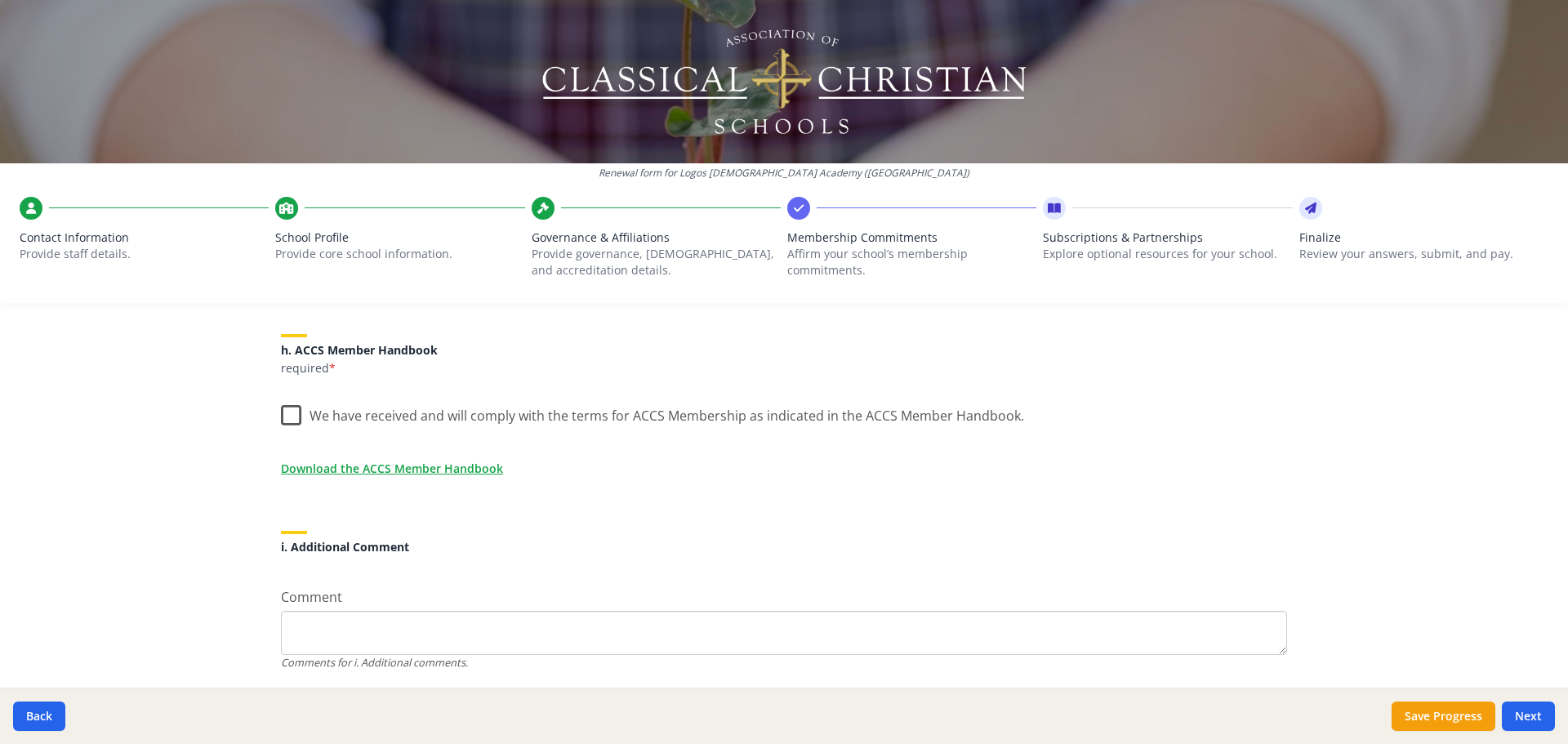
scroll to position [1339, 0]
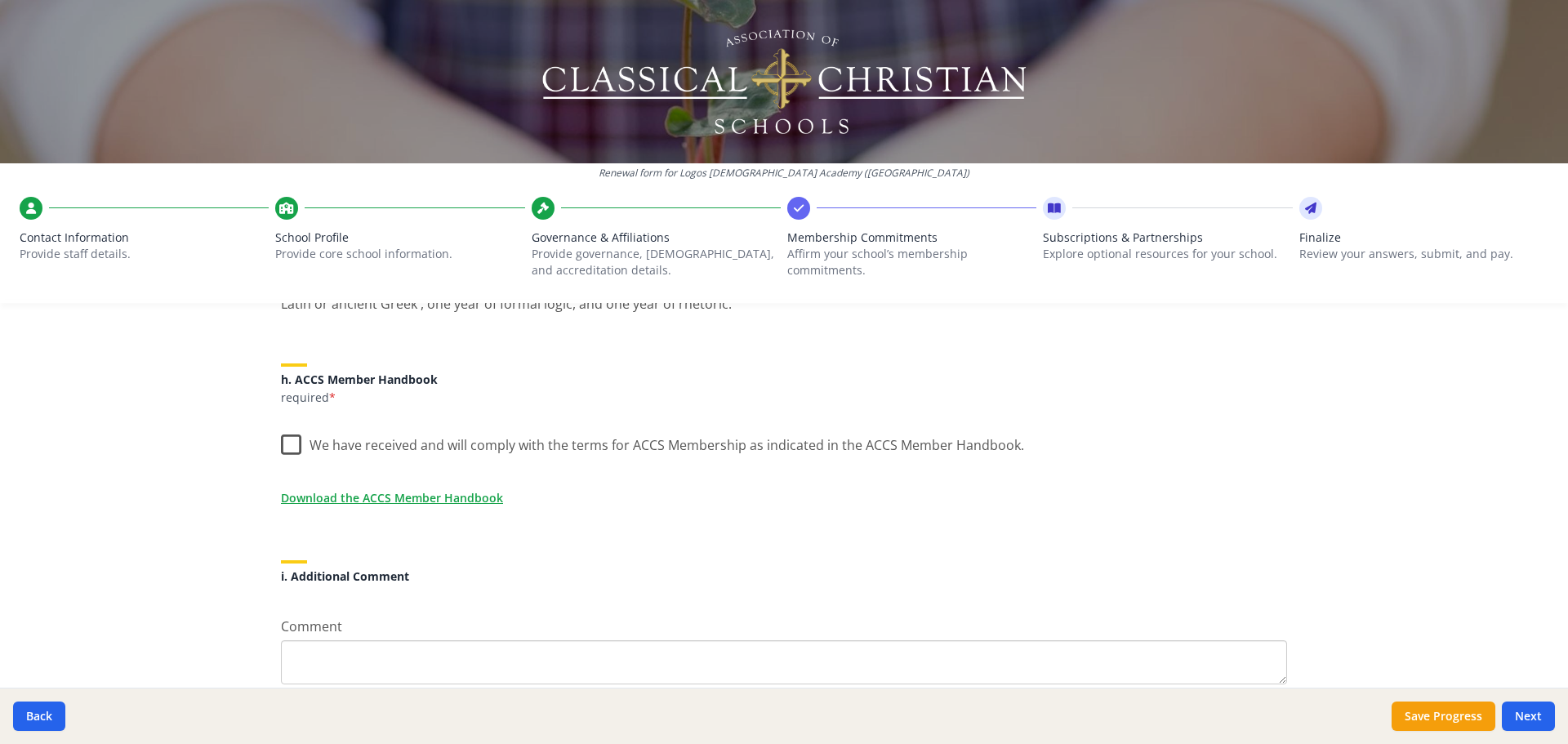
click at [286, 450] on label "We have received and will comply with the terms for ACCS Membership as indicate…" at bounding box center [652, 441] width 744 height 35
click at [0, 0] on input "We have received and will comply with the terms for ACCS Membership as indicate…" at bounding box center [0, 0] width 0 height 0
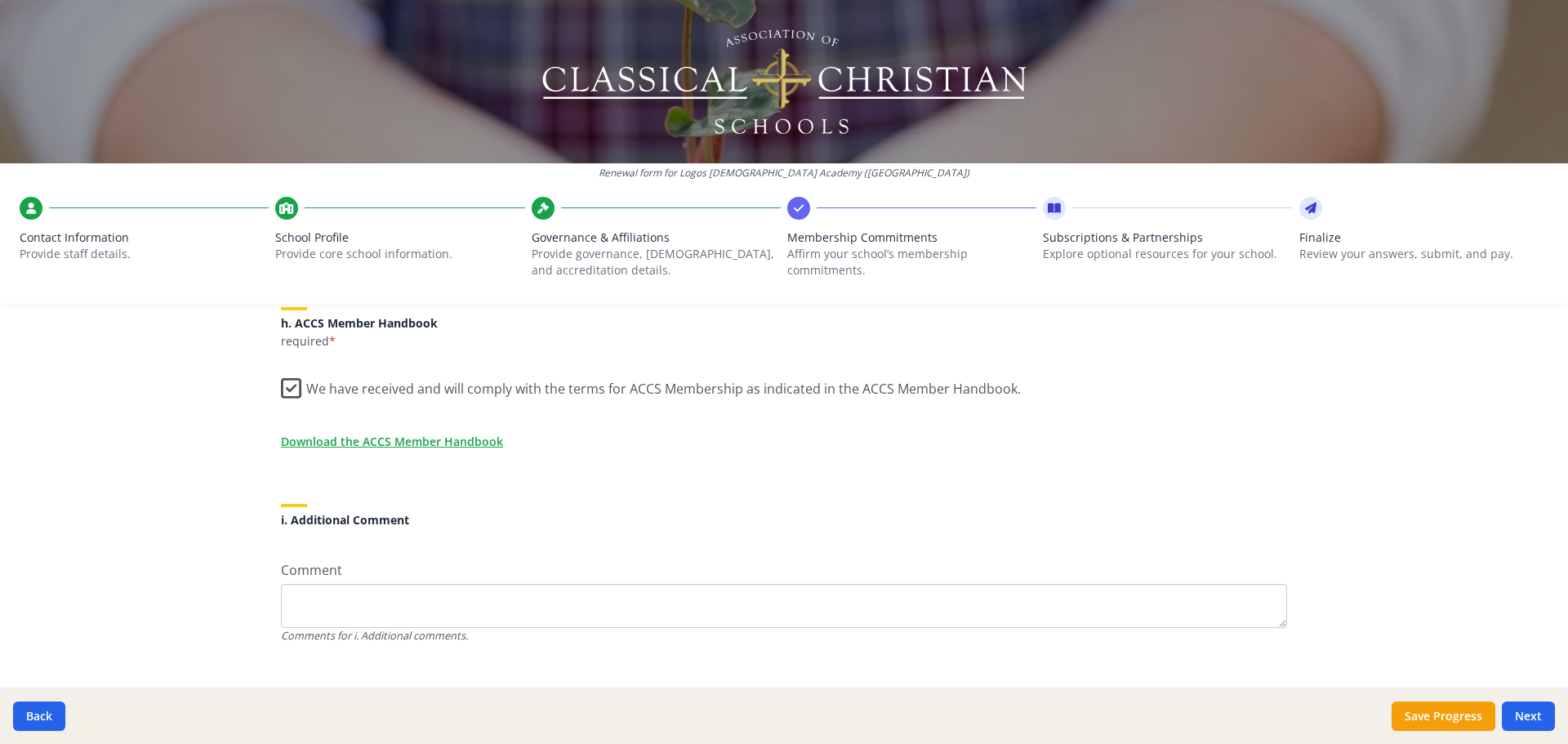
scroll to position [1421, 0]
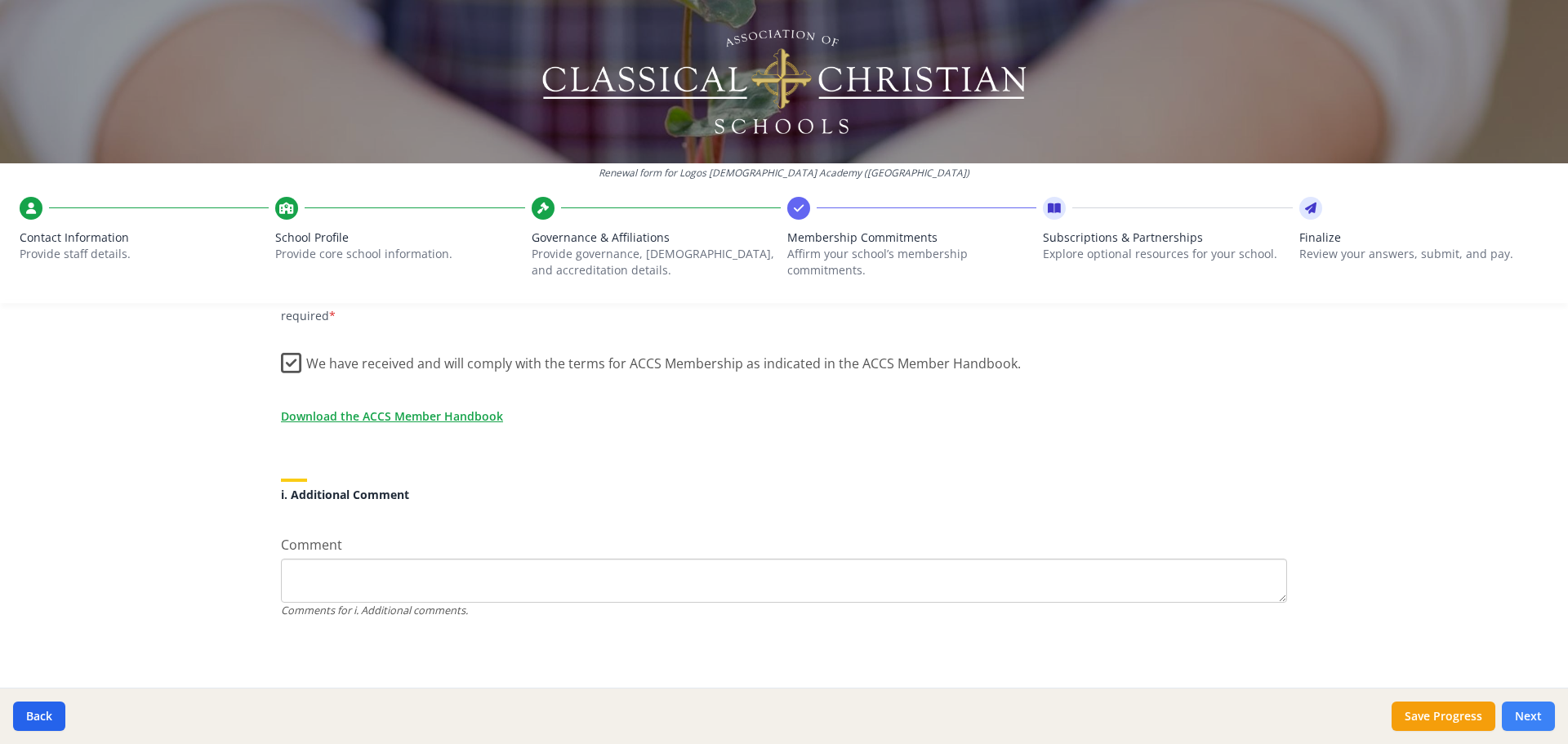
click at [1509, 709] on button "Next" at bounding box center [1529, 716] width 53 height 29
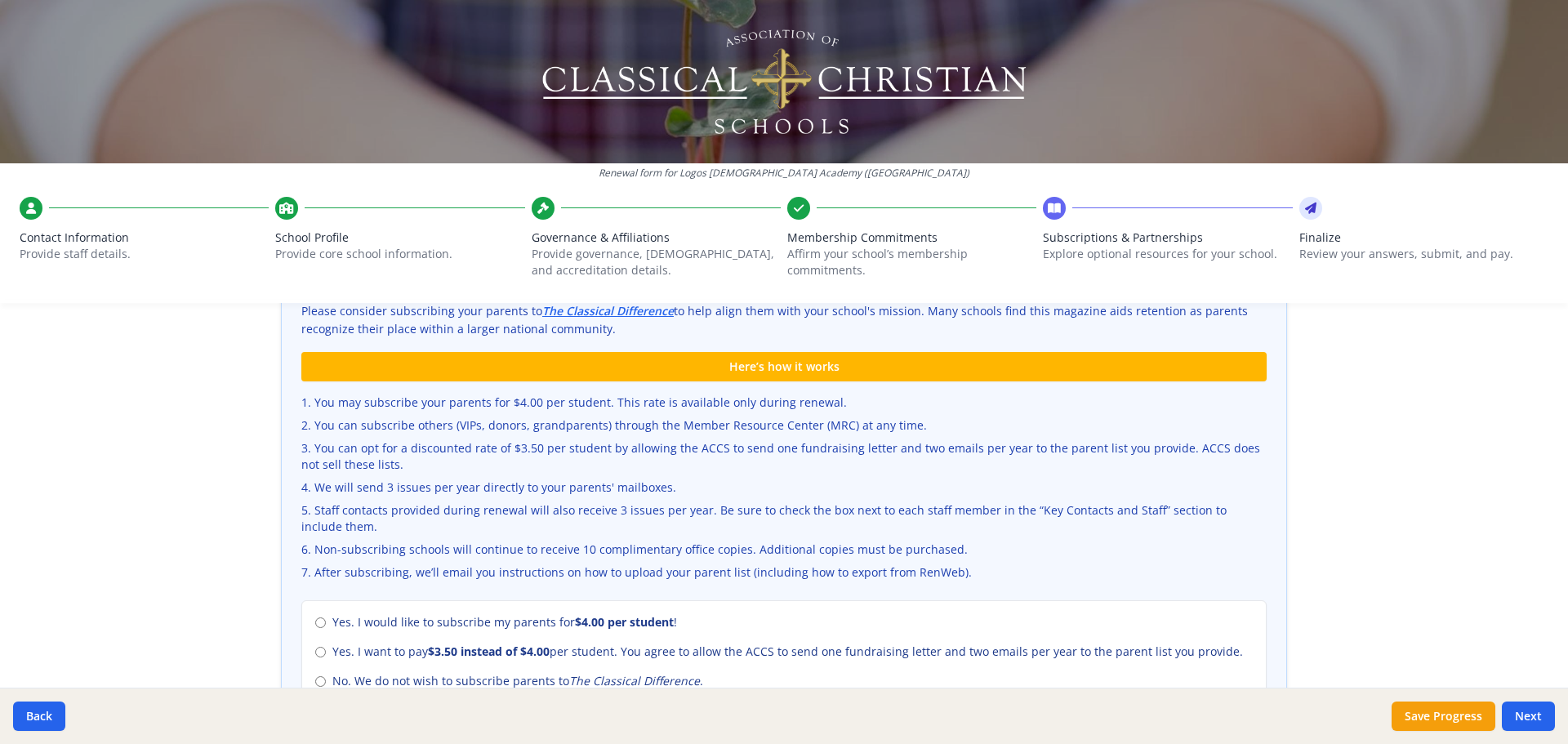
scroll to position [653, 0]
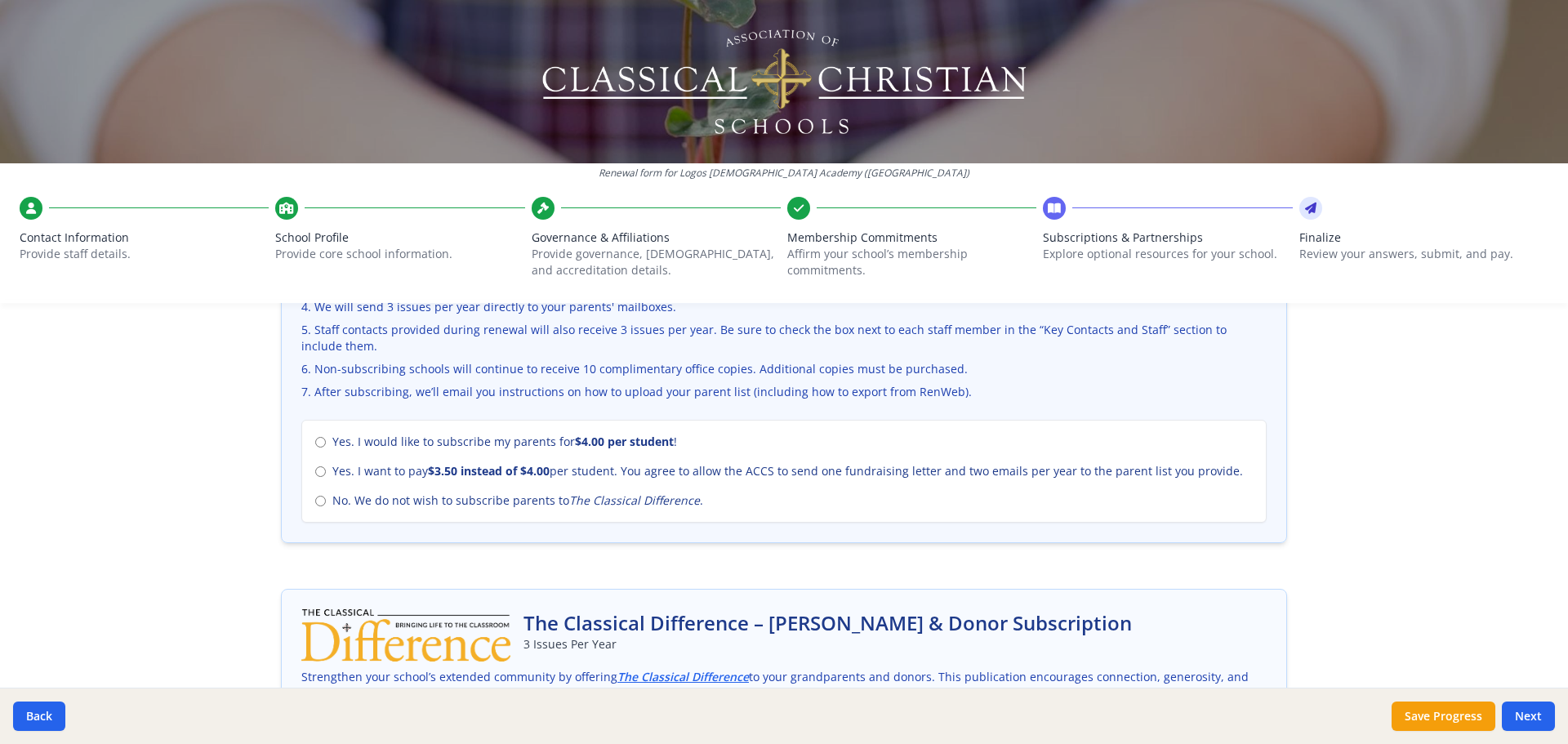
click at [324, 501] on label "No. We do not wish to subscribe parents to The Classical Difference ." at bounding box center [784, 500] width 938 height 17
click at [324, 501] on input "No. We do not wish to subscribe parents to The Classical Difference ." at bounding box center [321, 500] width 11 height 11
radio input "true"
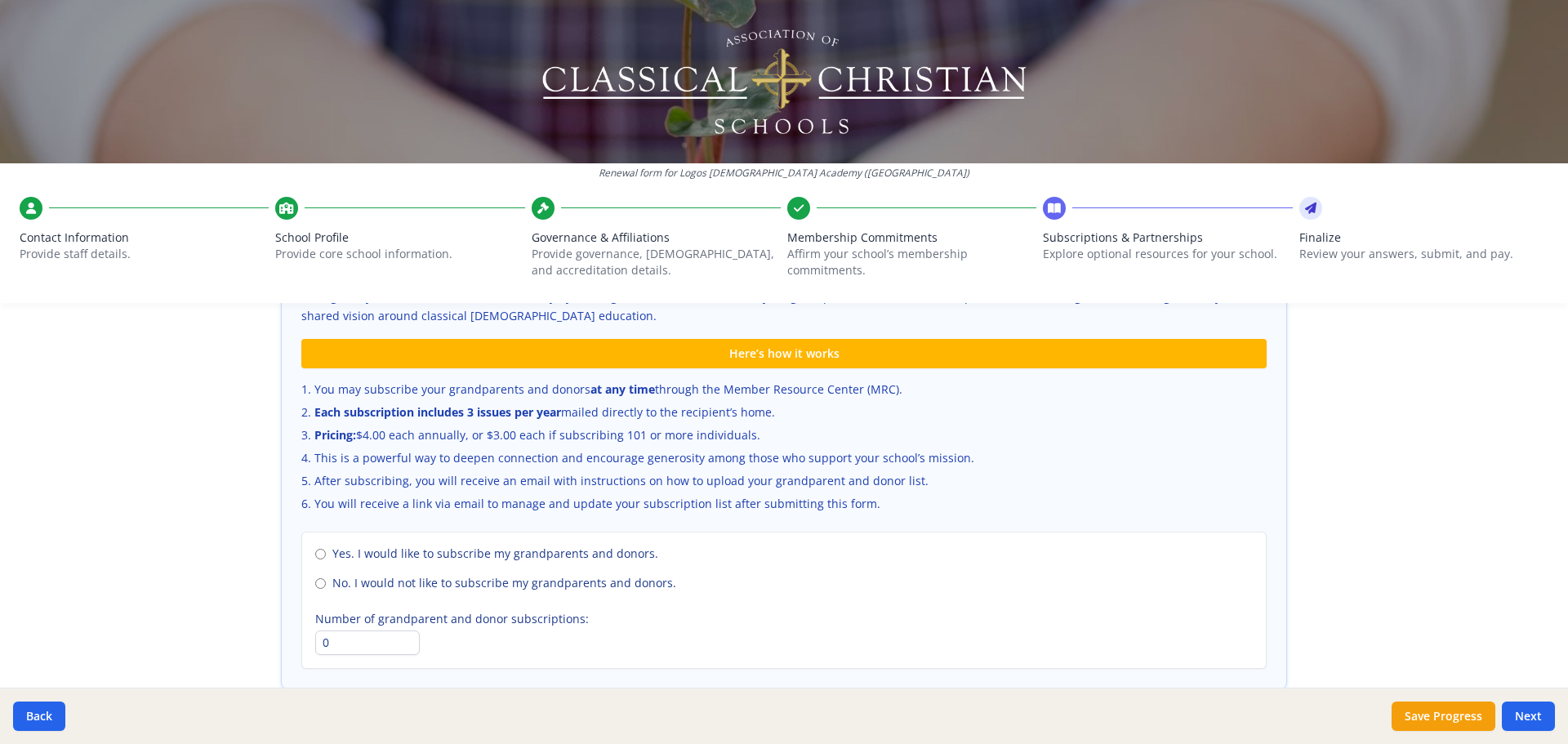
scroll to position [1061, 0]
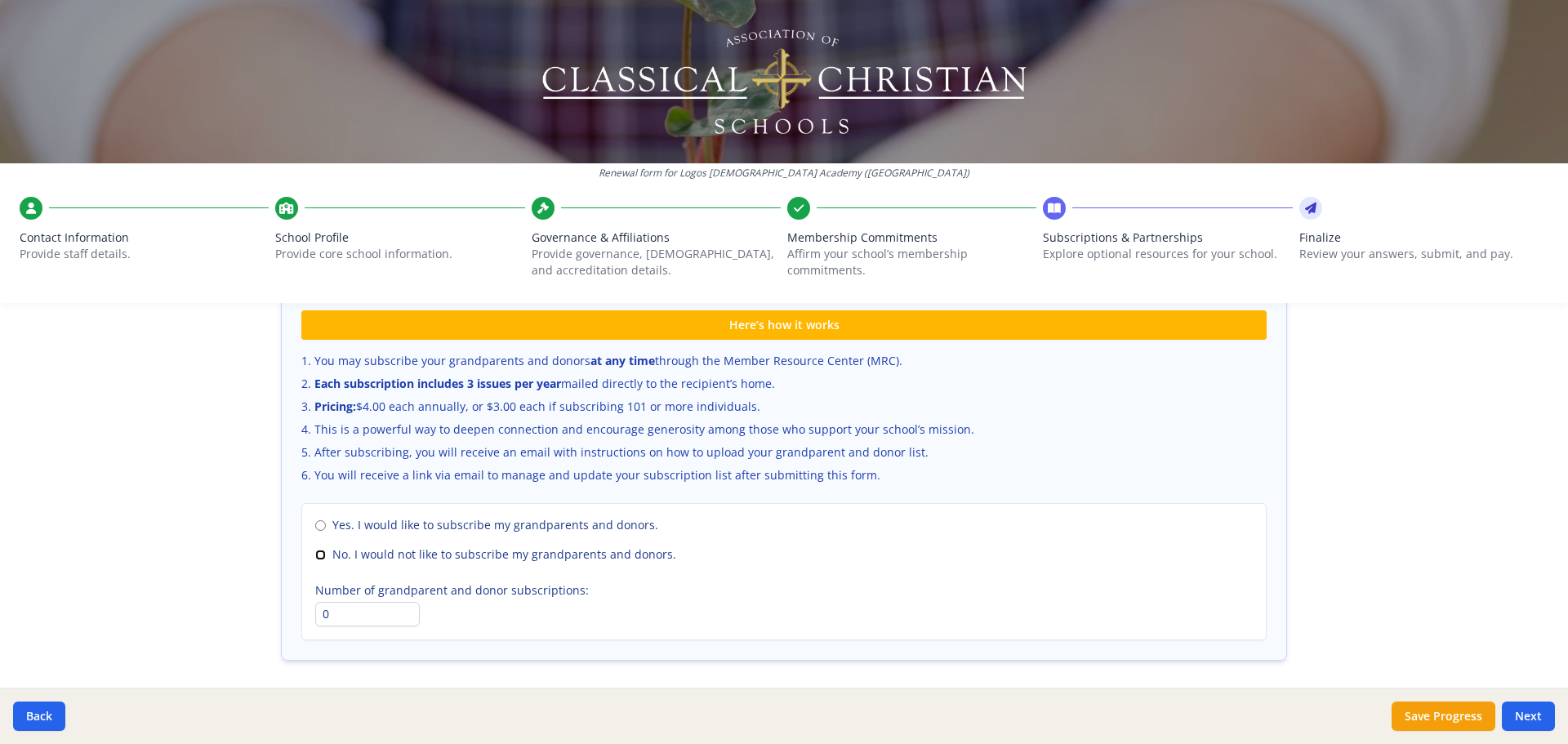
click at [316, 558] on input "No. I would not like to subscribe my grandparents and donors." at bounding box center [321, 554] width 11 height 11
radio input "true"
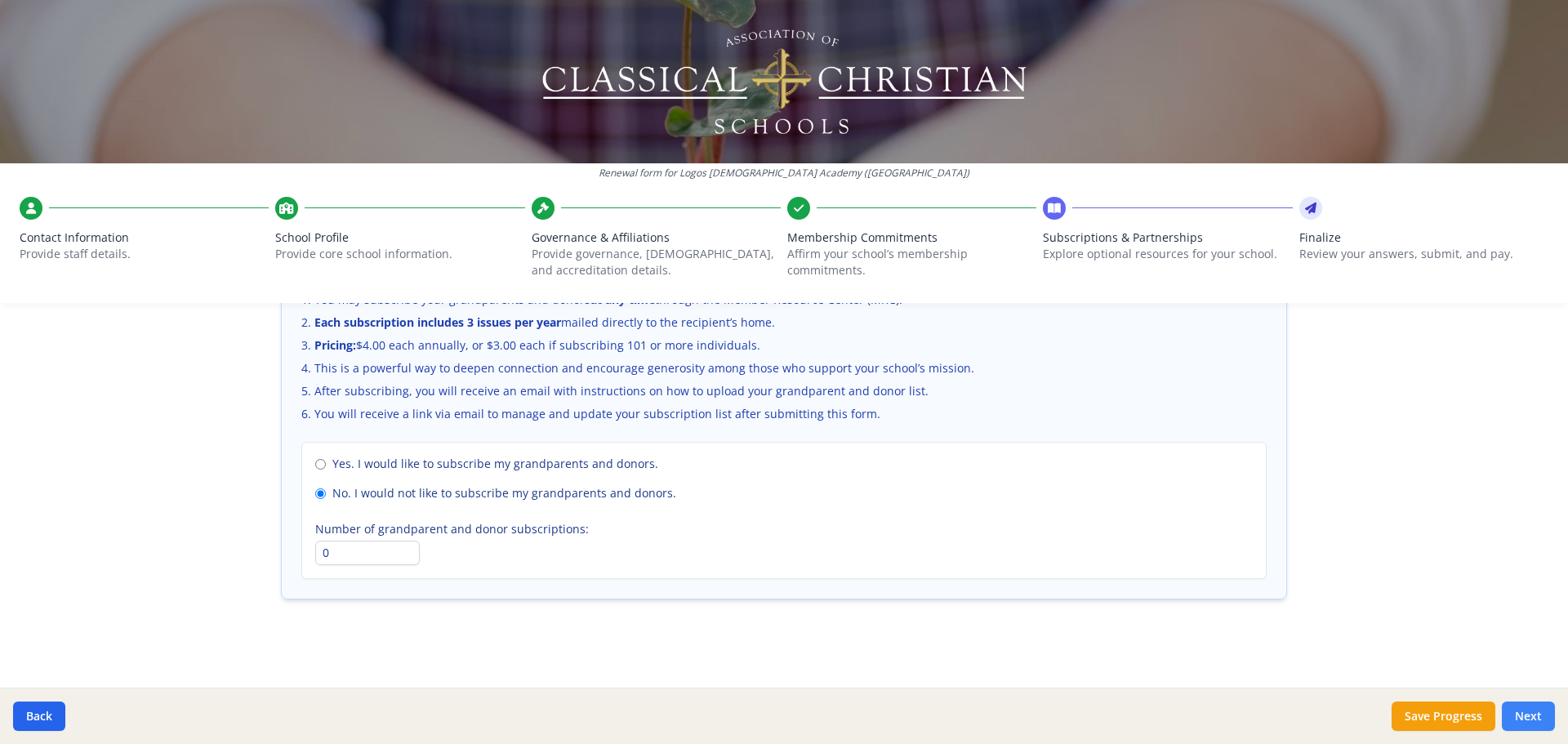
click at [1529, 715] on button "Next" at bounding box center [1529, 716] width 53 height 29
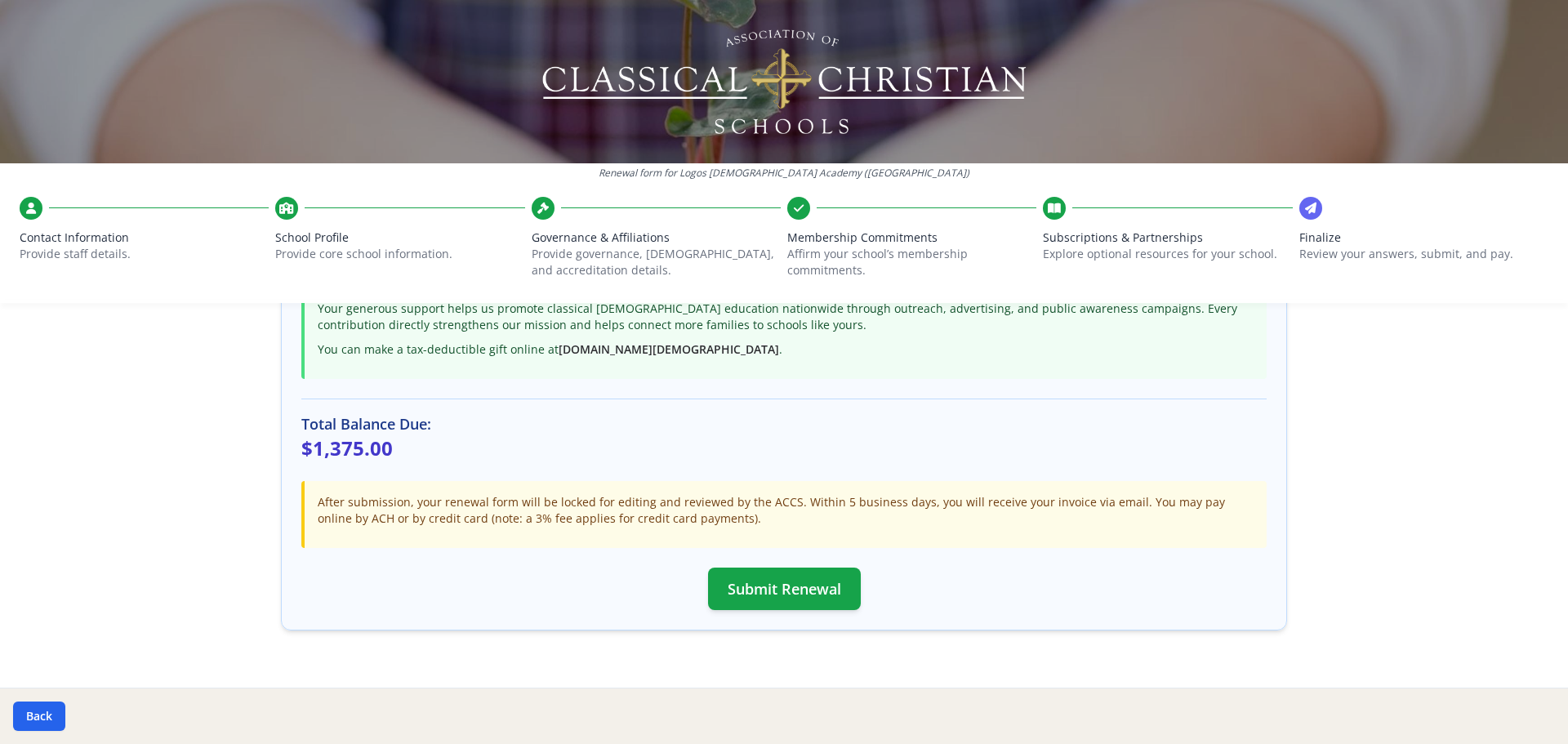
scroll to position [433, 0]
